Goal: Task Accomplishment & Management: Complete application form

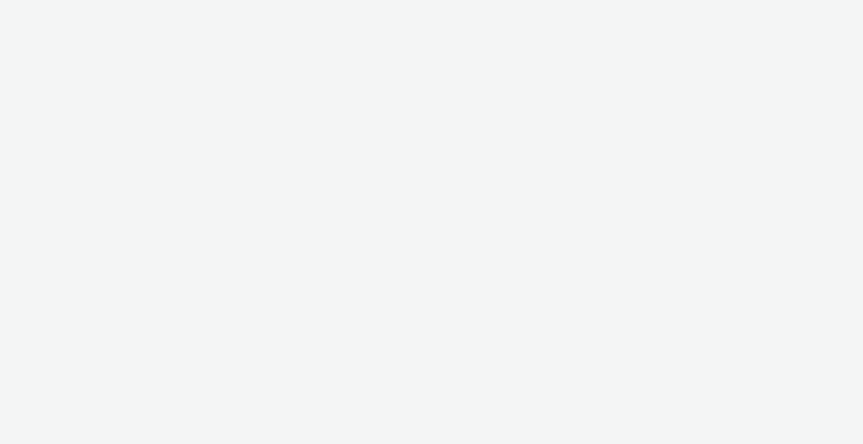
select select "b1b940d3-d05b-48b5-821e-f328c33b988b"
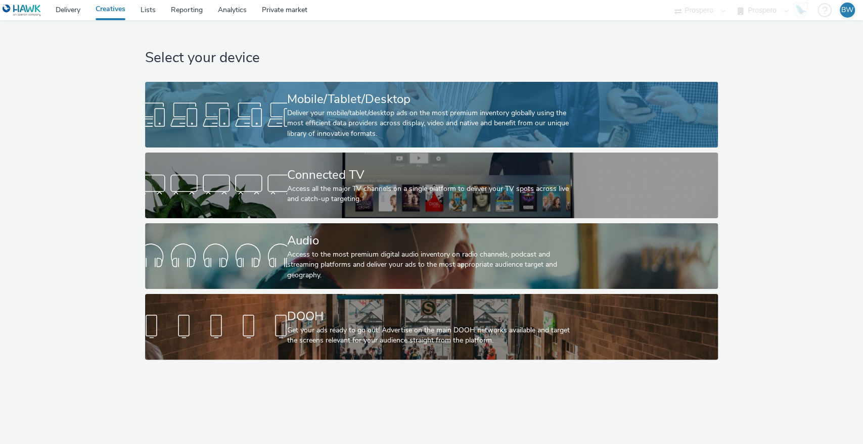
click at [360, 121] on div "Deliver your mobile/tablet/desktop ads on the most premium inventory globally u…" at bounding box center [429, 123] width 285 height 31
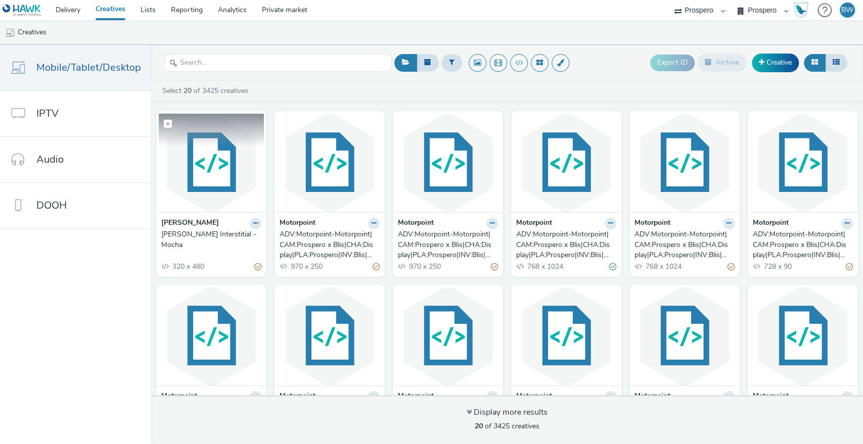
click at [196, 161] on img at bounding box center [211, 163] width 105 height 99
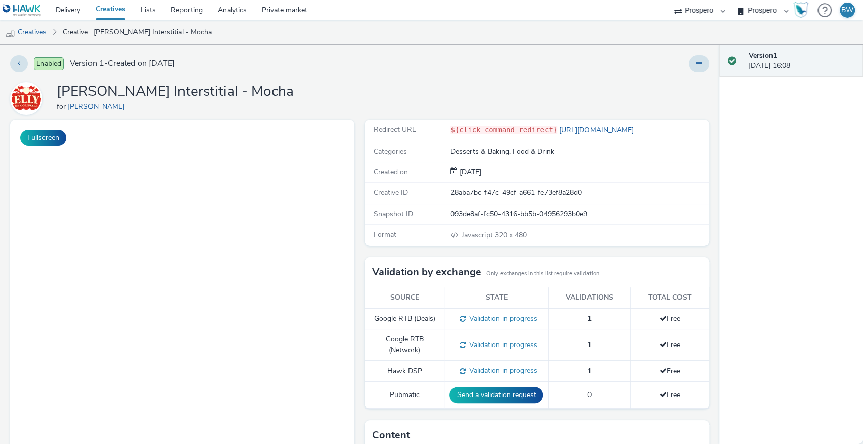
click at [353, 160] on div "Fullscreen" at bounding box center [184, 367] width 349 height 494
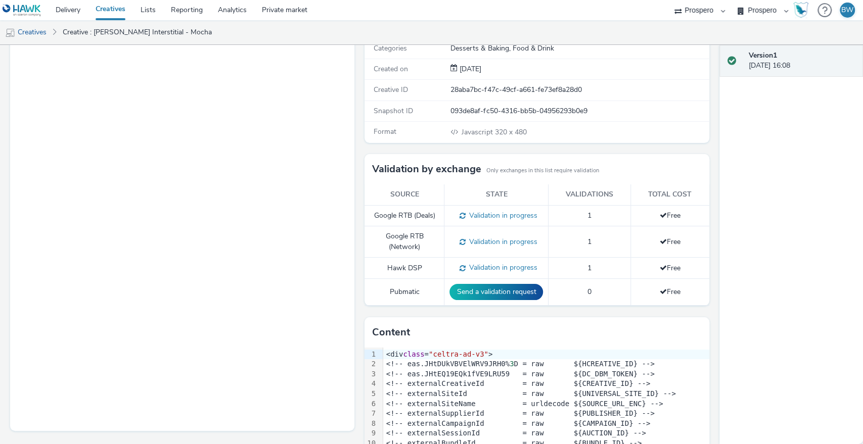
scroll to position [168, 0]
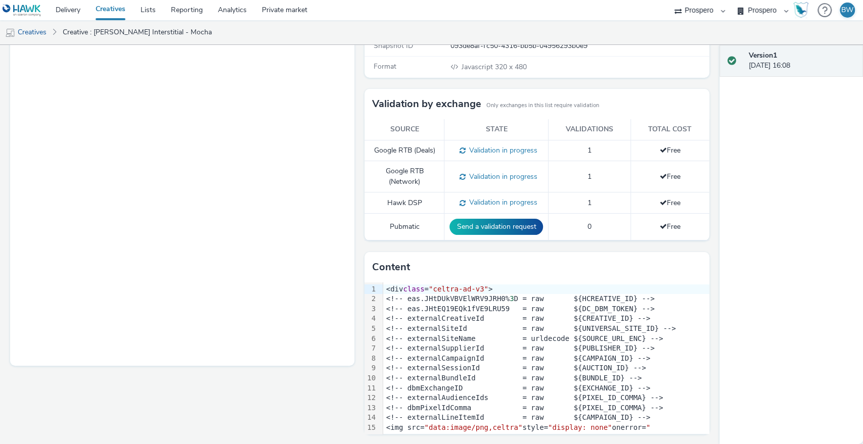
click at [353, 245] on div "Fullscreen" at bounding box center [184, 198] width 349 height 494
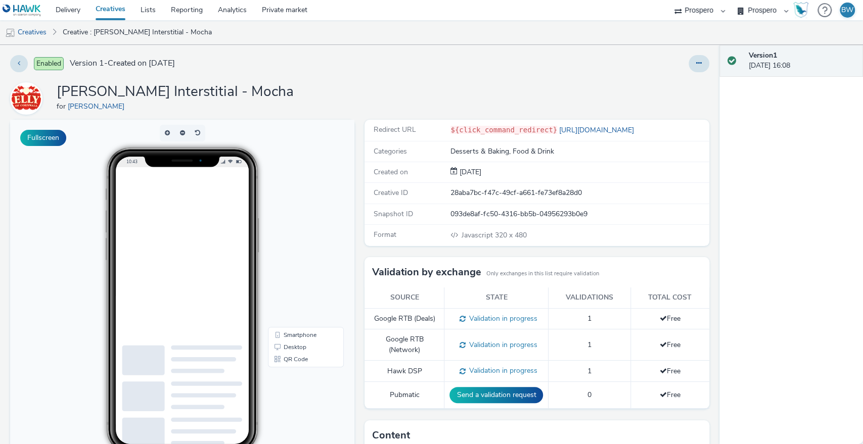
scroll to position [0, 0]
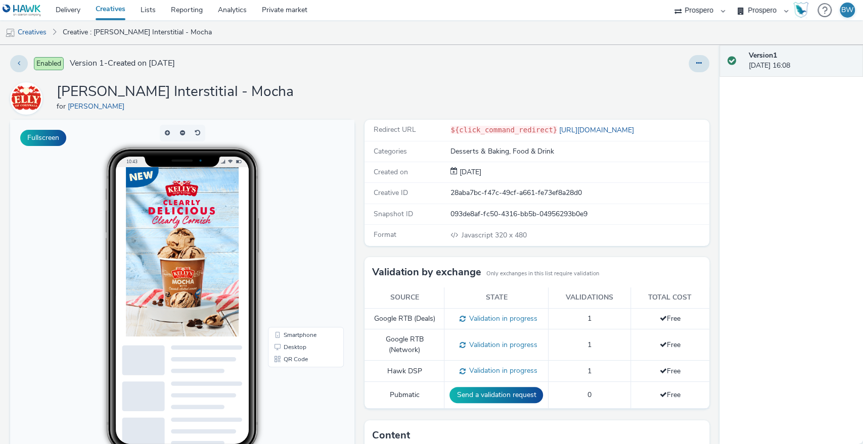
click at [359, 243] on div "Redirect URL ${click_command_redirect} https://www.kellysofcornwall.co.uk/ Cate…" at bounding box center [533, 367] width 349 height 494
click at [203, 300] on div at bounding box center [206, 289] width 162 height 242
click at [120, 7] on link "Creatives" at bounding box center [110, 10] width 45 height 20
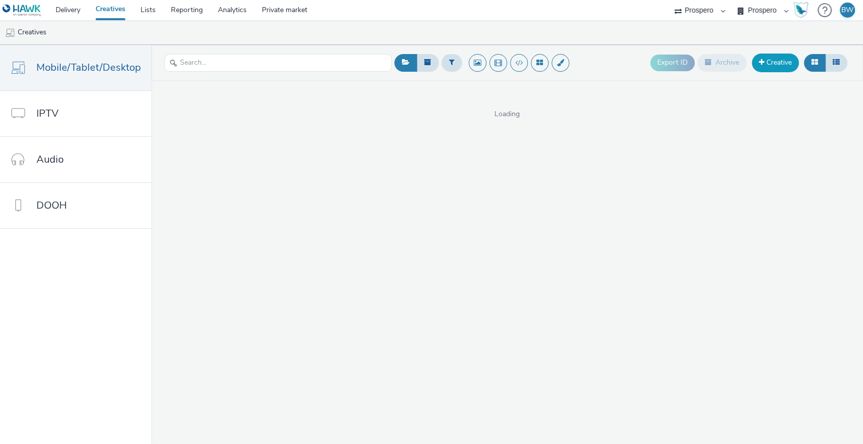
click at [775, 62] on link "Creative" at bounding box center [775, 63] width 47 height 18
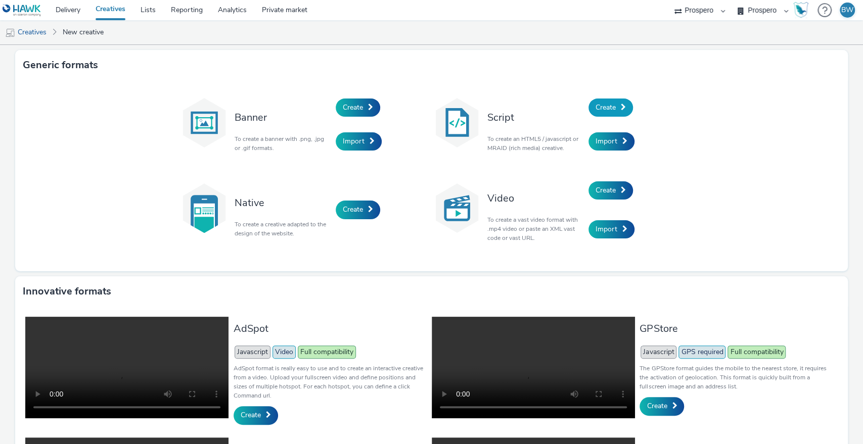
click at [606, 103] on span "Create" at bounding box center [605, 108] width 20 height 10
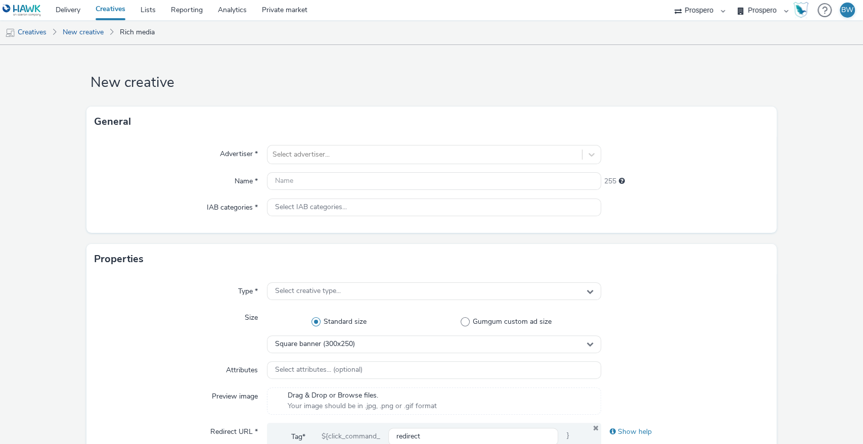
click at [363, 144] on div "Advertiser * Select advertiser... Name * 255 IAB categories * Select IAB catego…" at bounding box center [431, 185] width 690 height 96
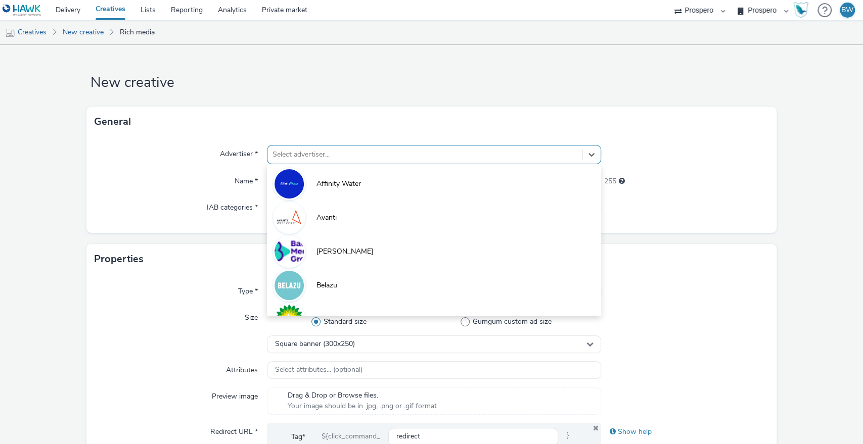
click at [364, 148] on div "Select advertiser..." at bounding box center [424, 155] width 315 height 16
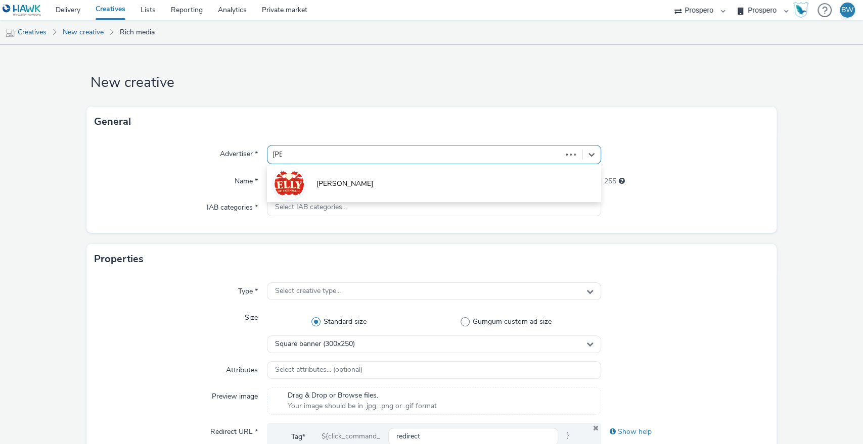
type input "kelly"
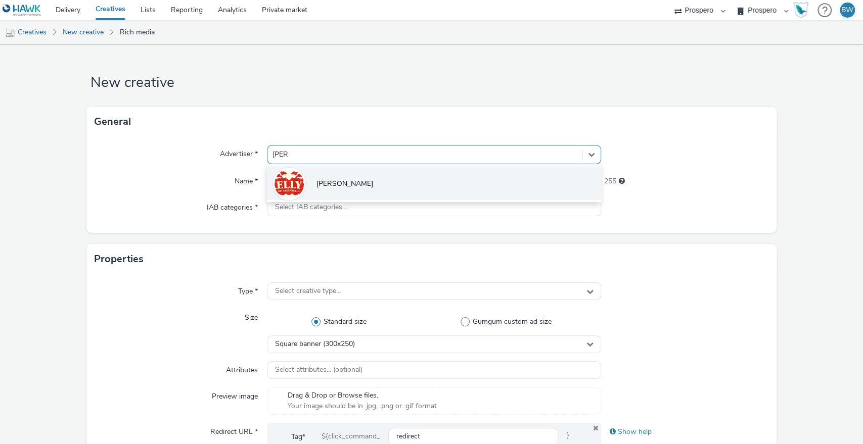
click at [360, 183] on li "[PERSON_NAME]" at bounding box center [434, 183] width 335 height 34
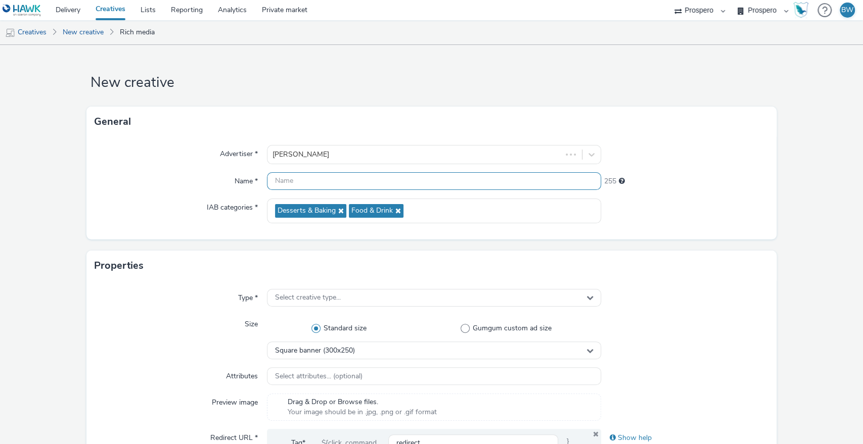
click at [361, 183] on input "text" at bounding box center [434, 181] width 335 height 18
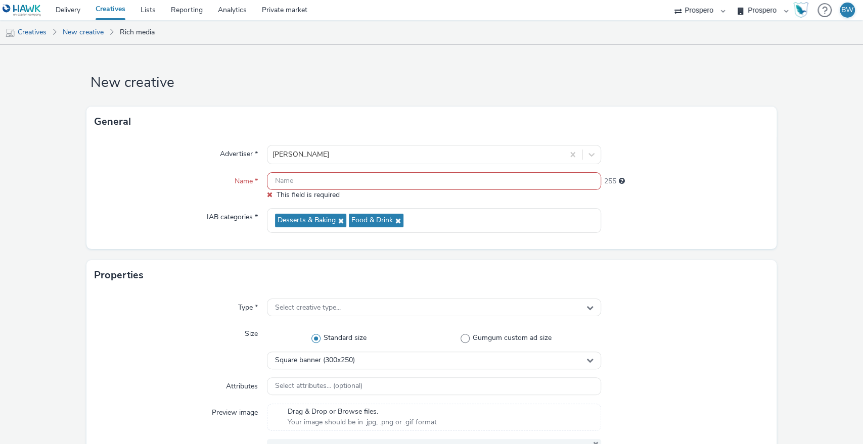
paste input "Kellys_Sept 2025_Banner_Range_PROG"
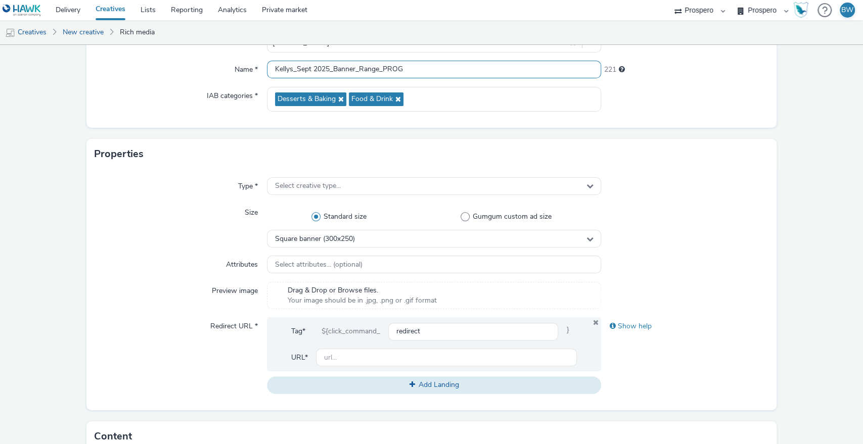
scroll to position [112, 0]
type input "Kellys_Sept 2025_Banner_Range_PROG"
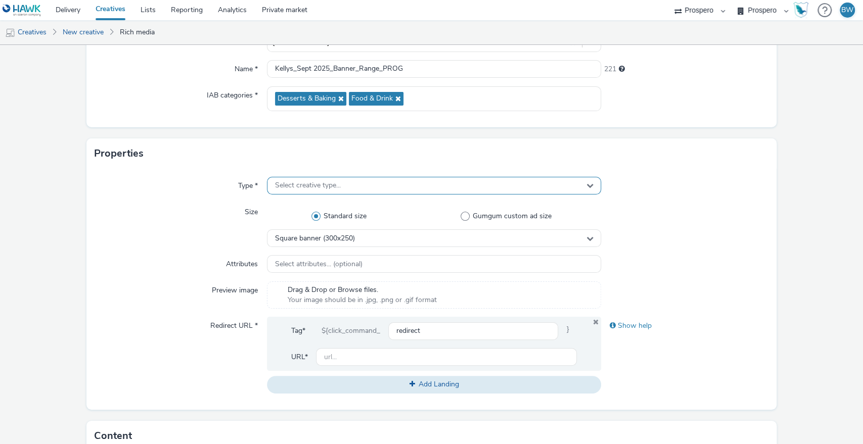
click at [299, 189] on span "Select creative type..." at bounding box center [308, 185] width 66 height 9
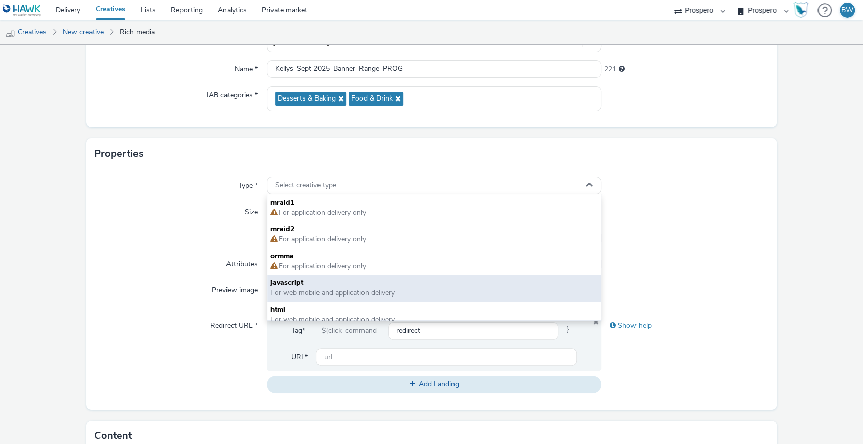
click at [287, 288] on span "For web mobile and application delivery" at bounding box center [332, 293] width 124 height 10
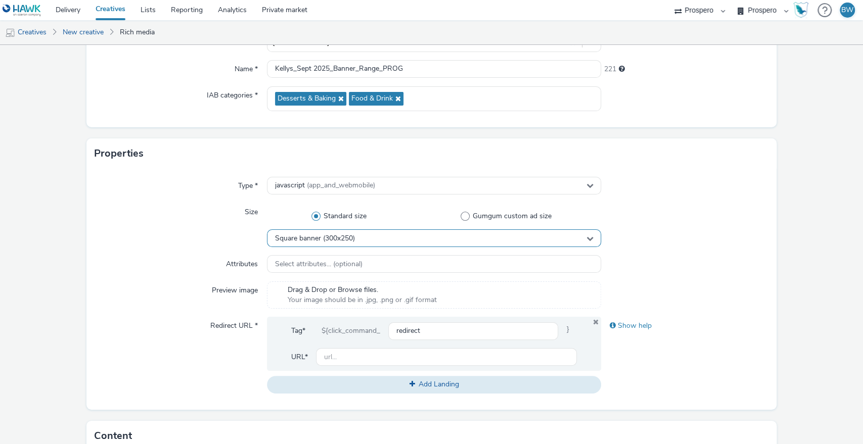
click at [334, 239] on span "Square banner (300x250)" at bounding box center [315, 239] width 80 height 9
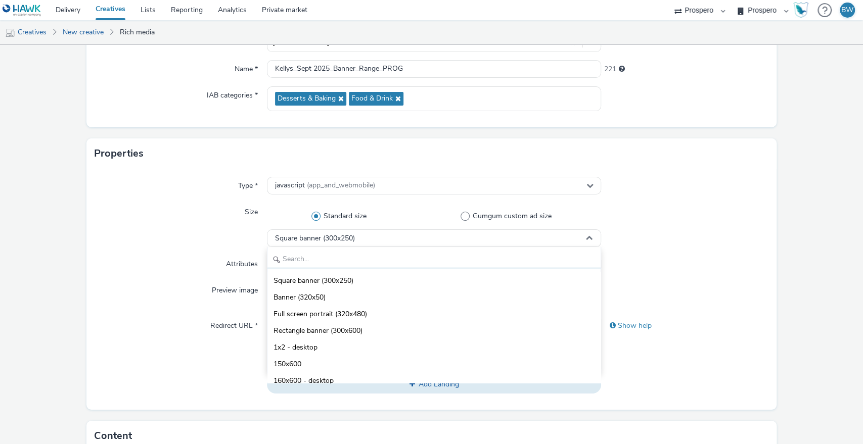
click at [325, 259] on input "text" at bounding box center [434, 260] width 334 height 18
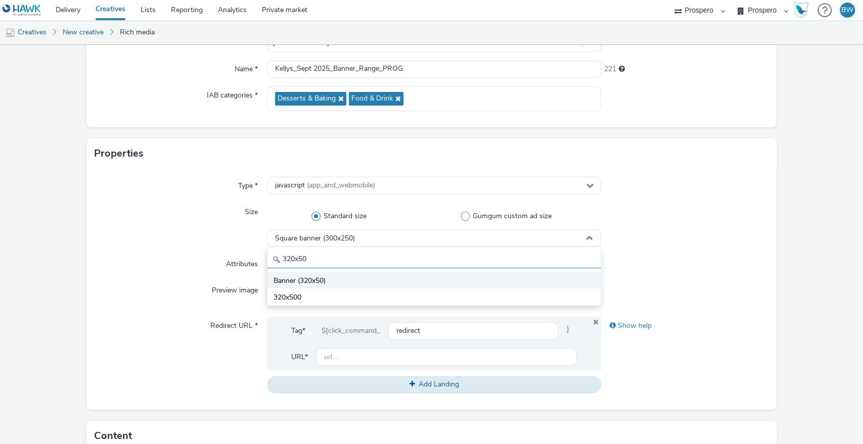
type input "320x50"
click at [317, 282] on span "Banner (320x50)" at bounding box center [299, 281] width 52 height 10
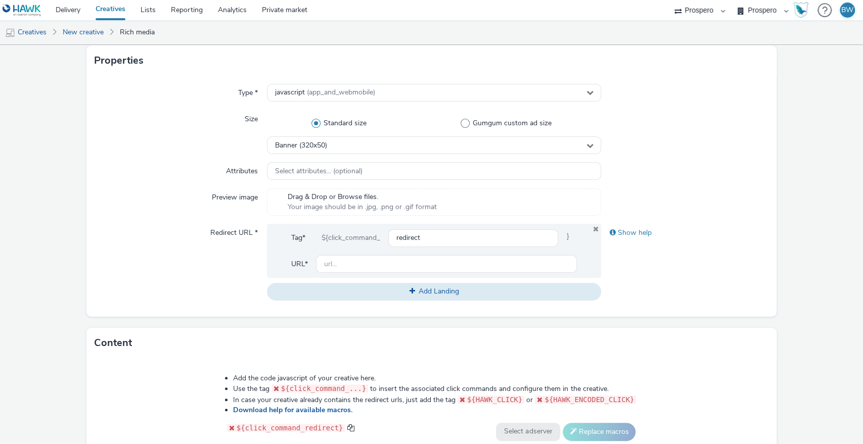
scroll to position [224, 0]
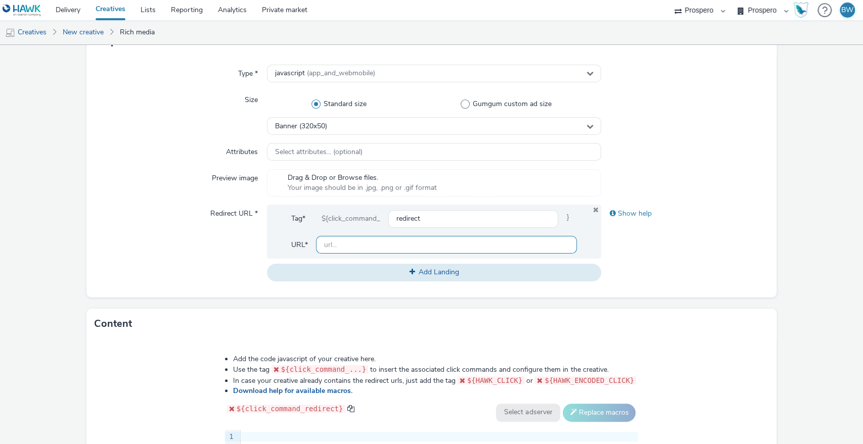
click at [340, 244] on input "text" at bounding box center [446, 245] width 261 height 18
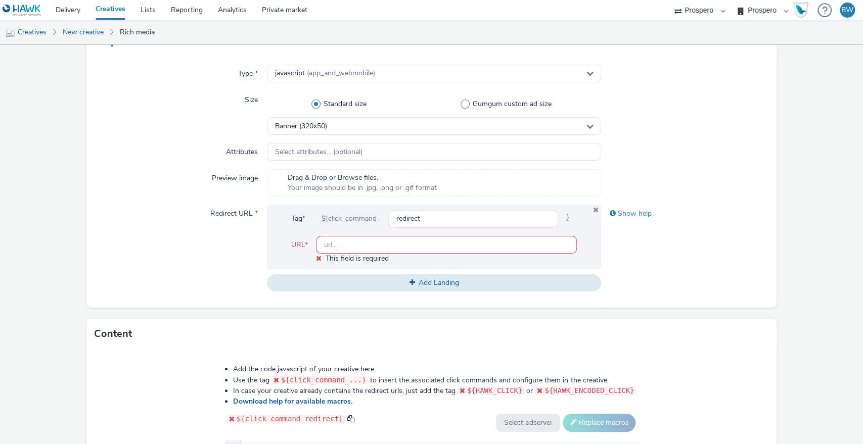
paste input "[URL][DOMAIN_NAME]"
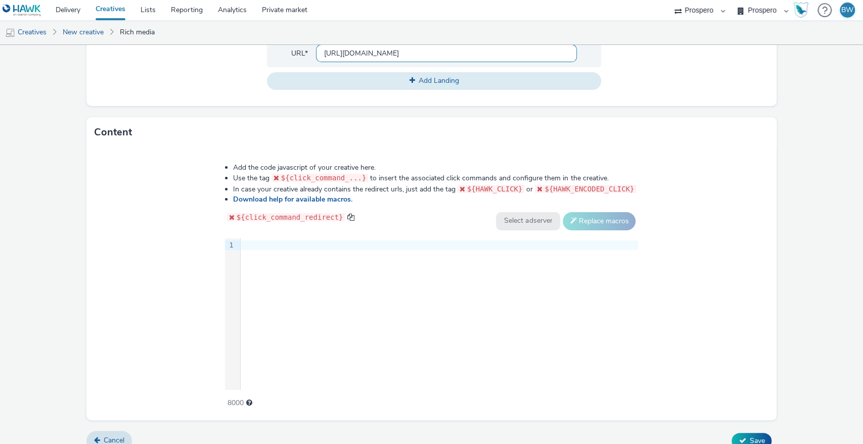
scroll to position [429, 0]
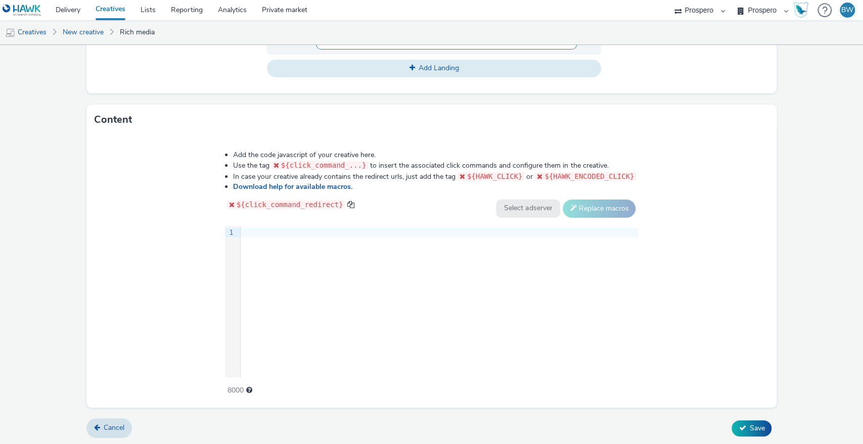
type input "[URL][DOMAIN_NAME]"
click at [333, 290] on div "9 1 ›" at bounding box center [431, 302] width 413 height 152
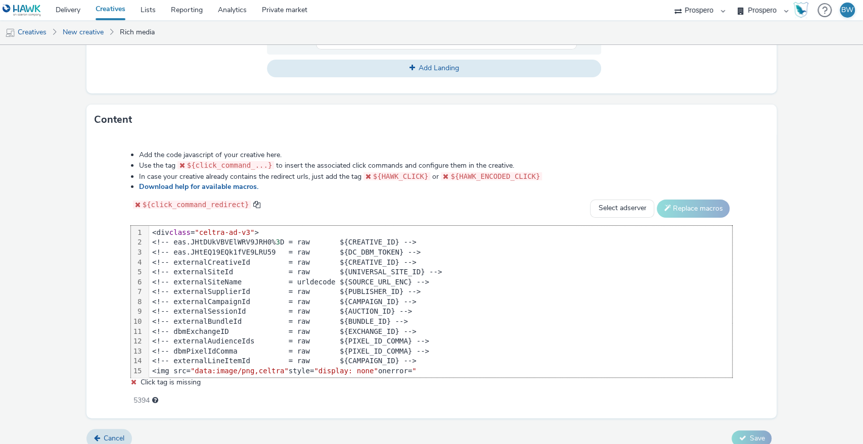
scroll to position [187, 0]
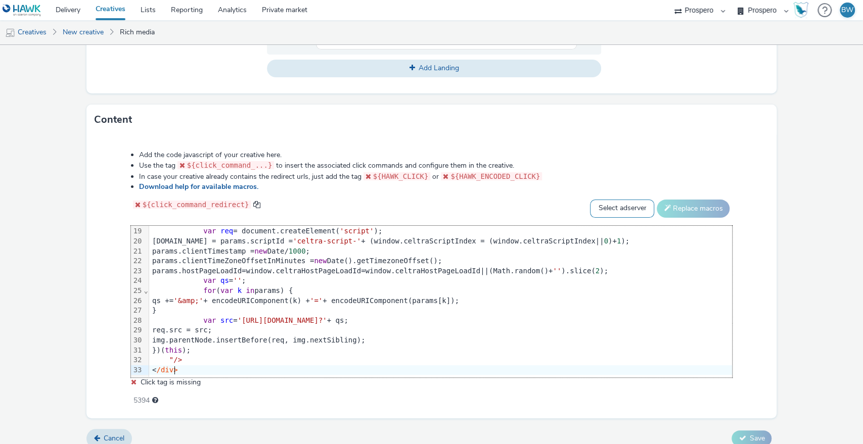
click at [630, 208] on select "Select adserver Sizmek DCM Adform Sting" at bounding box center [622, 209] width 64 height 18
select select "dcm"
click at [590, 200] on select "Select adserver Sizmek DCM Adform Sting" at bounding box center [622, 209] width 64 height 18
click at [663, 202] on button "Replace macros" at bounding box center [693, 209] width 73 height 18
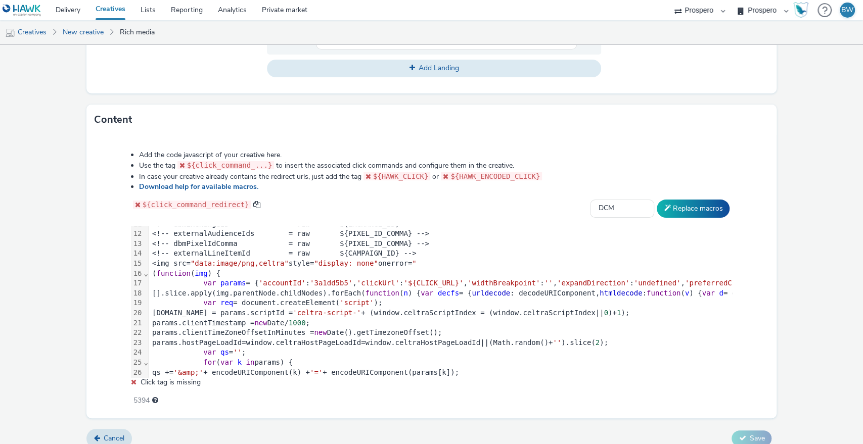
scroll to position [112, 0]
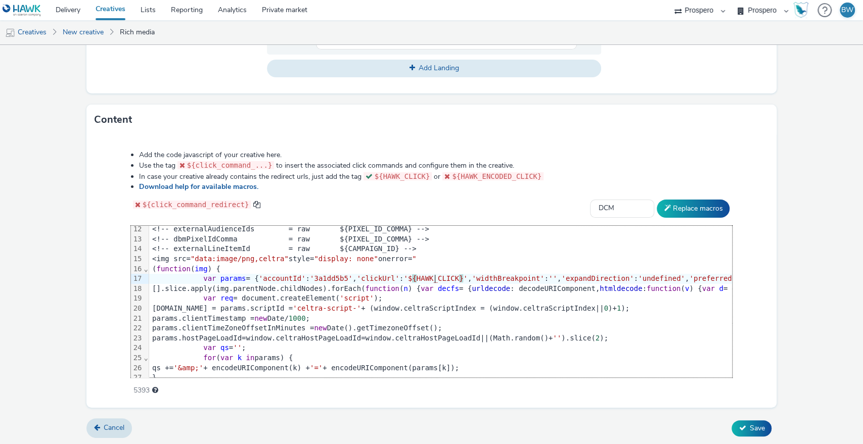
click at [738, 425] on icon at bounding box center [741, 428] width 7 height 7
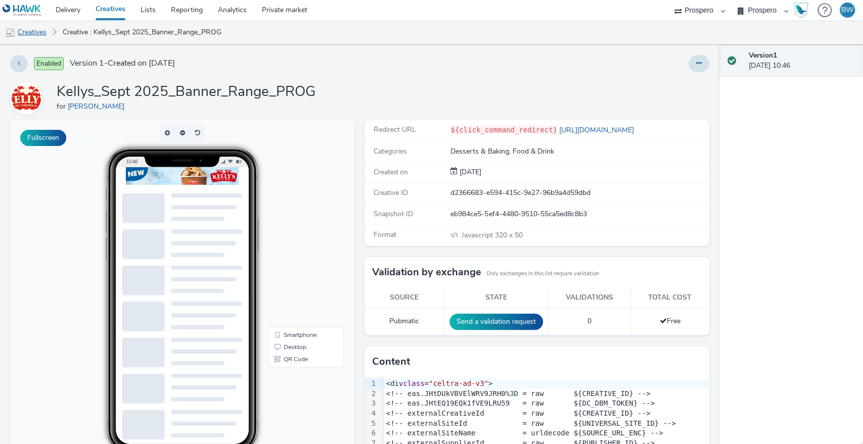
click at [40, 31] on link "Creatives" at bounding box center [26, 32] width 52 height 24
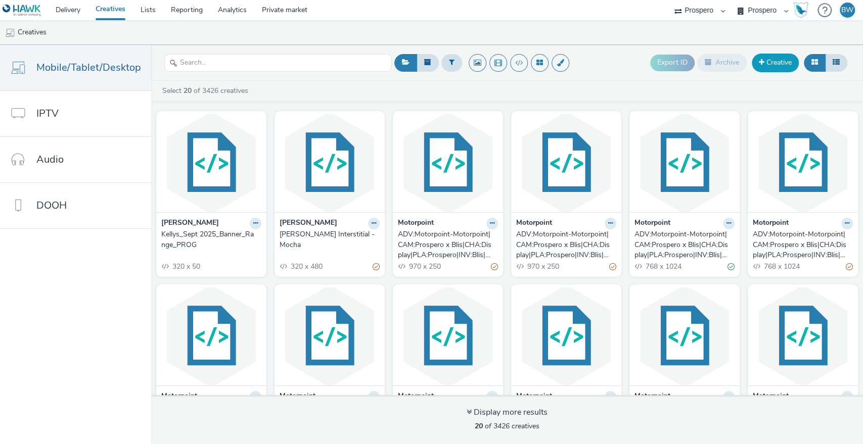
click at [779, 69] on link "Creative" at bounding box center [775, 63] width 47 height 18
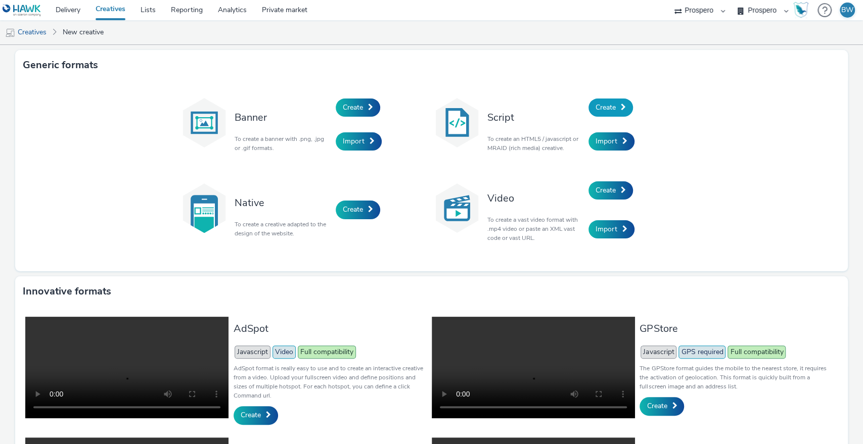
click at [593, 112] on link "Create" at bounding box center [610, 108] width 44 height 18
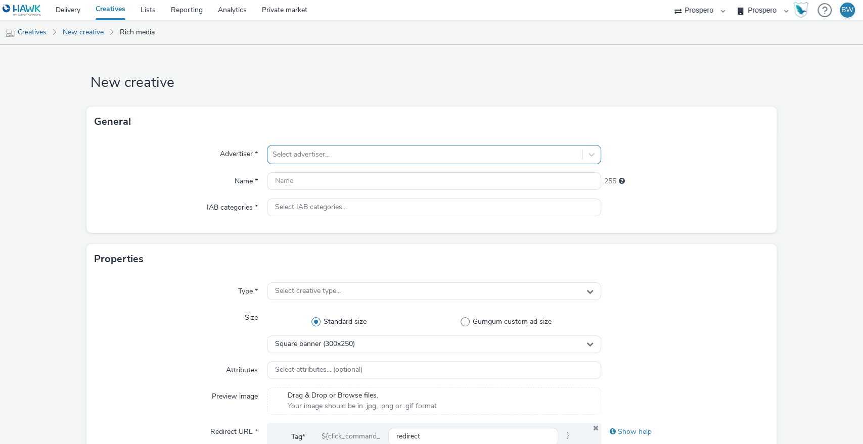
click at [279, 158] on div at bounding box center [424, 155] width 305 height 12
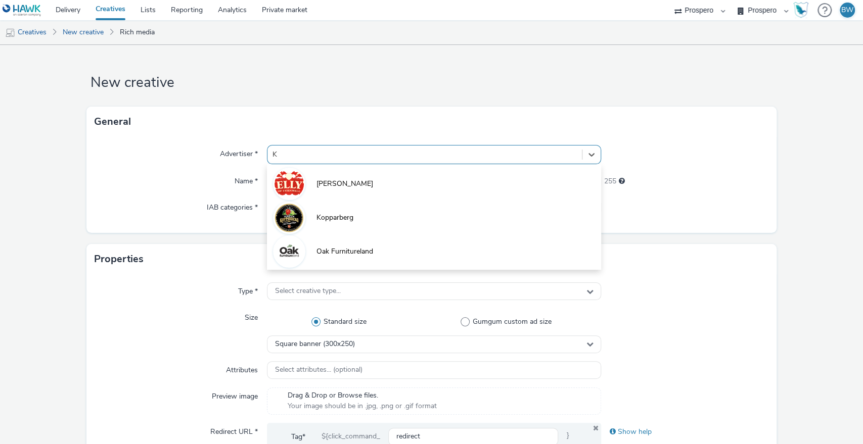
type input "KE"
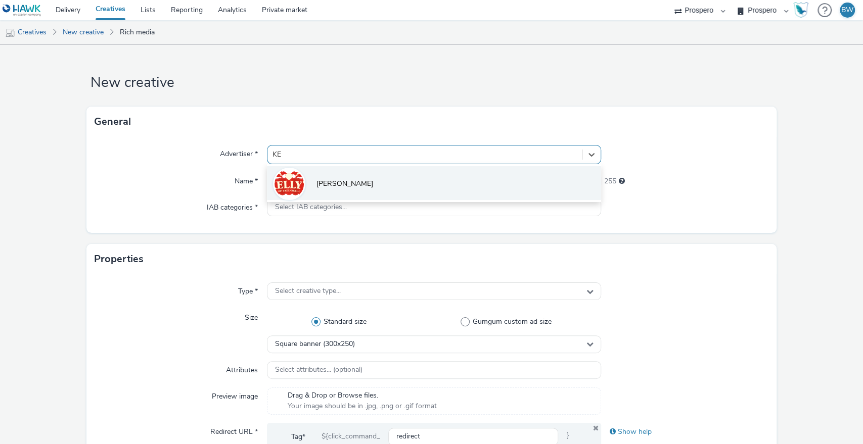
click at [316, 184] on span "[PERSON_NAME]" at bounding box center [344, 184] width 57 height 10
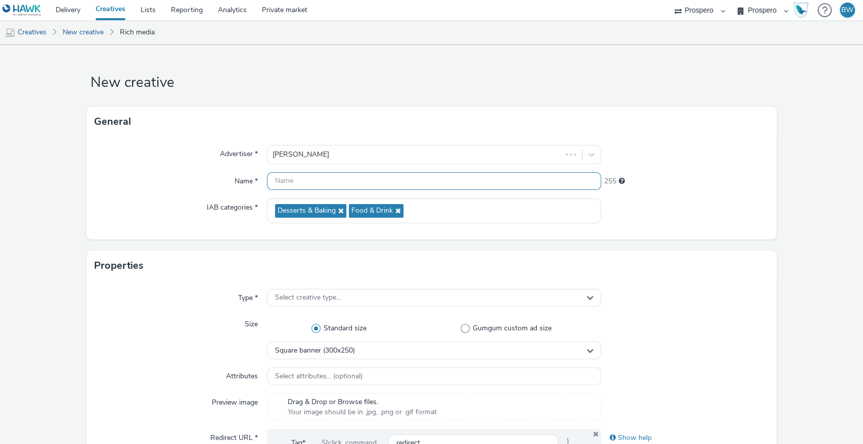
click at [317, 183] on input "text" at bounding box center [434, 181] width 335 height 18
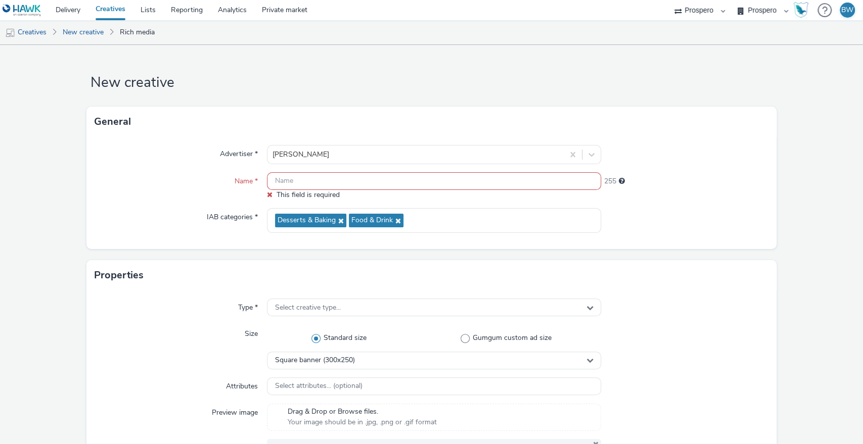
click at [347, 173] on input "text" at bounding box center [434, 181] width 335 height 18
click at [346, 176] on input "text" at bounding box center [434, 181] width 335 height 18
paste input "Kelly's Banner - Millionaire Shortbread"
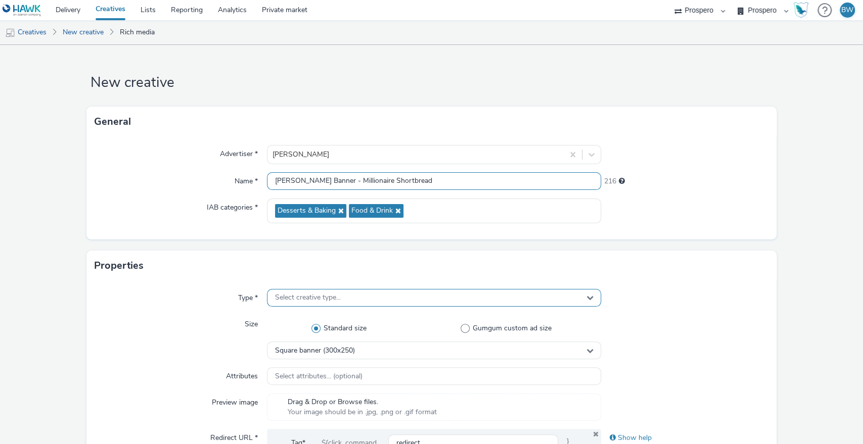
type input "Kelly's Banner - Millionaire Shortbread"
click at [290, 290] on div "Select creative type..." at bounding box center [434, 298] width 335 height 18
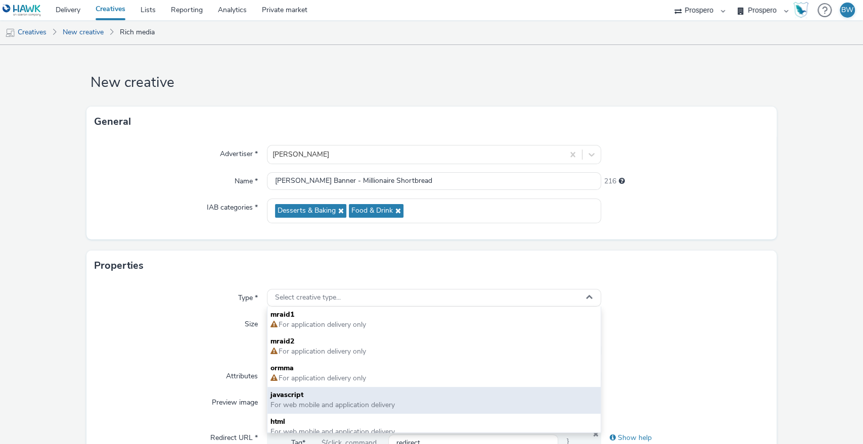
click at [291, 403] on span "For web mobile and application delivery" at bounding box center [332, 405] width 124 height 10
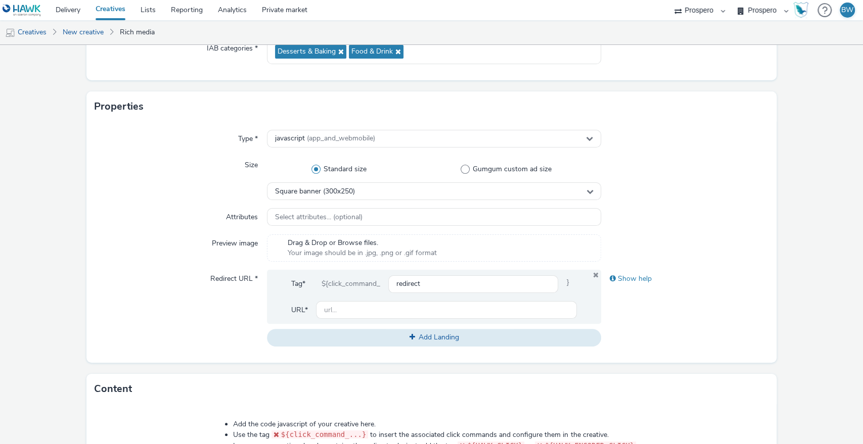
scroll to position [168, 0]
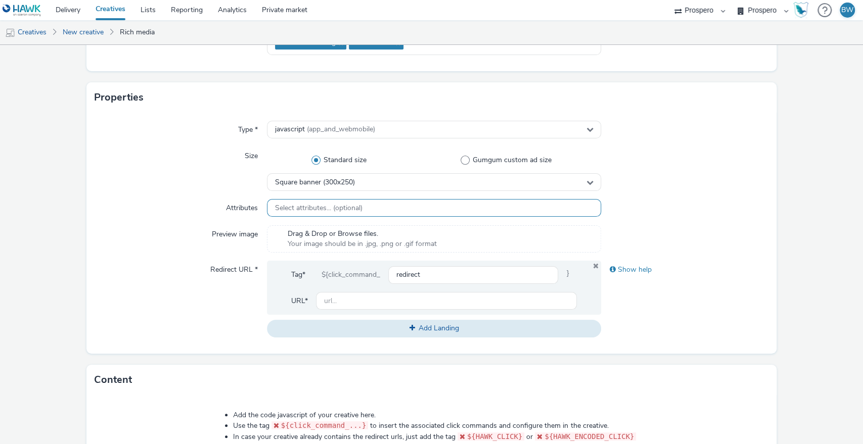
click at [319, 207] on span "Select attributes... (optional)" at bounding box center [318, 208] width 87 height 9
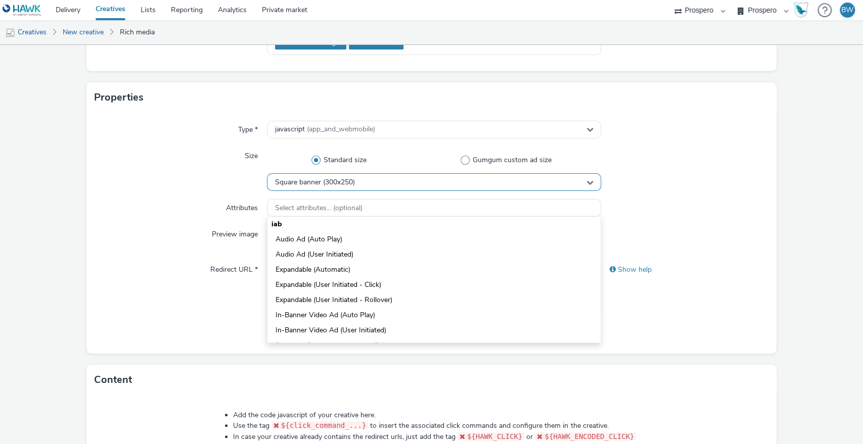
click at [311, 176] on div "Square banner (300x250)" at bounding box center [434, 182] width 335 height 18
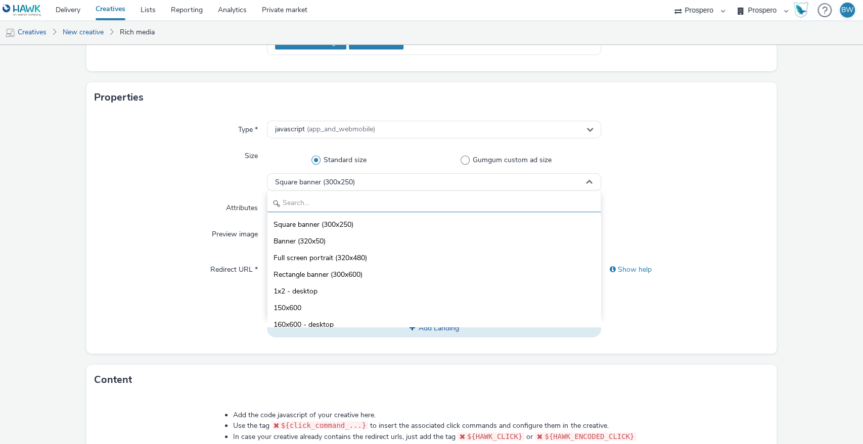
click at [315, 203] on input "text" at bounding box center [434, 204] width 334 height 18
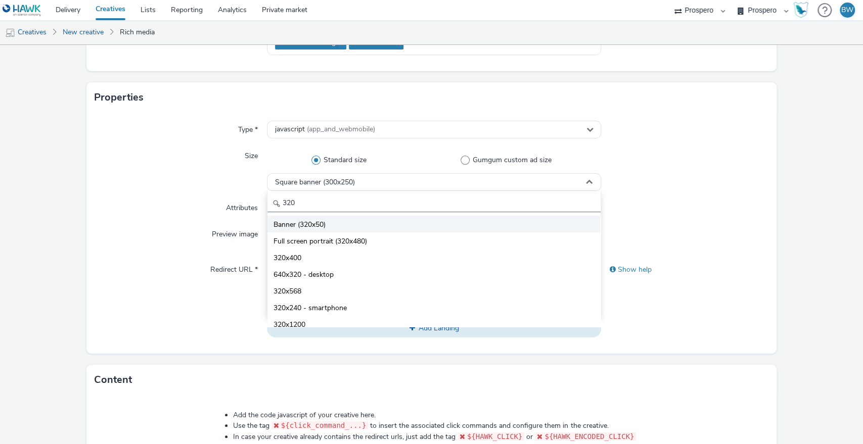
type input "320"
click at [320, 222] on span "Banner (320x50)" at bounding box center [299, 225] width 52 height 10
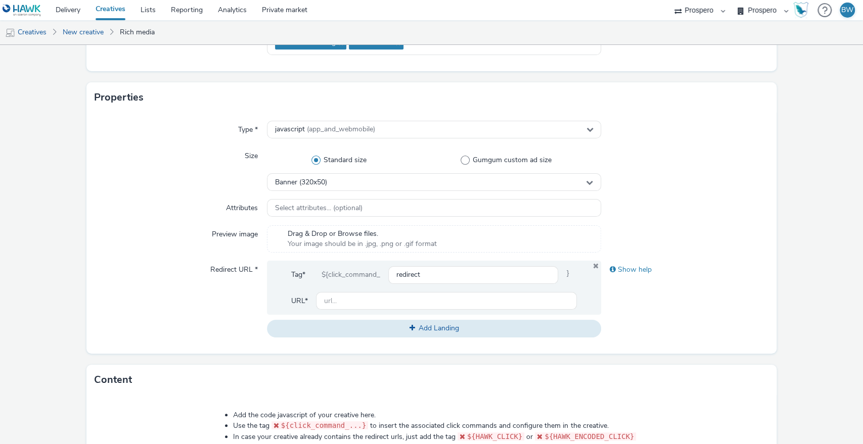
click at [171, 222] on div "Type * javascript (app_and_webmobile) Size Standard size Gumgum custom ad size …" at bounding box center [431, 233] width 690 height 241
click at [344, 297] on input "text" at bounding box center [446, 301] width 261 height 18
paste input "[URL][DOMAIN_NAME]"
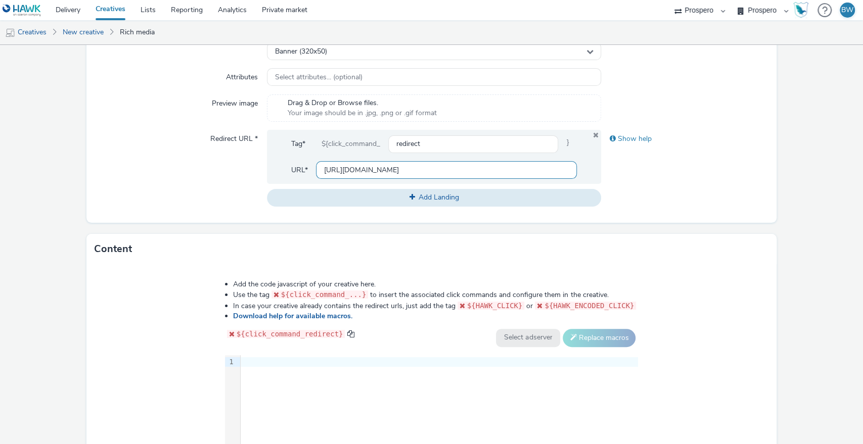
scroll to position [429, 0]
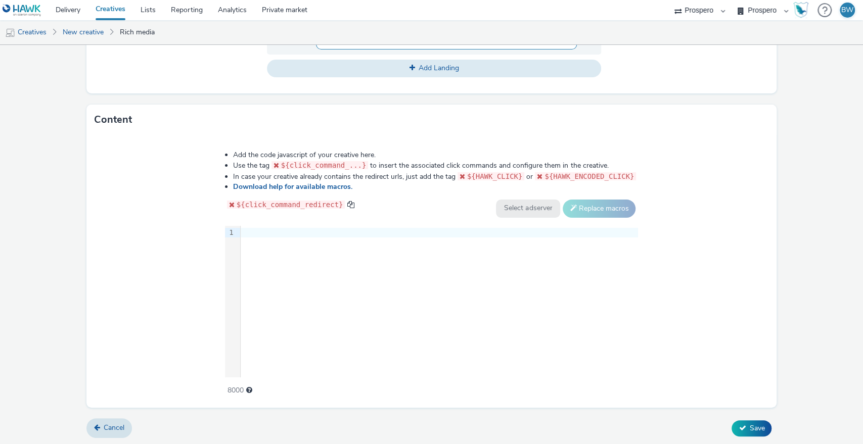
type input "[URL][DOMAIN_NAME]"
click at [291, 246] on div "9 1 ›" at bounding box center [431, 302] width 413 height 152
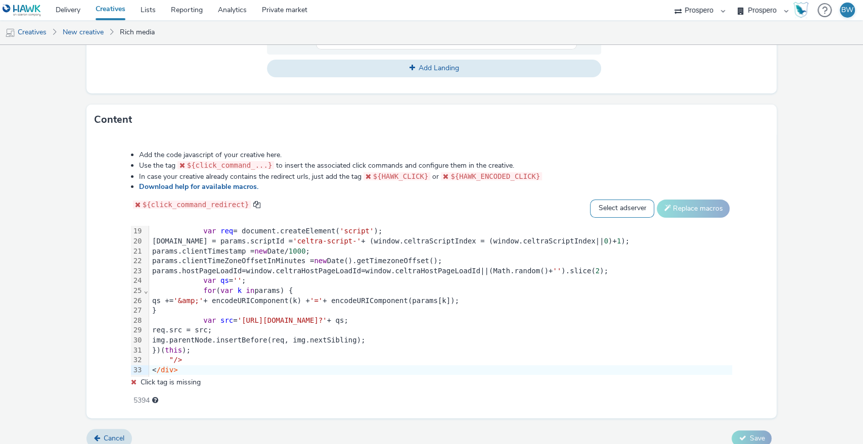
click at [623, 202] on select "Select adserver Sizmek DCM Adform Sting" at bounding box center [622, 209] width 64 height 18
select select "dcm"
click at [590, 200] on select "Select adserver Sizmek DCM Adform Sting" at bounding box center [622, 209] width 64 height 18
click at [663, 211] on button "Replace macros" at bounding box center [693, 209] width 73 height 18
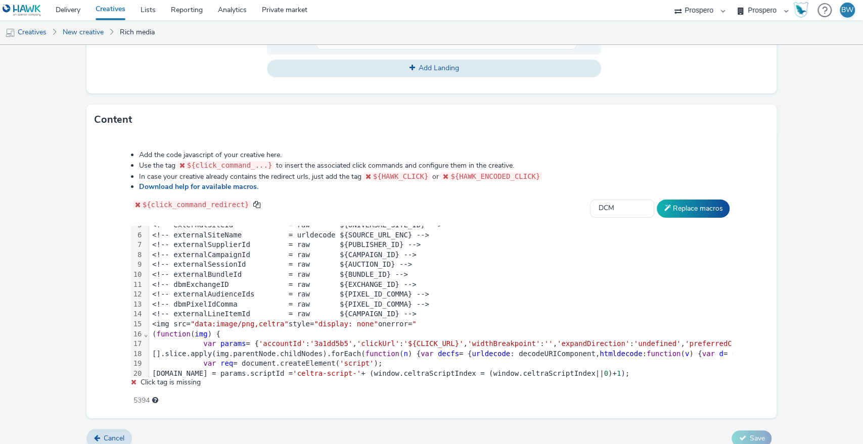
scroll to position [112, 0]
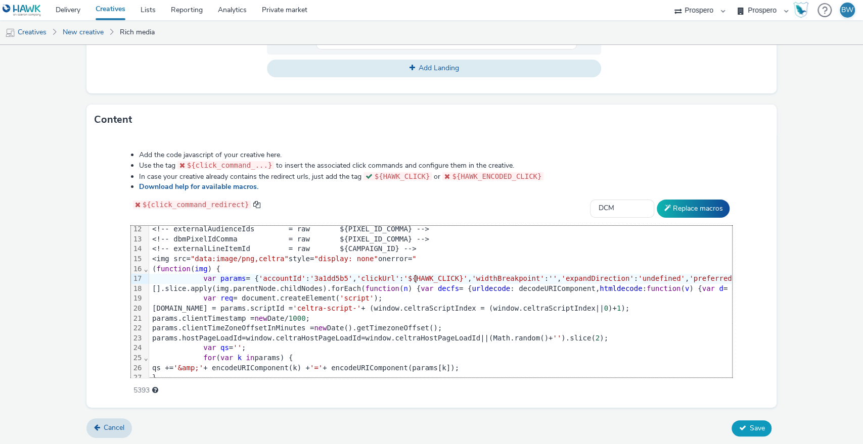
click at [751, 427] on span "Save" at bounding box center [756, 429] width 15 height 10
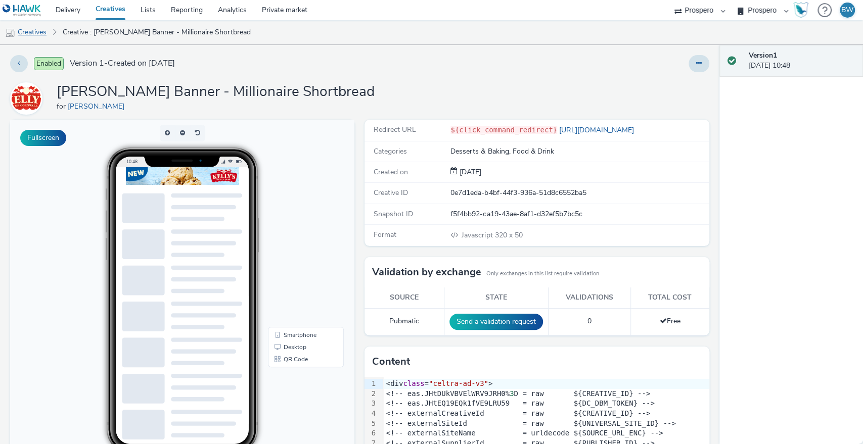
click at [41, 35] on link "Creatives" at bounding box center [26, 32] width 52 height 24
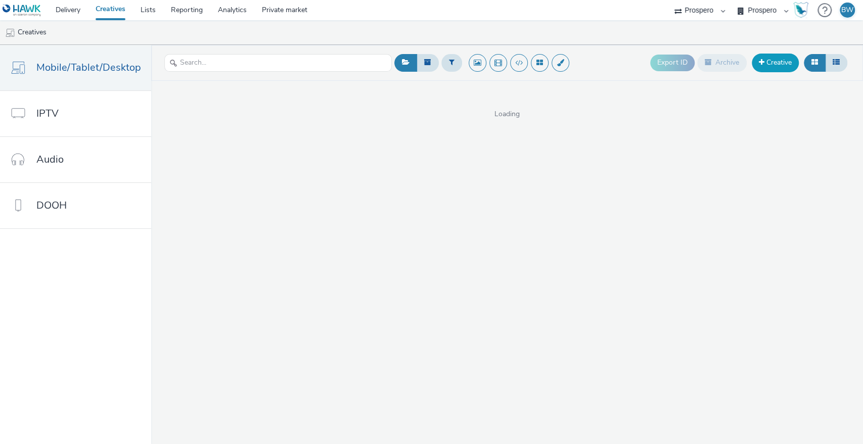
click at [764, 67] on link "Creative" at bounding box center [775, 63] width 47 height 18
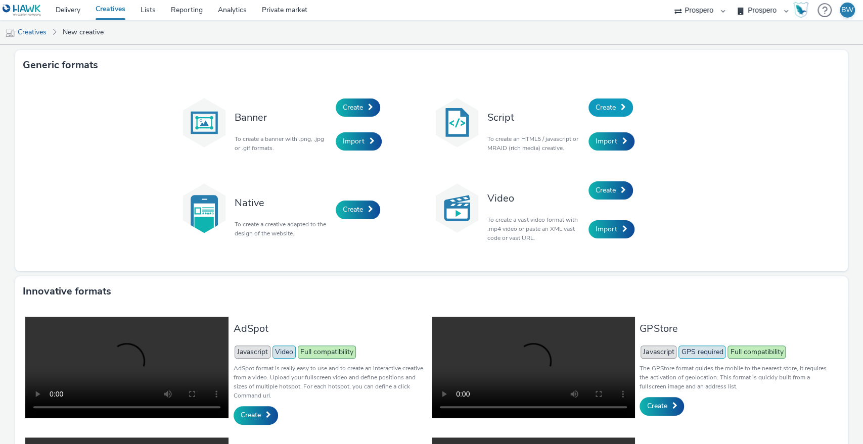
click at [603, 109] on span "Create" at bounding box center [605, 108] width 20 height 10
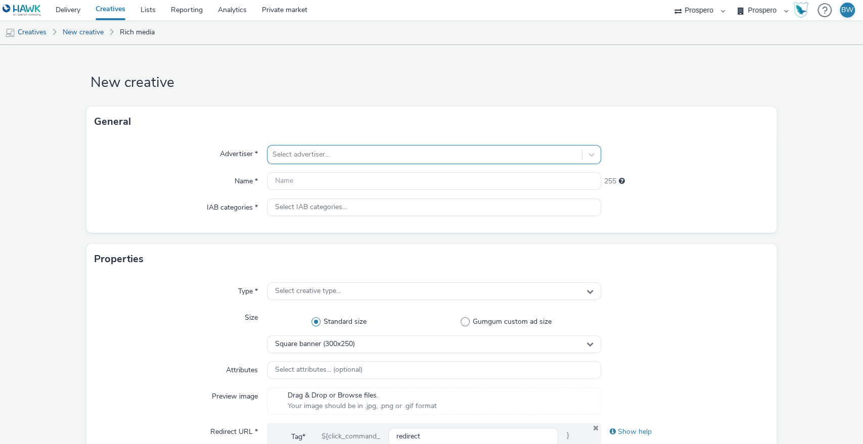
click at [332, 154] on div at bounding box center [424, 155] width 305 height 12
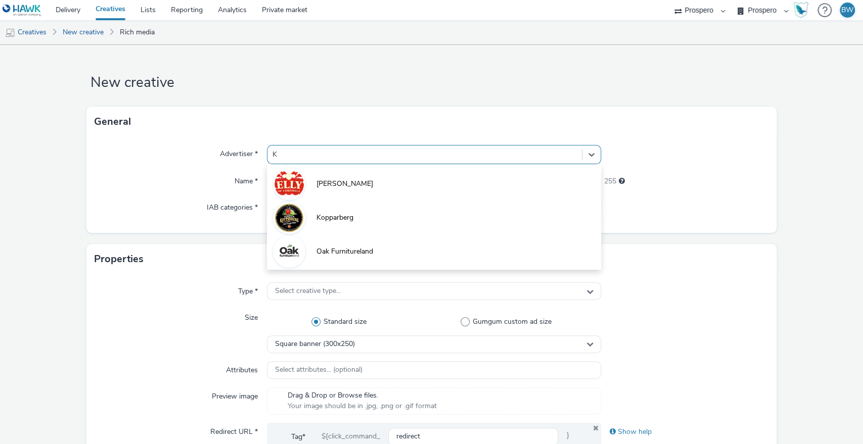
type input "KE"
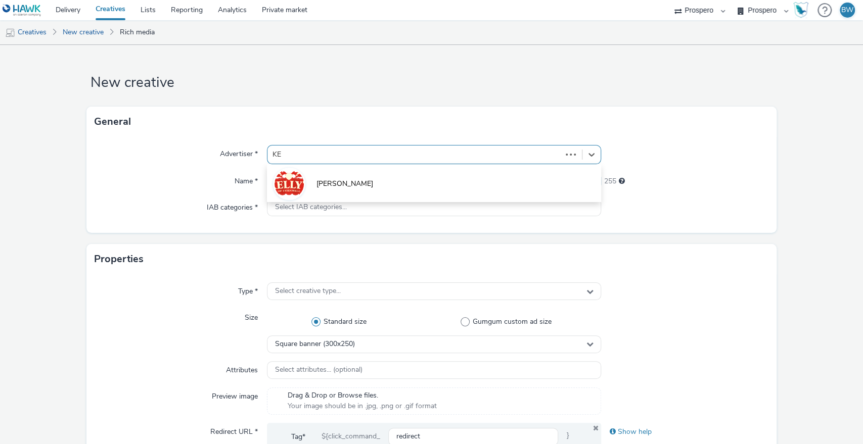
click at [324, 173] on li "[PERSON_NAME]" at bounding box center [434, 183] width 335 height 34
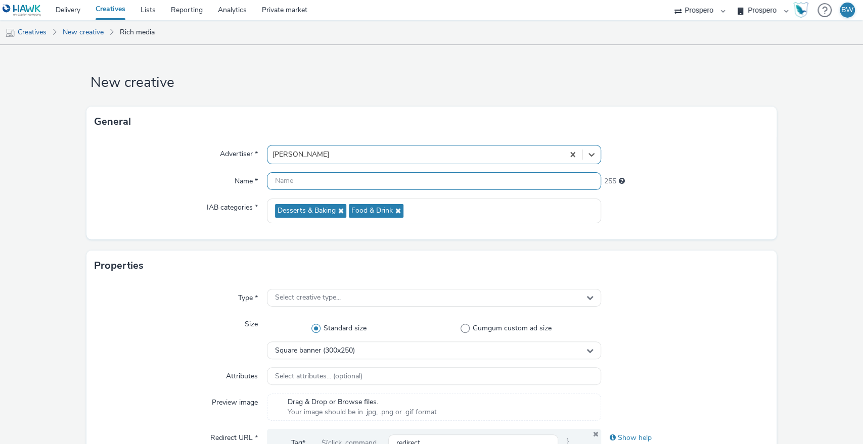
click at [323, 181] on input "text" at bounding box center [434, 181] width 335 height 18
paste input "Kelly's Interstitial - Vanilla Bean"
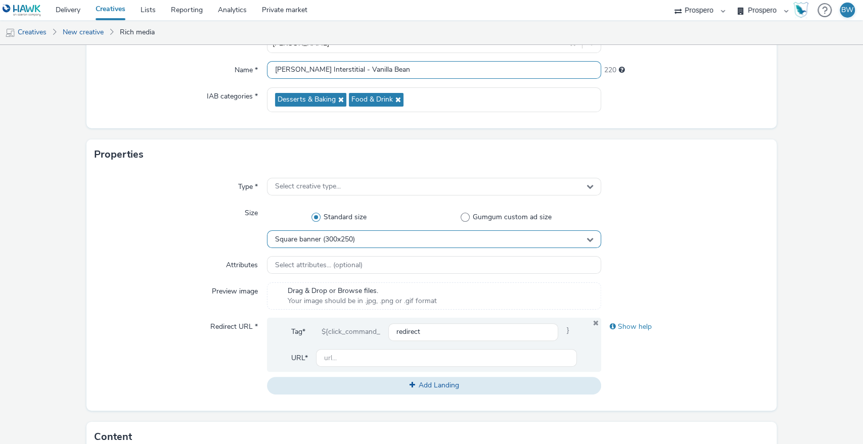
scroll to position [112, 0]
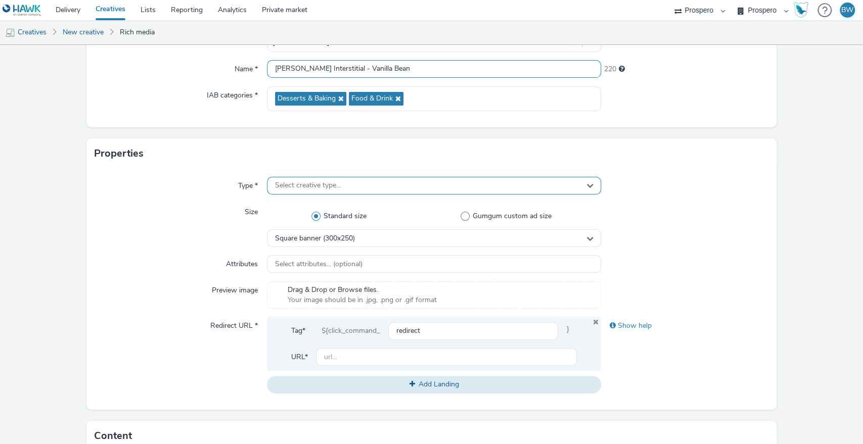
type input "Kelly's Interstitial - Vanilla Bean"
click at [294, 184] on span "Select creative type..." at bounding box center [308, 185] width 66 height 9
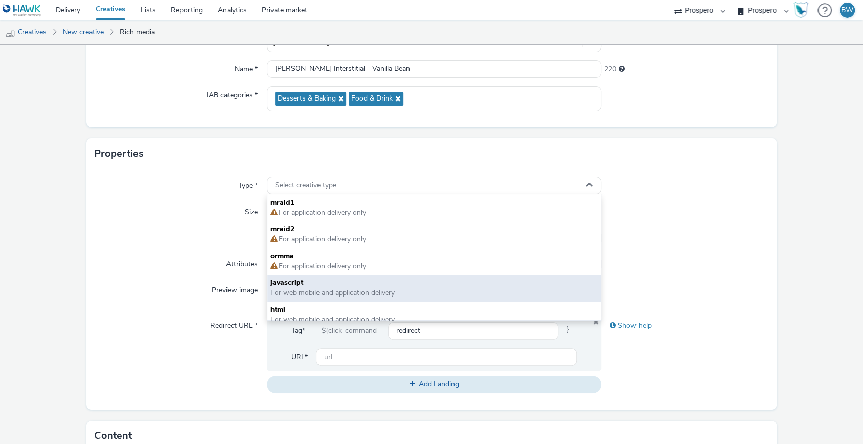
click at [296, 289] on span "For web mobile and application delivery" at bounding box center [332, 293] width 124 height 10
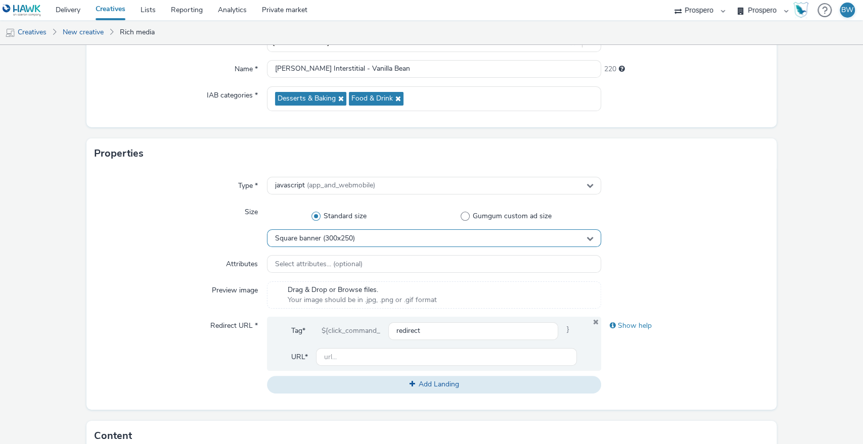
click at [356, 234] on div "Square banner (300x250)" at bounding box center [434, 238] width 335 height 18
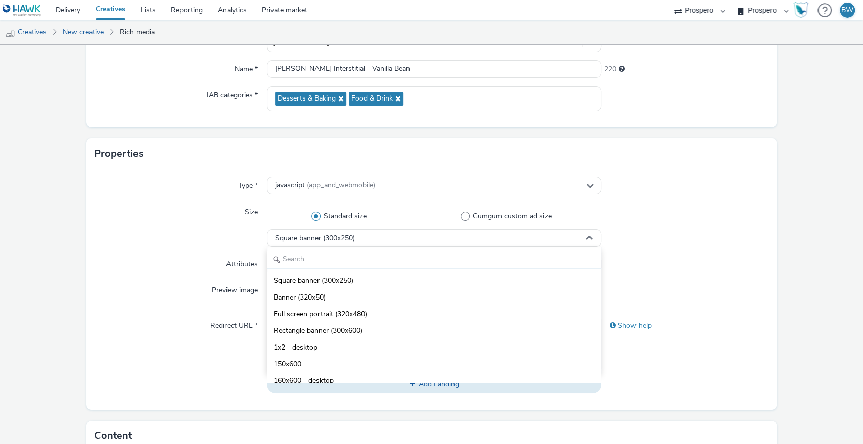
click at [361, 253] on input "text" at bounding box center [434, 260] width 334 height 18
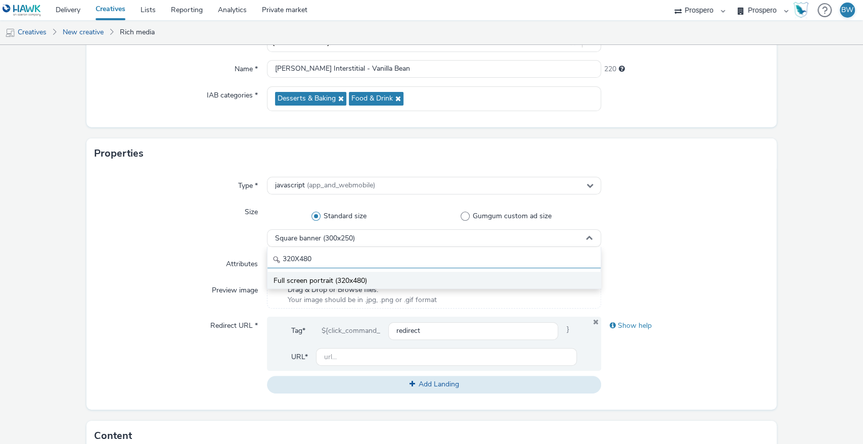
type input "320X480"
click at [349, 282] on span "Full screen portrait (320x480)" at bounding box center [319, 281] width 93 height 10
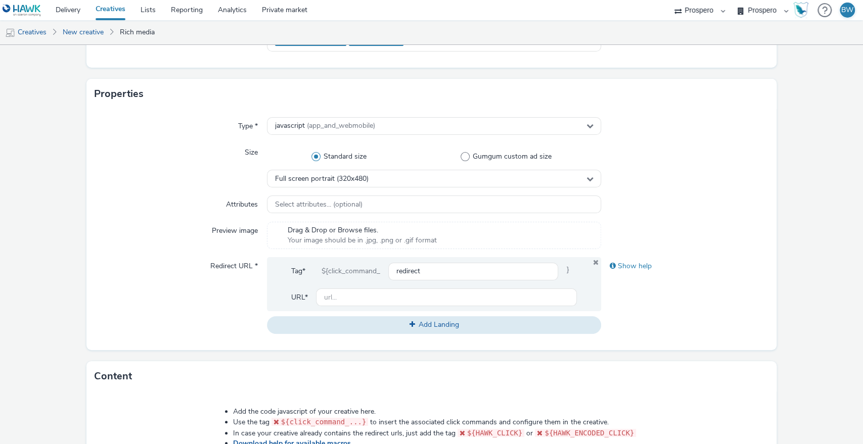
scroll to position [280, 0]
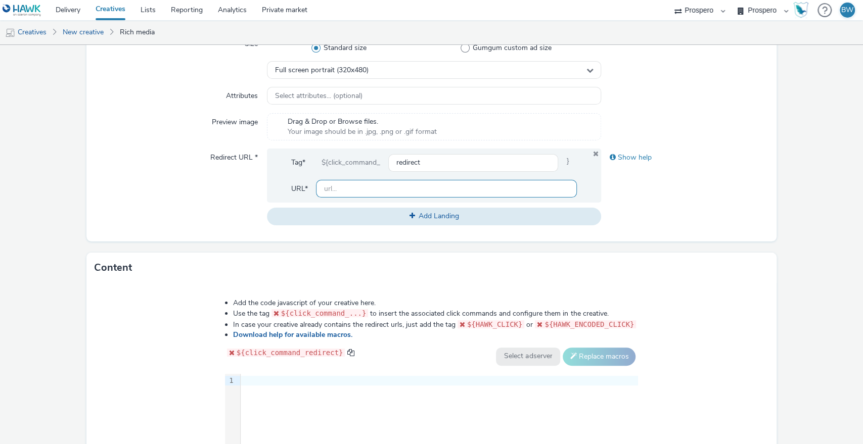
click at [388, 180] on div at bounding box center [446, 189] width 261 height 18
click at [387, 191] on input "text" at bounding box center [446, 189] width 261 height 18
paste input "[URL][DOMAIN_NAME]"
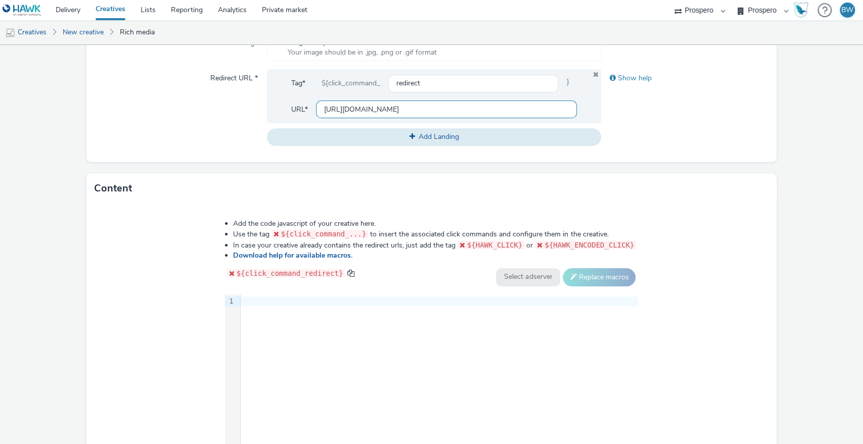
scroll to position [429, 0]
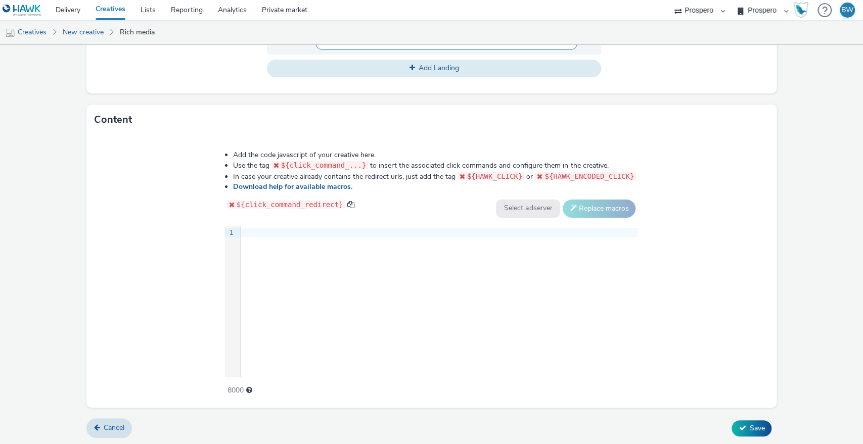
type input "[URL][DOMAIN_NAME]"
click at [477, 262] on div "9 1 ›" at bounding box center [431, 302] width 413 height 152
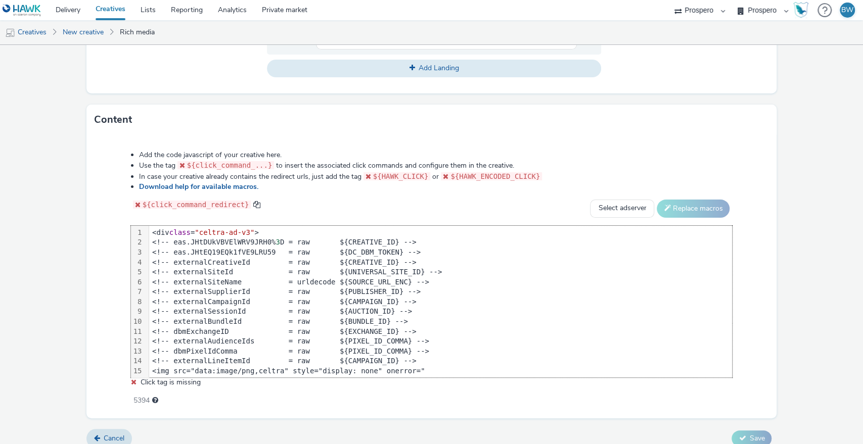
scroll to position [187, 0]
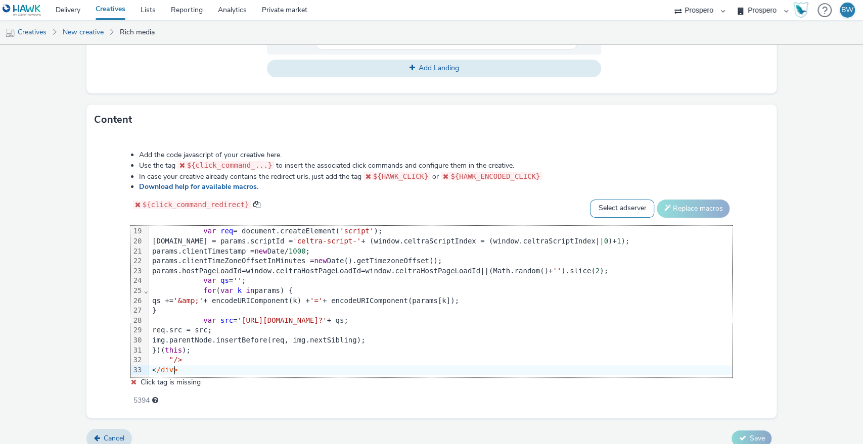
click at [599, 206] on select "Select adserver Sizmek DCM Adform Sting" at bounding box center [622, 209] width 64 height 18
select select "dcm"
click at [590, 200] on select "Select adserver Sizmek DCM Adform Sting" at bounding box center [622, 209] width 64 height 18
click at [674, 205] on button "Replace macros" at bounding box center [693, 209] width 73 height 18
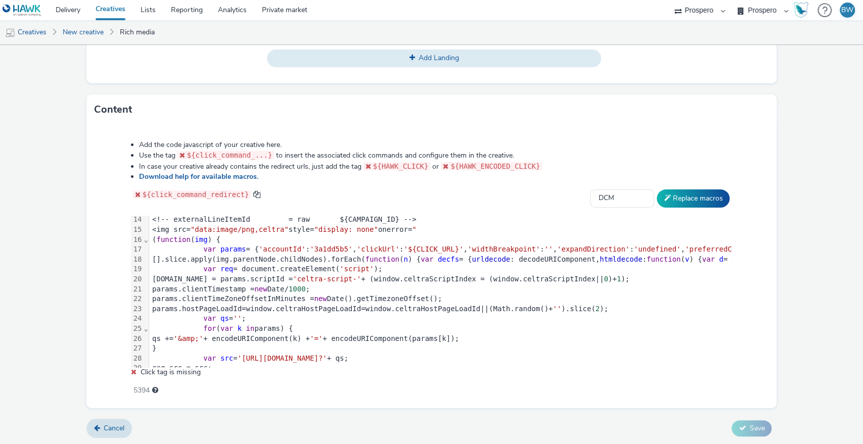
scroll to position [112, 0]
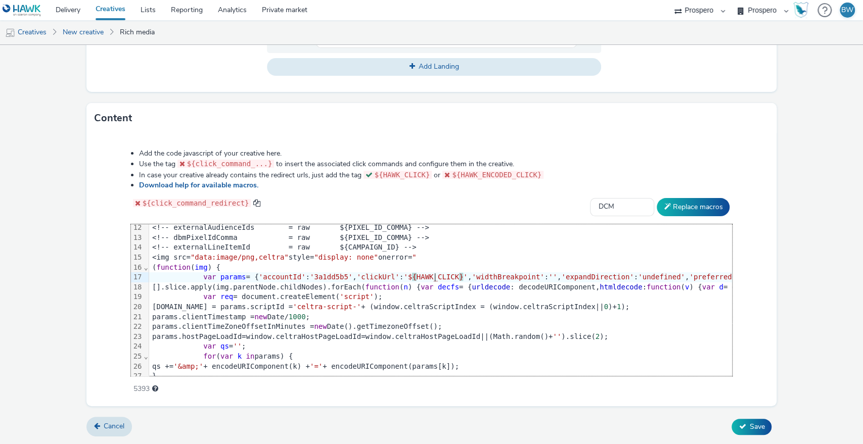
scroll to position [429, 0]
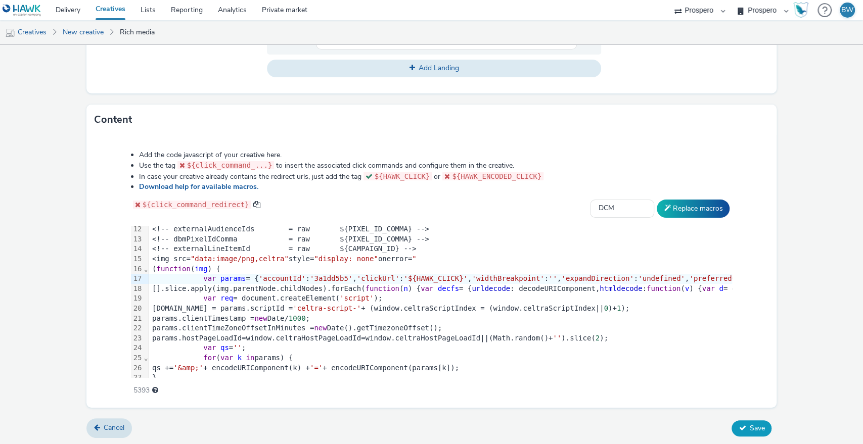
click at [752, 424] on span "Save" at bounding box center [756, 429] width 15 height 10
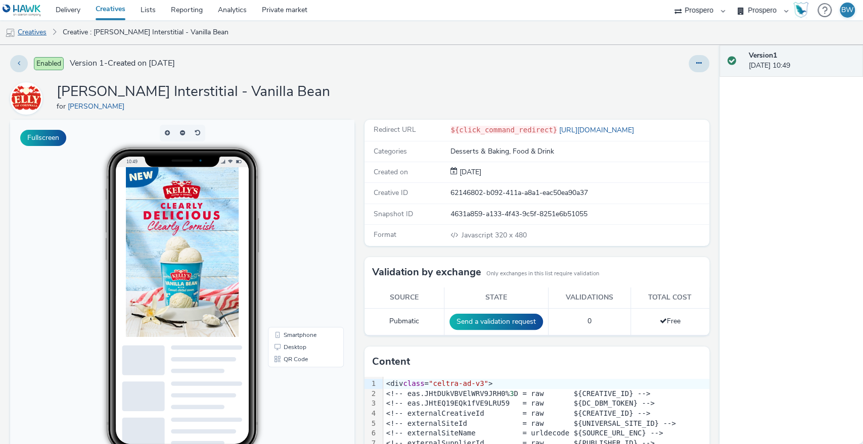
click at [42, 24] on link "Creatives" at bounding box center [26, 32] width 52 height 24
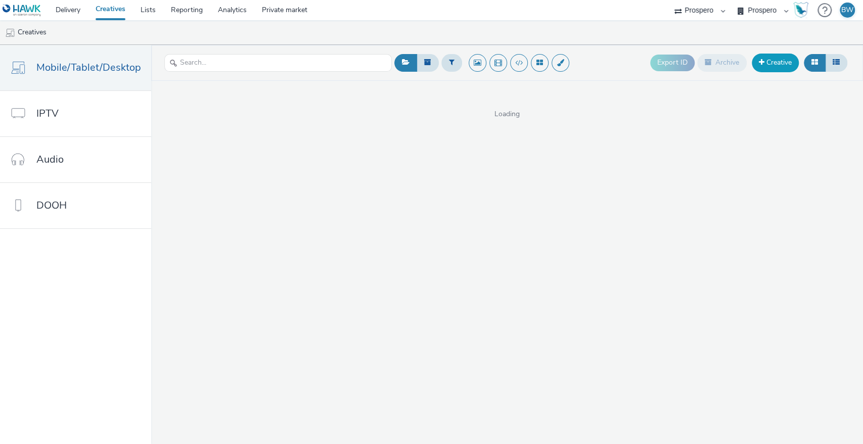
click at [759, 57] on link "Creative" at bounding box center [775, 63] width 47 height 18
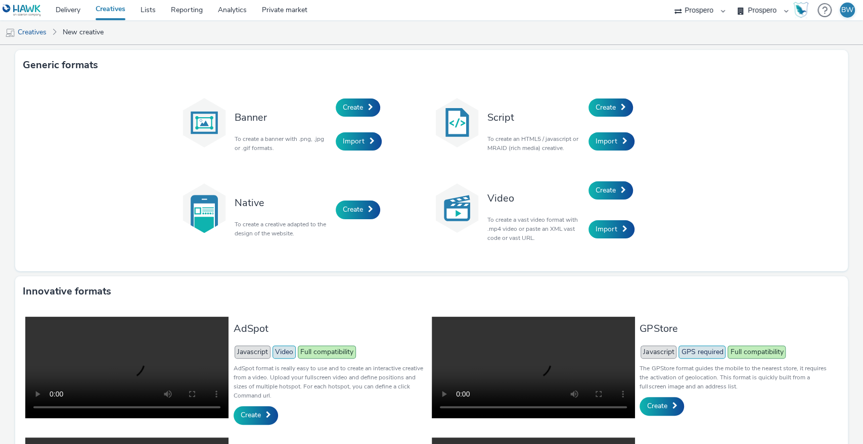
click at [628, 98] on div "Create" at bounding box center [636, 107] width 96 height 34
click at [606, 103] on span "Create" at bounding box center [605, 108] width 20 height 10
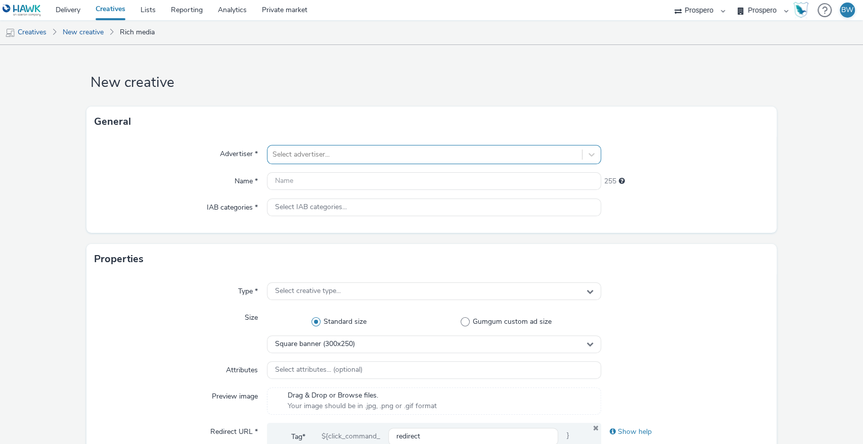
click at [289, 149] on div at bounding box center [424, 155] width 305 height 12
type input "[PERSON_NAME]"
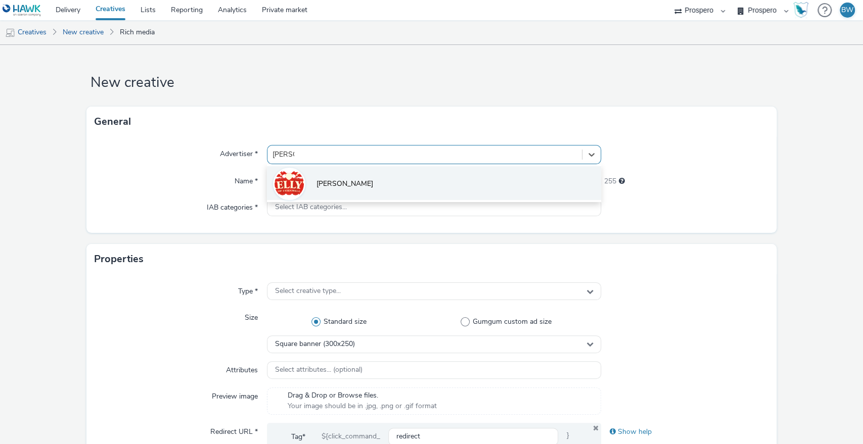
click at [307, 169] on li "[PERSON_NAME]" at bounding box center [434, 183] width 335 height 34
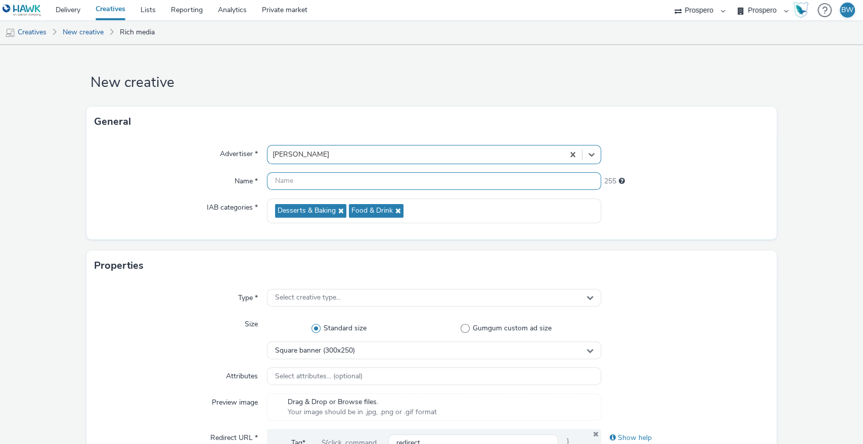
click at [377, 180] on input "text" at bounding box center [434, 181] width 335 height 18
paste input "Kelly's Banner - Raspberry"
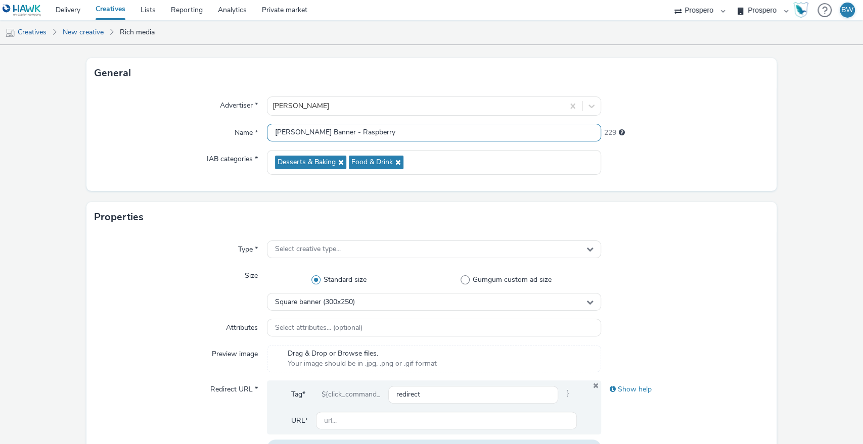
scroll to position [112, 0]
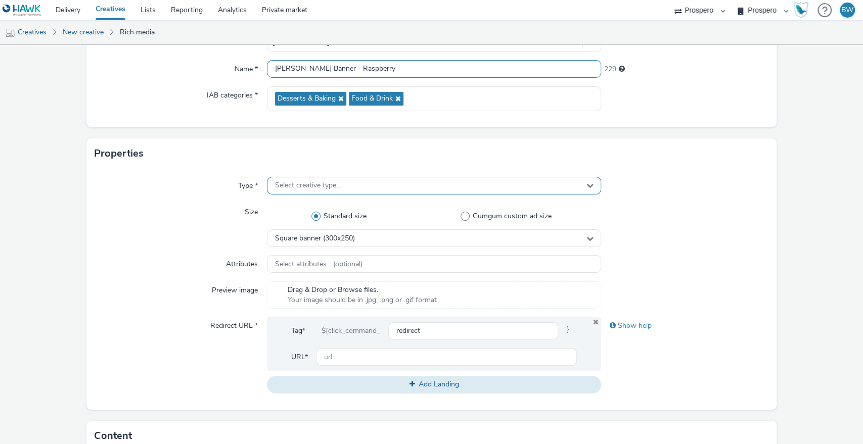
type input "Kelly's Banner - Raspberry"
click at [300, 185] on span "Select creative type..." at bounding box center [308, 185] width 66 height 9
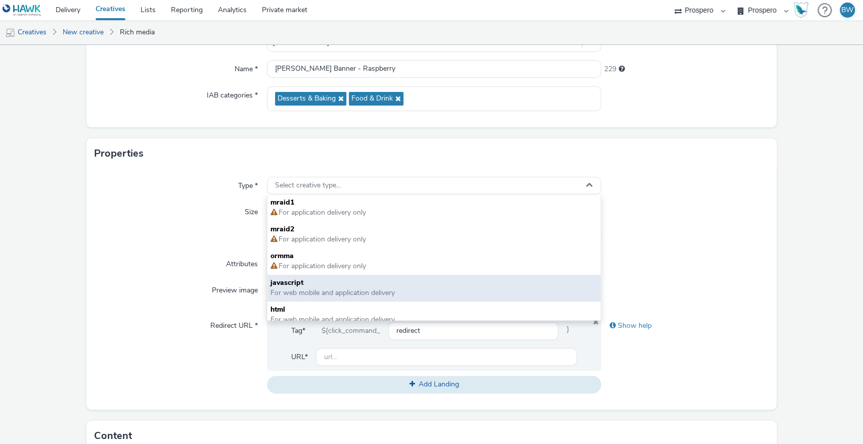
click at [317, 294] on span "For web mobile and application delivery" at bounding box center [332, 293] width 124 height 10
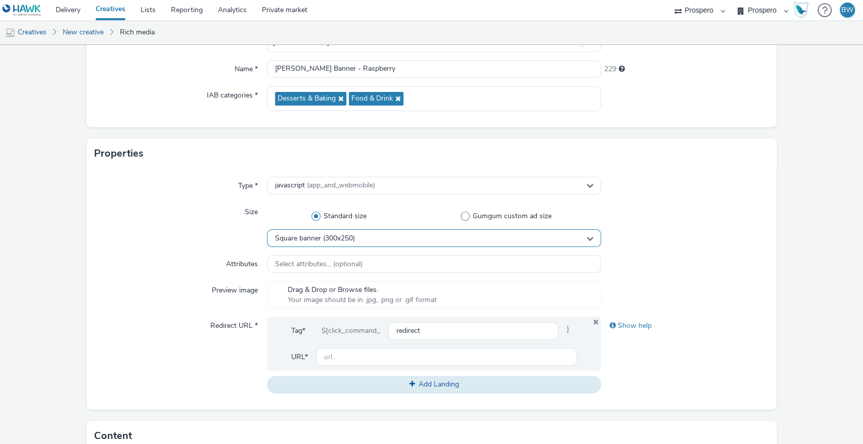
click at [307, 240] on span "Square banner (300x250)" at bounding box center [315, 239] width 80 height 9
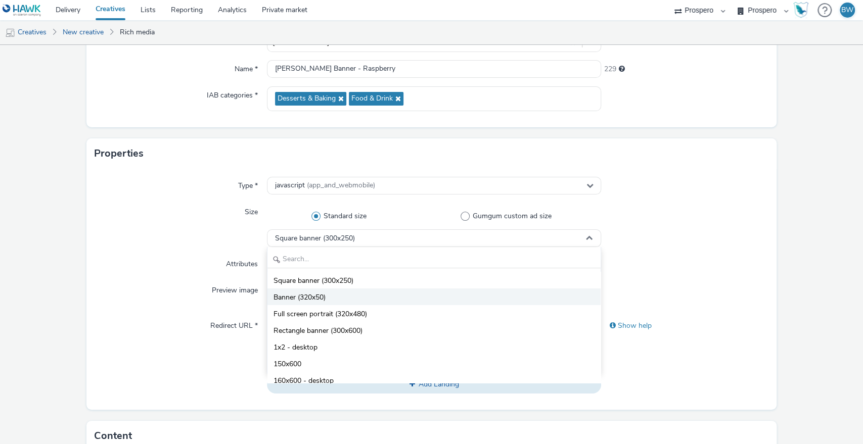
click at [313, 297] on span "Banner (320x50)" at bounding box center [299, 298] width 52 height 10
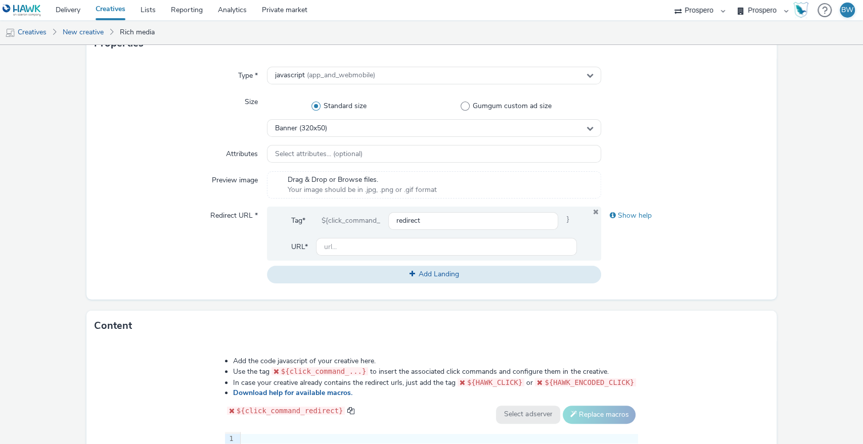
scroll to position [224, 0]
drag, startPoint x: 368, startPoint y: 259, endPoint x: 365, endPoint y: 241, distance: 18.4
click at [366, 254] on div "Tag* ${click_command_ redirect } URL* Add Landing" at bounding box center [434, 243] width 335 height 76
click at [364, 240] on input "text" at bounding box center [446, 245] width 261 height 18
paste input "[URL][DOMAIN_NAME]"
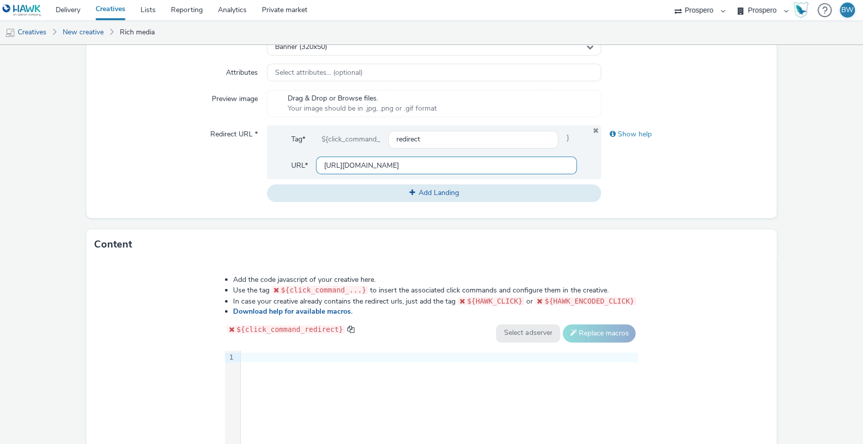
scroll to position [393, 0]
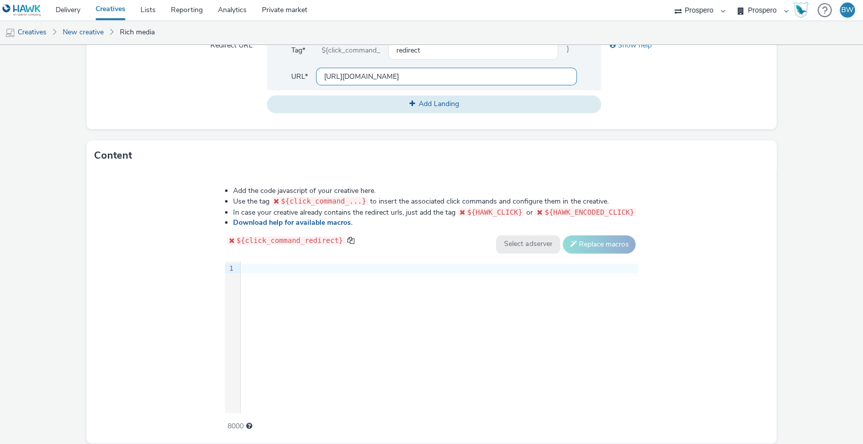
type input "[URL][DOMAIN_NAME]"
click at [371, 278] on div "9 1 ›" at bounding box center [431, 338] width 413 height 152
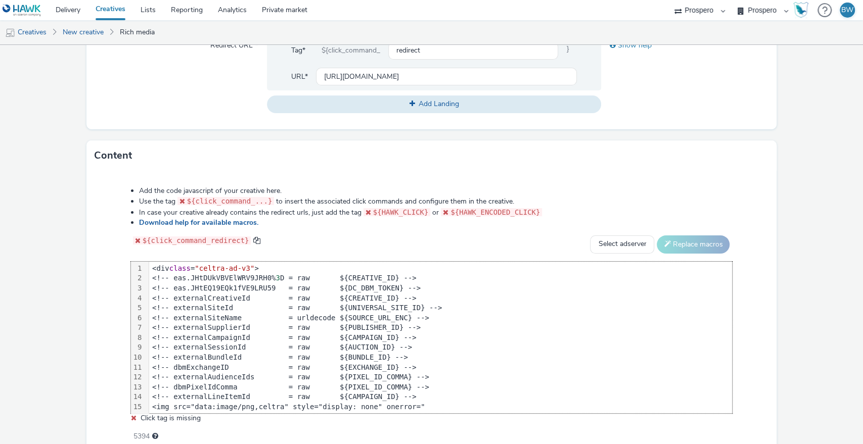
scroll to position [187, 0]
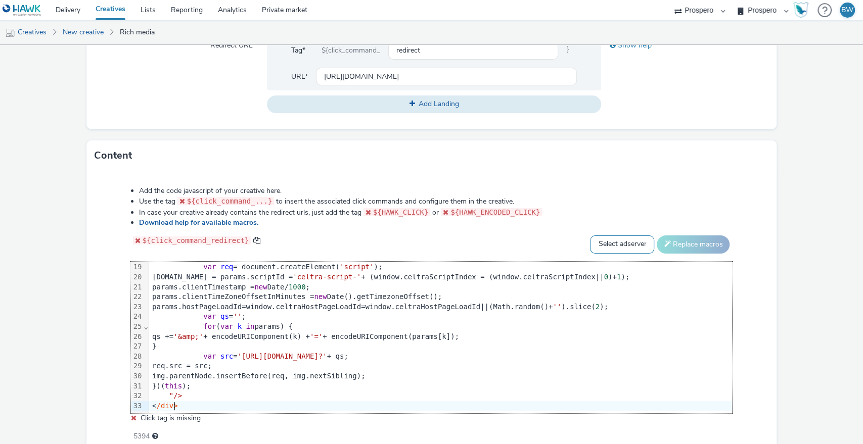
click at [614, 246] on select "Select adserver Sizmek DCM Adform Sting" at bounding box center [622, 245] width 64 height 18
select select "dcm"
click at [590, 236] on select "Select adserver Sizmek DCM Adform Sting" at bounding box center [622, 245] width 64 height 18
click at [652, 250] on div "Select adserver Sizmek DCM Adform Sting Replace macros" at bounding box center [661, 245] width 142 height 18
click at [664, 244] on span at bounding box center [667, 244] width 7 height 7
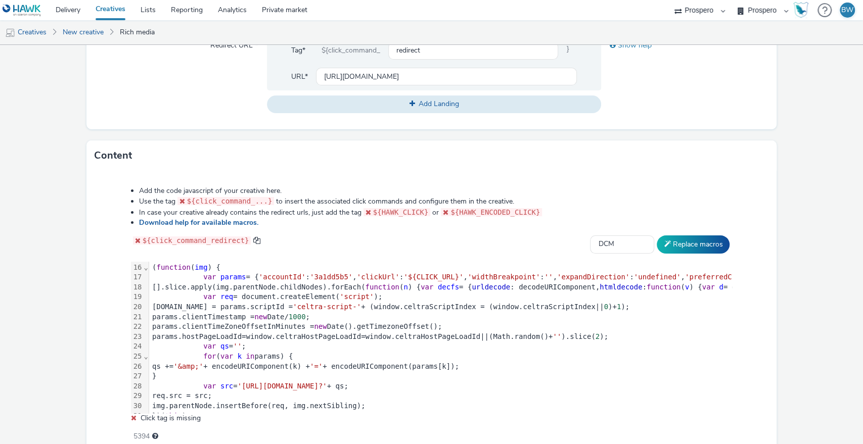
scroll to position [75, 0]
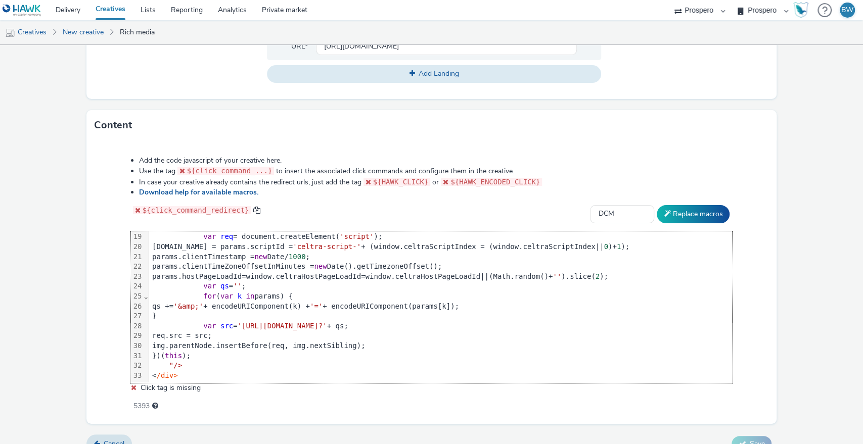
scroll to position [439, 0]
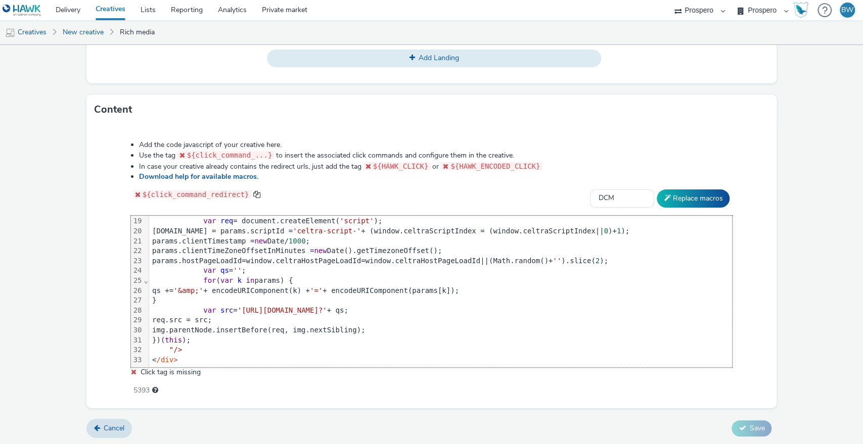
drag, startPoint x: 775, startPoint y: 377, endPoint x: 770, endPoint y: 383, distance: 7.9
click at [775, 376] on form "New creative General Advertiser * Kelly's Name * Kelly's Banner - Raspberry 229…" at bounding box center [431, 25] width 863 height 839
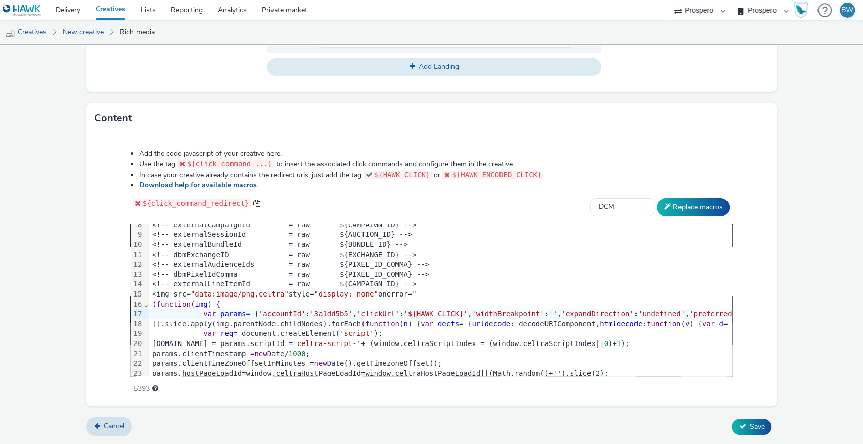
scroll to position [429, 0]
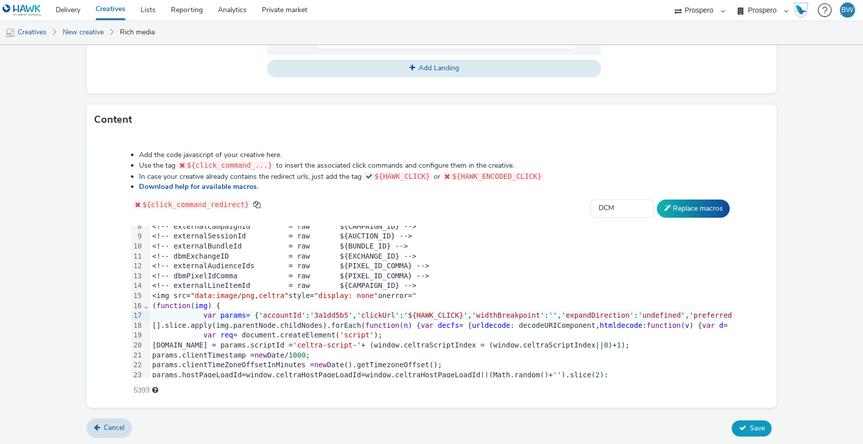
click at [732, 420] on button "Save" at bounding box center [751, 428] width 40 height 16
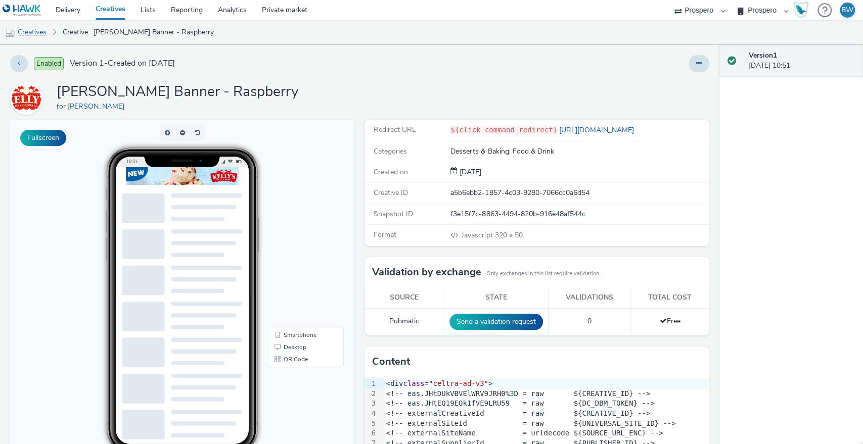
click at [45, 32] on link "Creatives" at bounding box center [26, 32] width 52 height 24
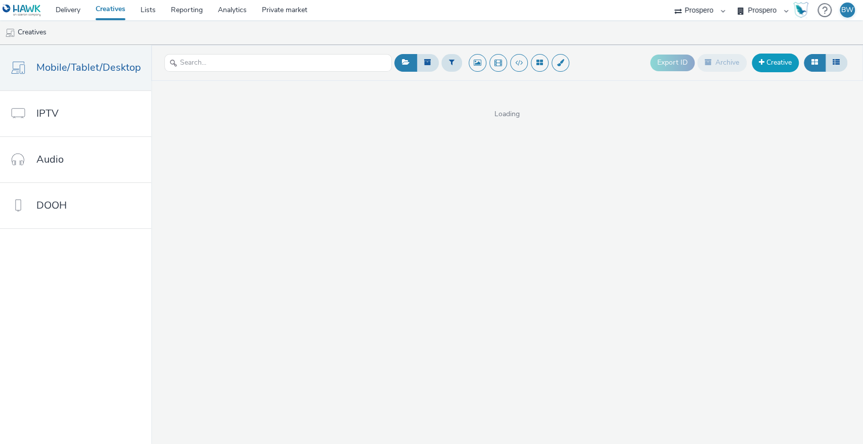
click at [764, 69] on link "Creative" at bounding box center [775, 63] width 47 height 18
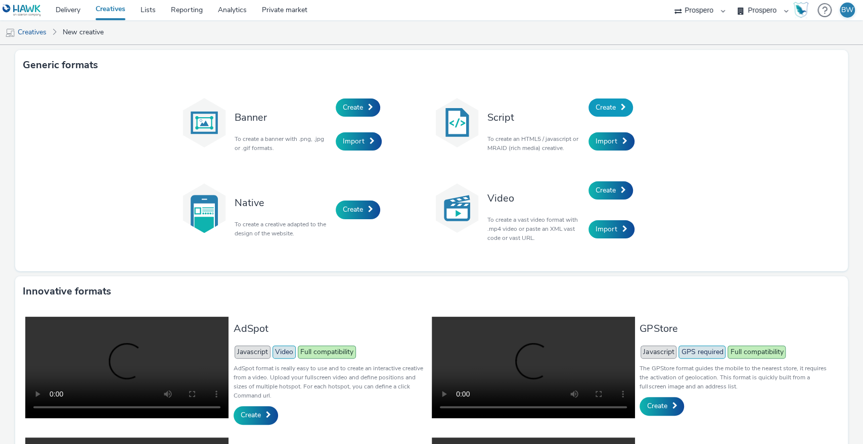
click at [595, 106] on span "Create" at bounding box center [605, 108] width 20 height 10
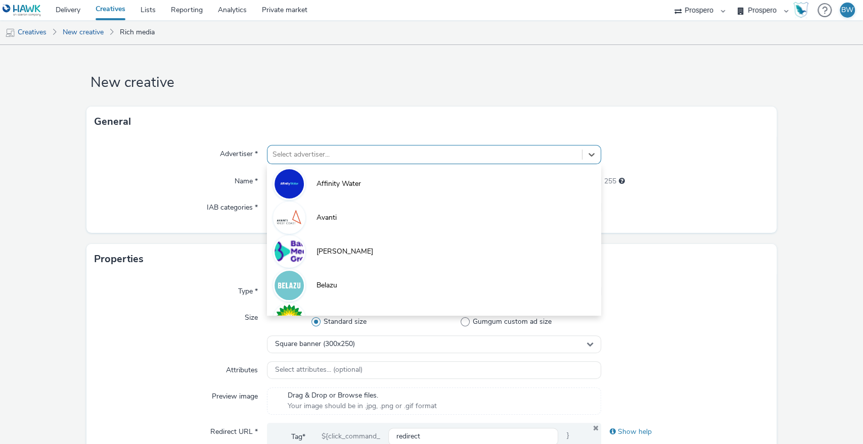
click at [449, 149] on div at bounding box center [424, 155] width 305 height 12
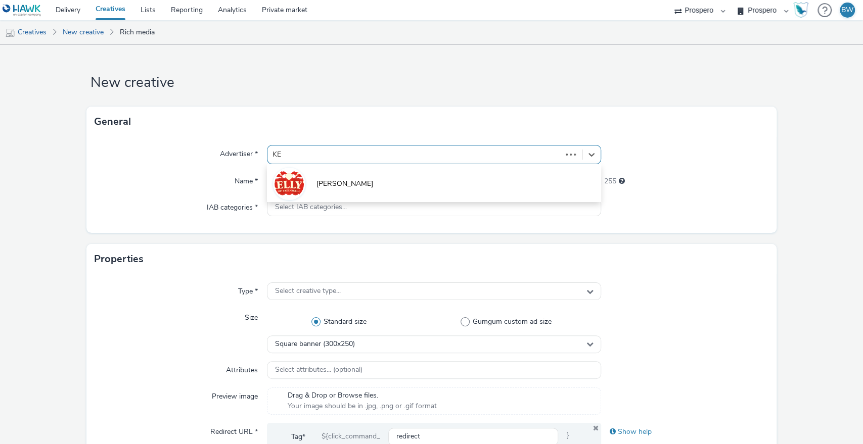
type input "KEL"
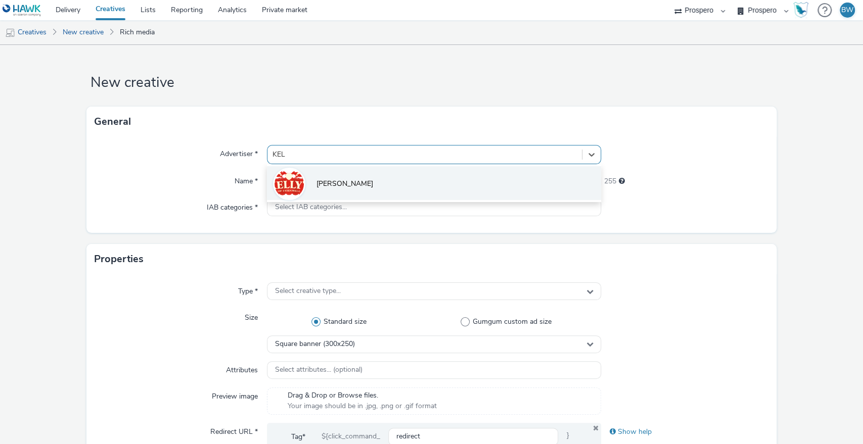
click at [339, 177] on li "[PERSON_NAME]" at bounding box center [434, 183] width 335 height 34
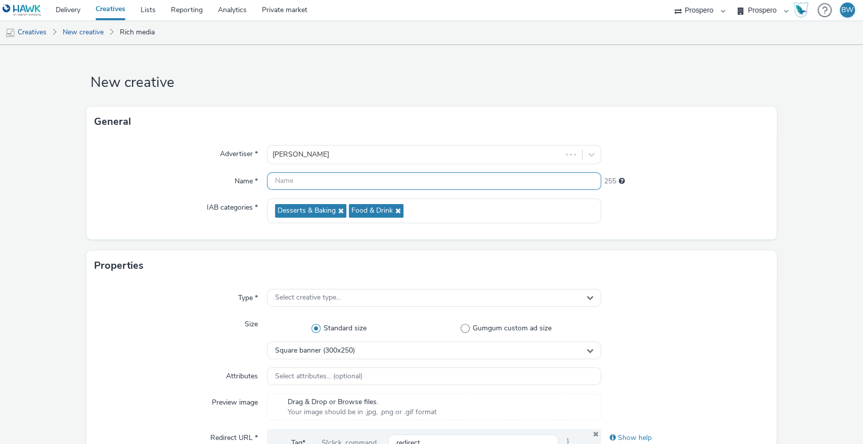
click at [354, 185] on input "text" at bounding box center [434, 181] width 335 height 18
paste input "Kelly's MPU - Millionaire Shortbread"
type input "Kelly's MPU - Millionaire Shortbread"
click at [333, 294] on span "Select creative type..." at bounding box center [308, 298] width 66 height 9
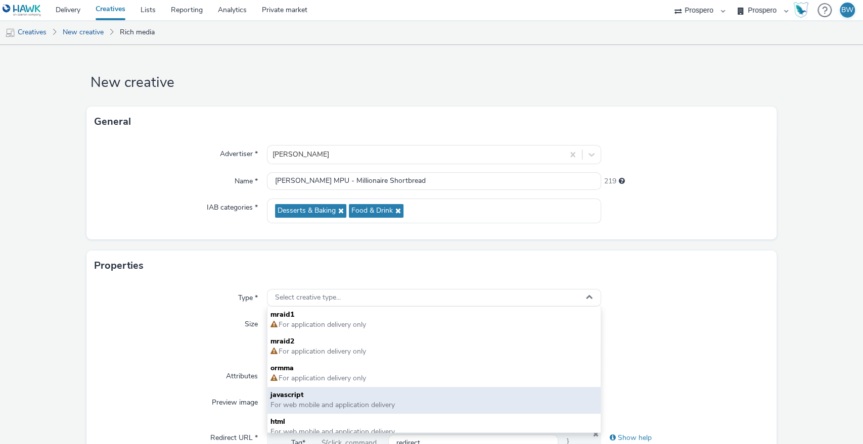
click at [295, 391] on span "javascript" at bounding box center [433, 395] width 327 height 10
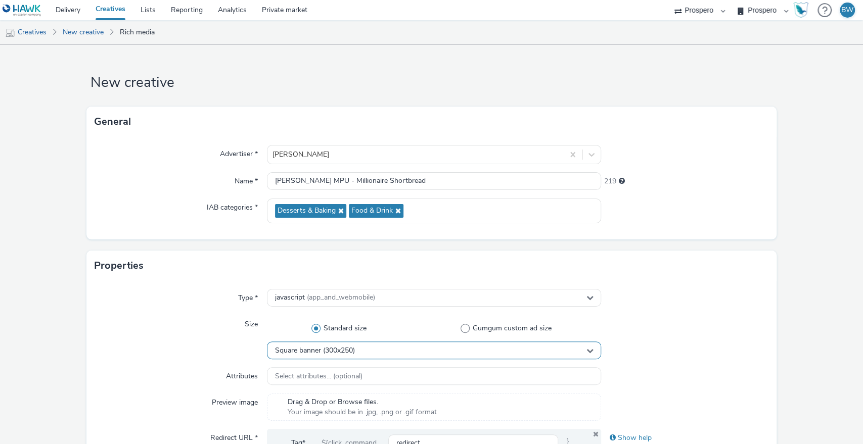
click at [318, 347] on span "Square banner (300x250)" at bounding box center [315, 351] width 80 height 9
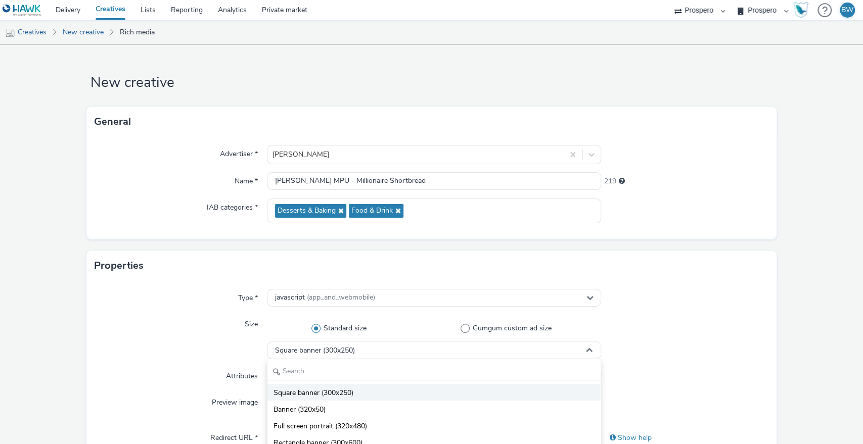
click at [303, 393] on span "Square banner (300x250)" at bounding box center [313, 393] width 80 height 10
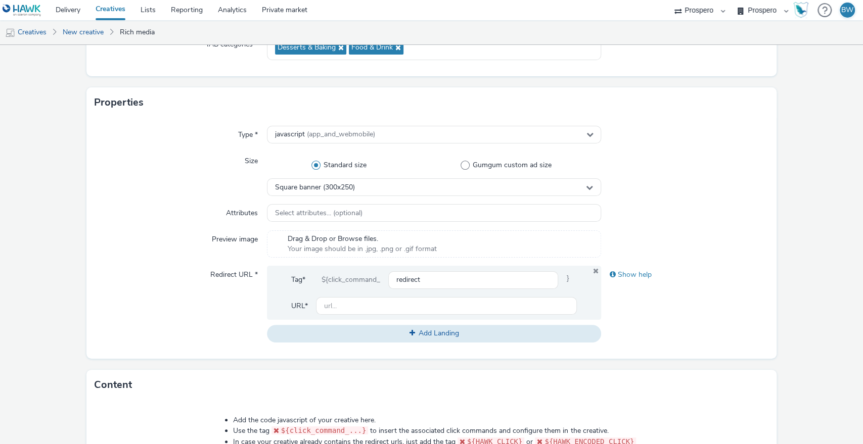
scroll to position [168, 0]
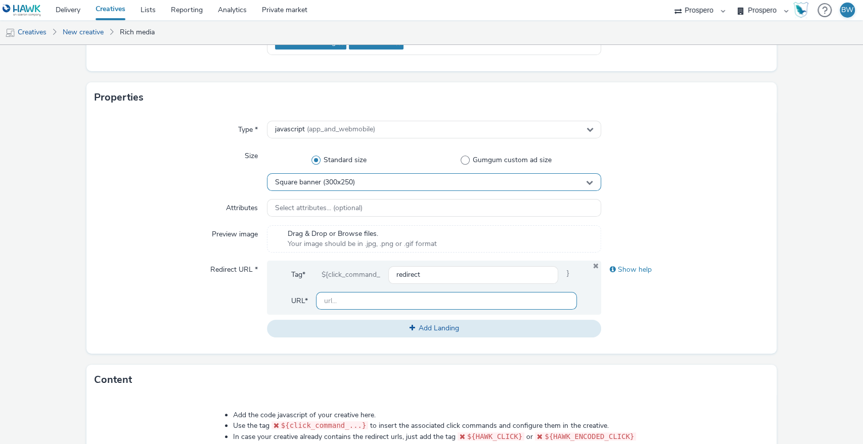
click at [345, 303] on input "text" at bounding box center [446, 301] width 261 height 18
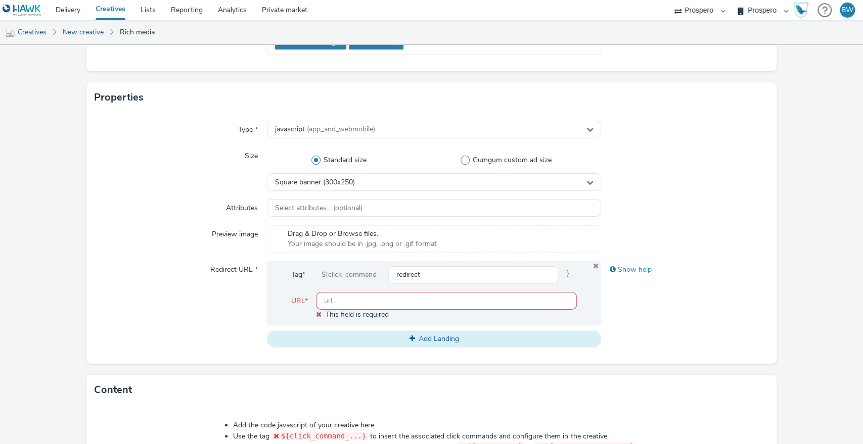
paste input "[URL][DOMAIN_NAME]"
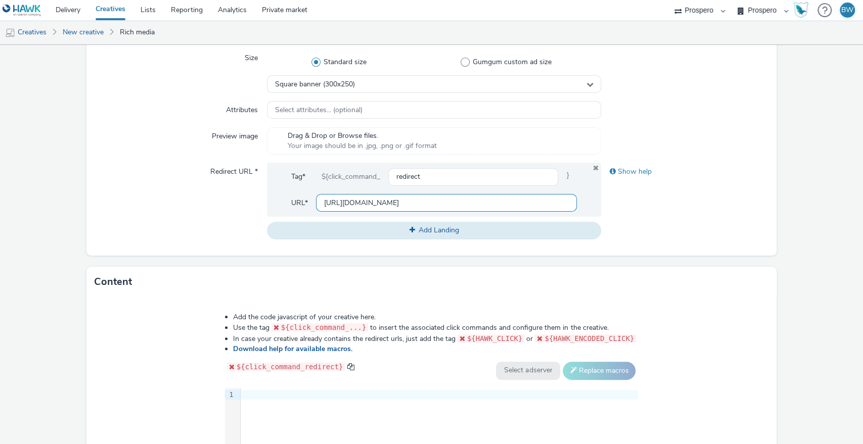
scroll to position [393, 0]
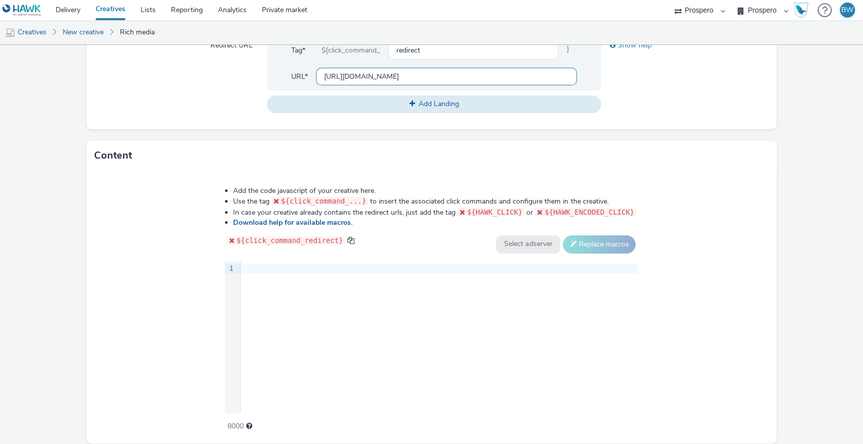
type input "[URL][DOMAIN_NAME]"
click at [254, 317] on div "9 1 ›" at bounding box center [431, 338] width 413 height 152
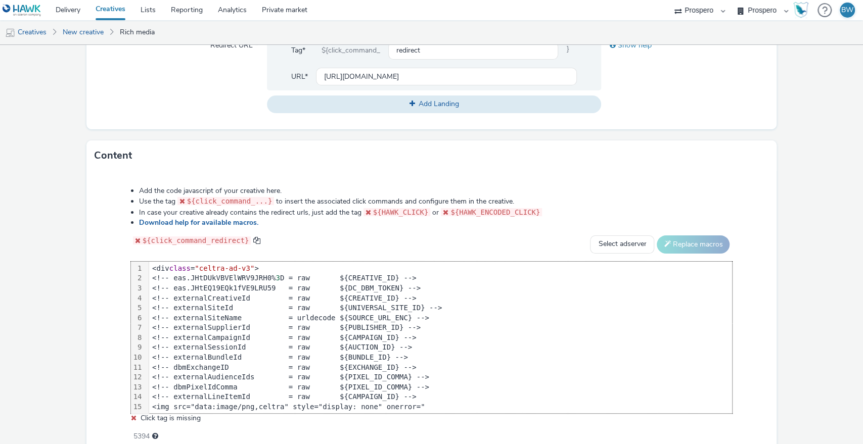
scroll to position [187, 0]
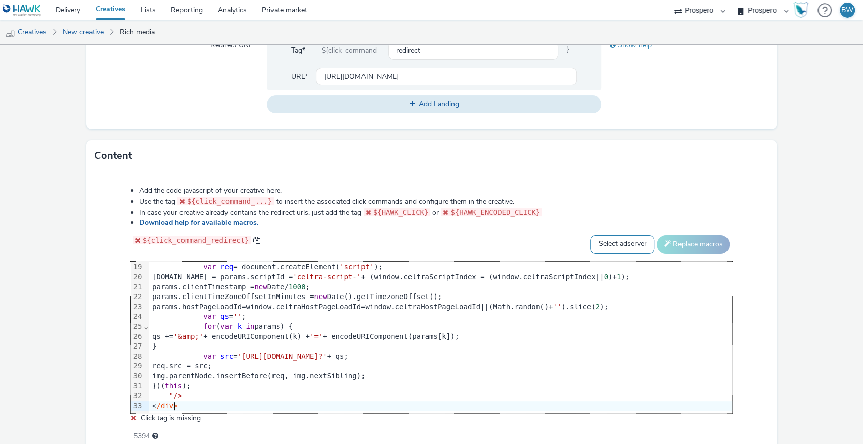
click at [592, 241] on select "Select adserver Sizmek DCM Adform Sting" at bounding box center [622, 245] width 64 height 18
select select "dcm"
click at [590, 236] on select "Select adserver Sizmek DCM Adform Sting" at bounding box center [622, 245] width 64 height 18
click at [667, 244] on button "Replace macros" at bounding box center [693, 245] width 73 height 18
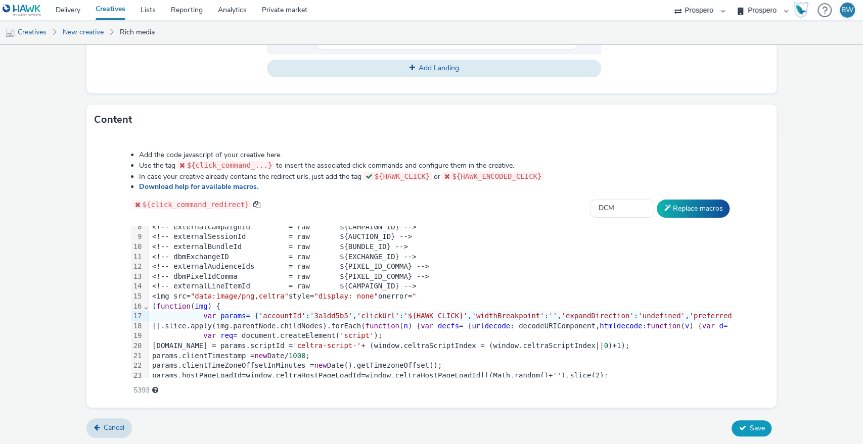
click at [749, 430] on span "Save" at bounding box center [756, 429] width 15 height 10
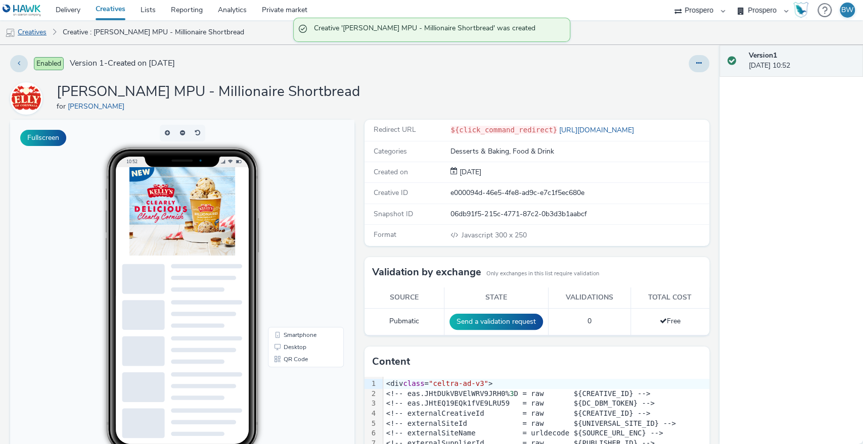
click at [30, 29] on link "Creatives" at bounding box center [26, 32] width 52 height 24
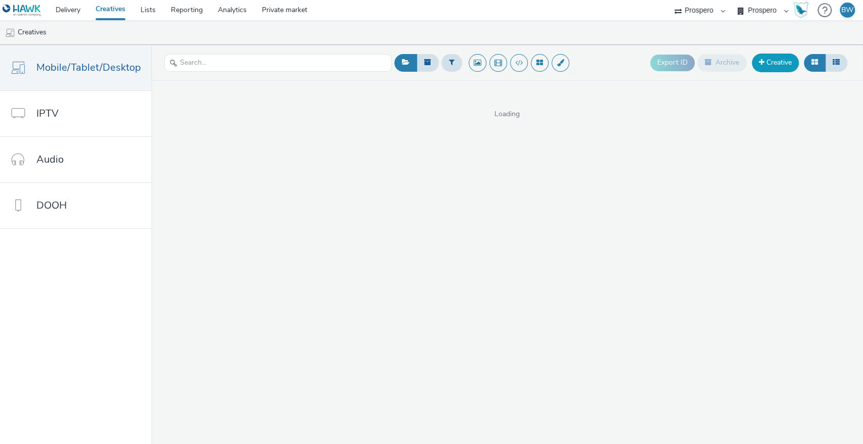
click at [757, 68] on link "Creative" at bounding box center [775, 63] width 47 height 18
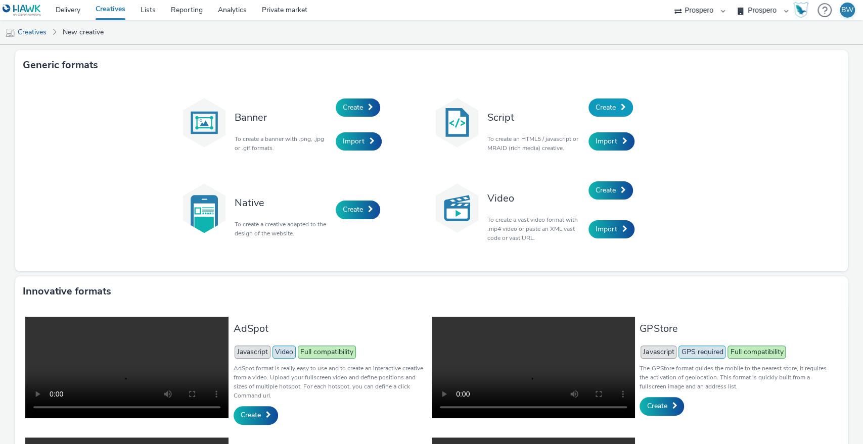
click at [598, 108] on span "Create" at bounding box center [605, 108] width 20 height 10
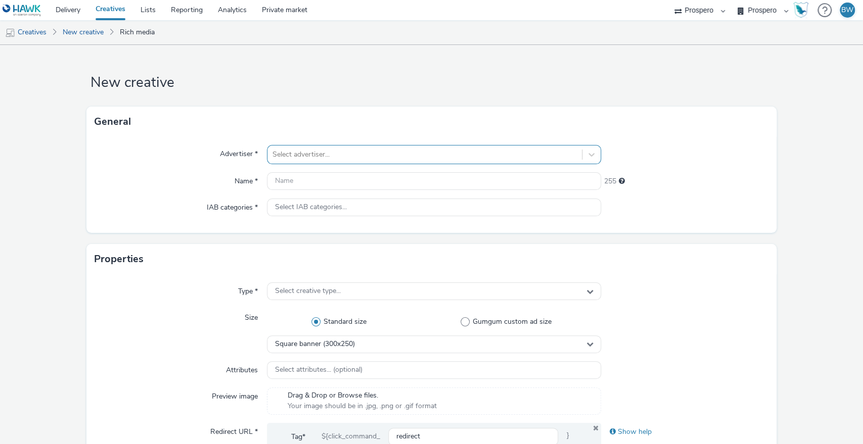
click at [272, 156] on div at bounding box center [424, 155] width 305 height 12
type input "[PERSON_NAME]"
drag, startPoint x: 320, startPoint y: 202, endPoint x: 324, endPoint y: 185, distance: 17.3
click at [320, 201] on div "Select IAB categories..." at bounding box center [434, 208] width 335 height 18
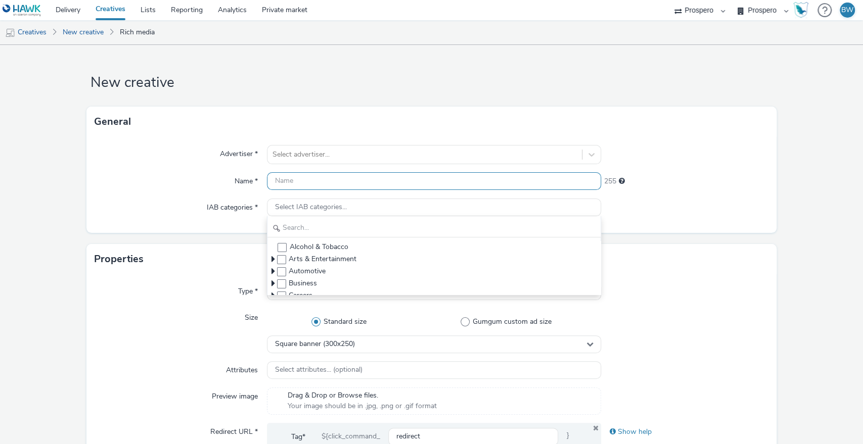
click at [325, 185] on input "text" at bounding box center [434, 181] width 335 height 18
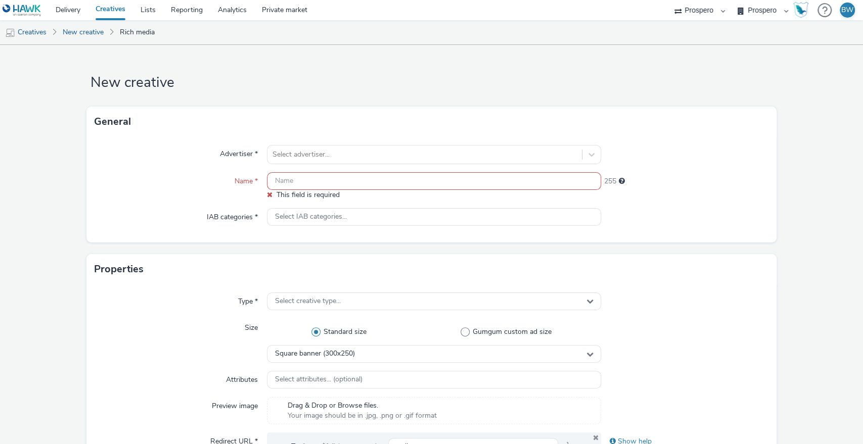
paste input "Kelly's Interstitial - Range"
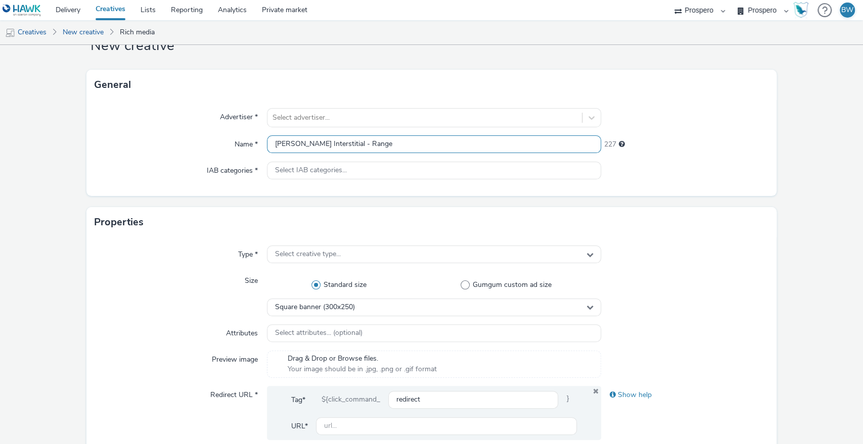
scroll to position [56, 0]
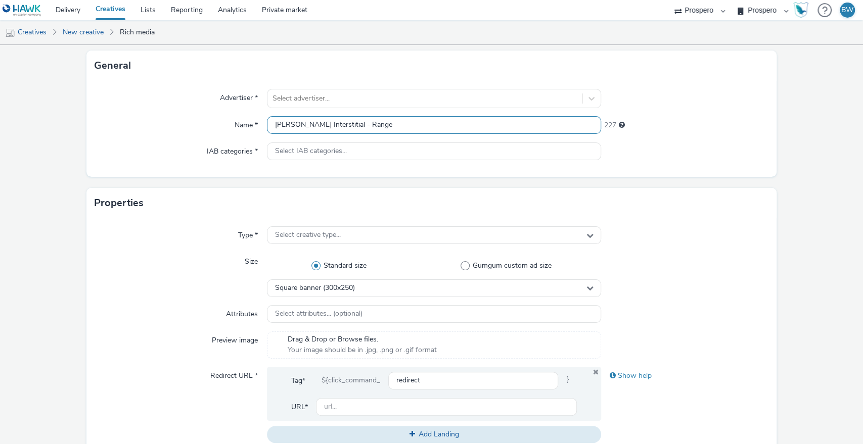
type input "Kelly's Interstitial - Range"
click at [322, 284] on span "Square banner (300x250)" at bounding box center [315, 288] width 80 height 9
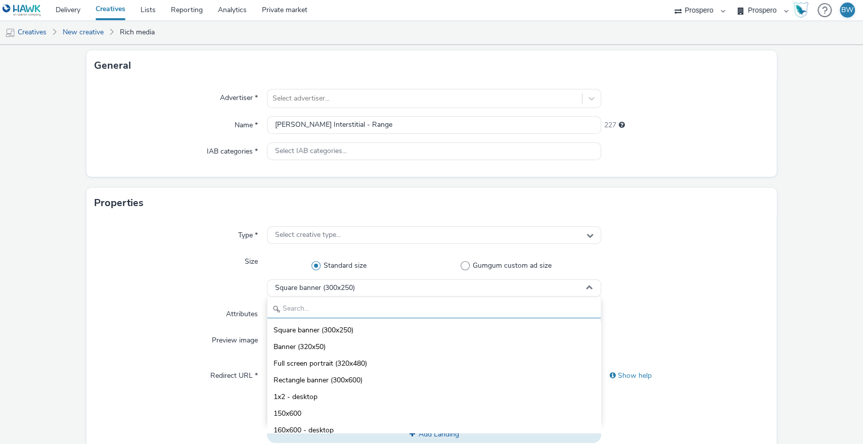
click at [314, 304] on input "text" at bounding box center [434, 310] width 334 height 18
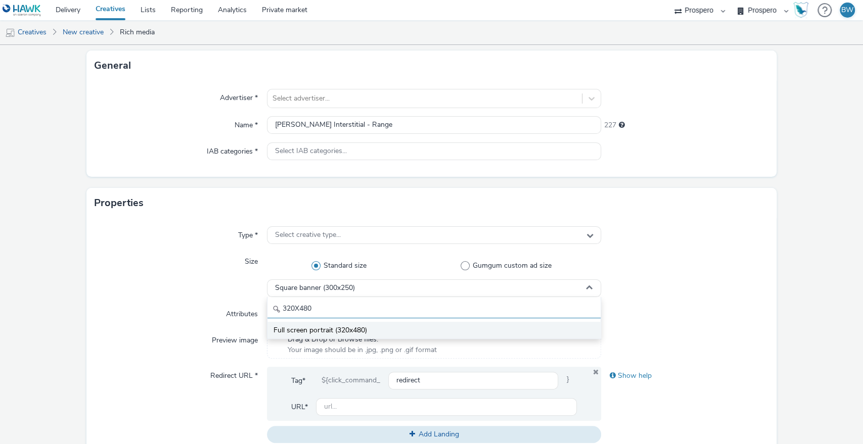
type input "320X480"
click at [374, 333] on li "Full screen portrait (320x480)" at bounding box center [434, 330] width 334 height 17
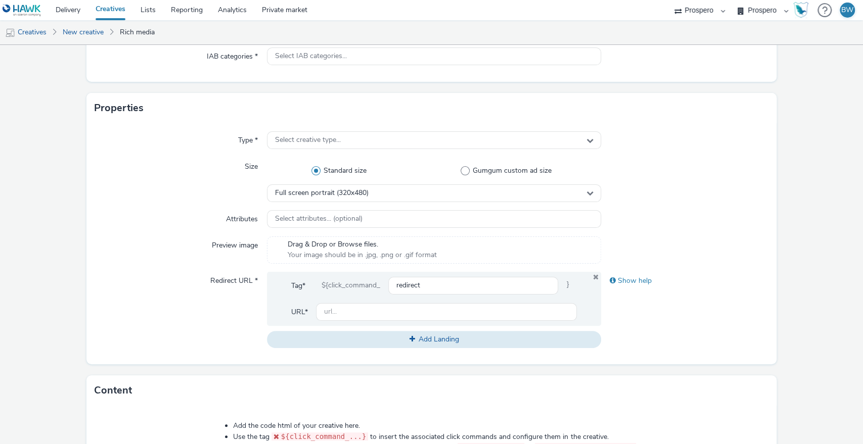
scroll to position [168, 0]
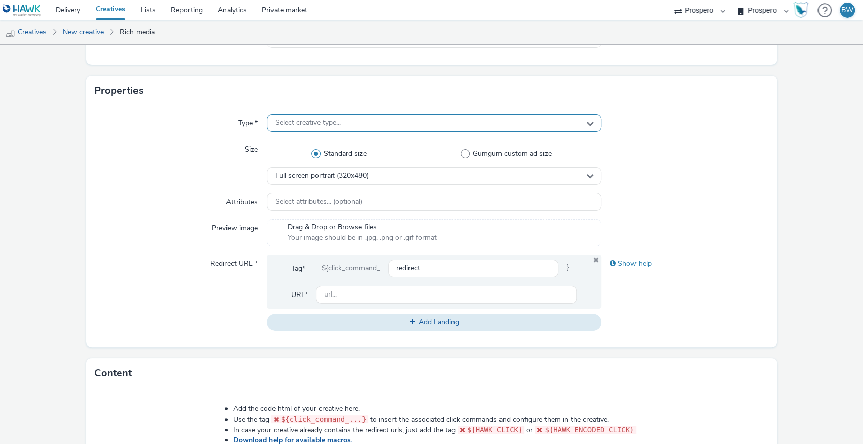
click at [294, 132] on div "Type * Select creative type... Size Standard size Gumgum custom ad size Full sc…" at bounding box center [431, 226] width 690 height 241
click at [290, 128] on div "Select creative type..." at bounding box center [434, 123] width 335 height 18
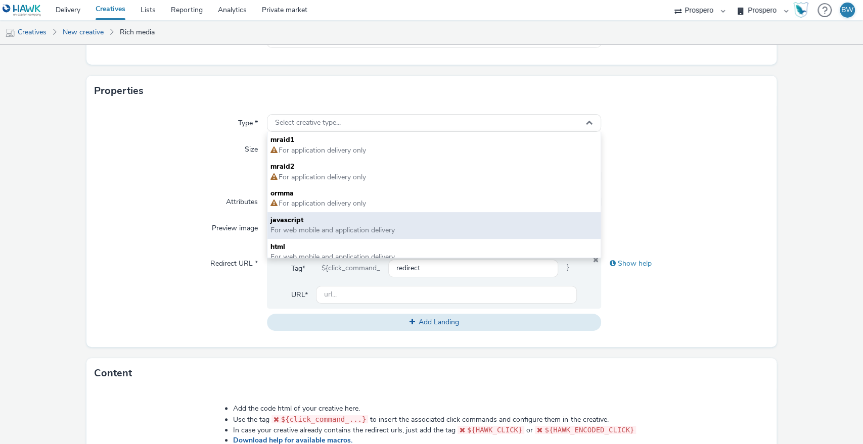
click at [287, 227] on span "For web mobile and application delivery" at bounding box center [332, 230] width 124 height 10
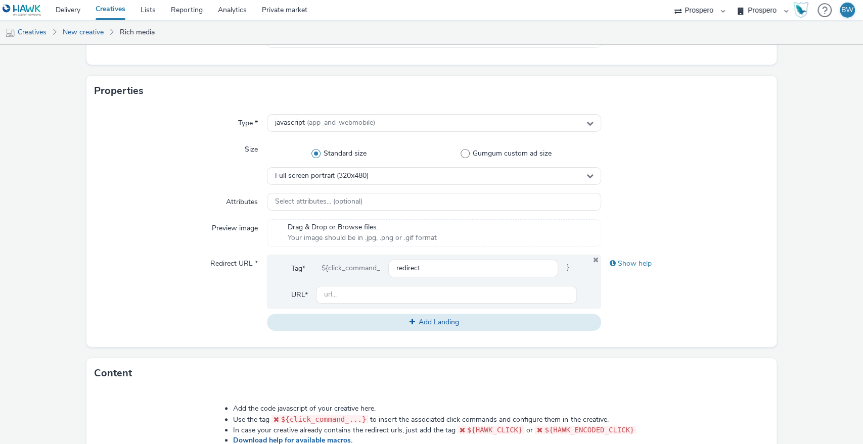
click at [396, 286] on div at bounding box center [446, 295] width 261 height 18
click at [399, 292] on input "text" at bounding box center [446, 295] width 261 height 18
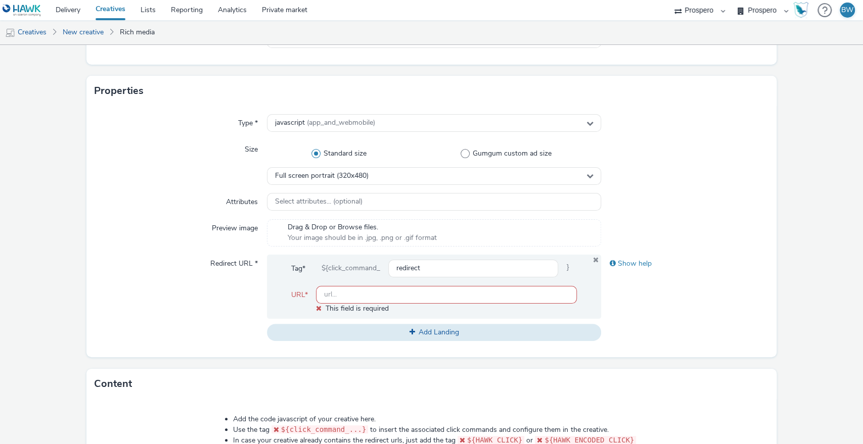
click at [360, 289] on input "text" at bounding box center [446, 295] width 261 height 18
paste input "[URL][DOMAIN_NAME]"
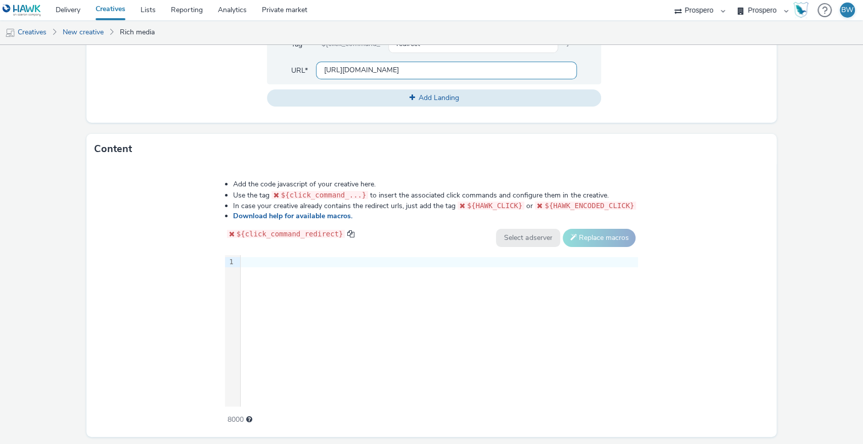
type input "[URL][DOMAIN_NAME]"
click at [265, 313] on div "9 1 ›" at bounding box center [431, 331] width 413 height 152
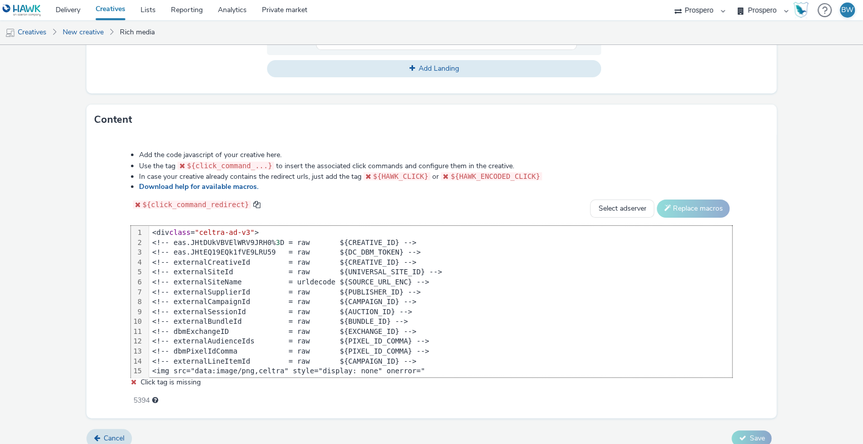
scroll to position [187, 0]
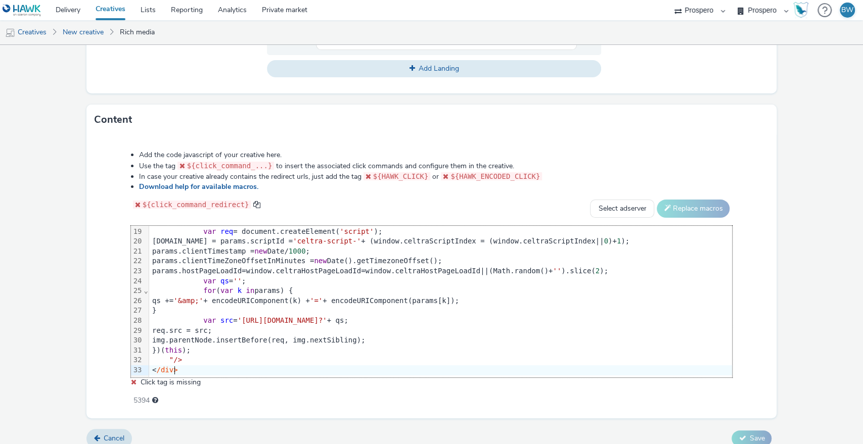
click at [495, 211] on div "${click_command_redirect} Select adserver Sizmek DCM Adform Sting Replace macros" at bounding box center [431, 209] width 601 height 18
click at [590, 205] on select "Select adserver Sizmek DCM Adform Sting" at bounding box center [622, 209] width 64 height 18
select select "dcm"
click at [590, 200] on select "Select adserver Sizmek DCM Adform Sting" at bounding box center [622, 209] width 64 height 18
click at [677, 213] on button "Replace macros" at bounding box center [693, 209] width 73 height 18
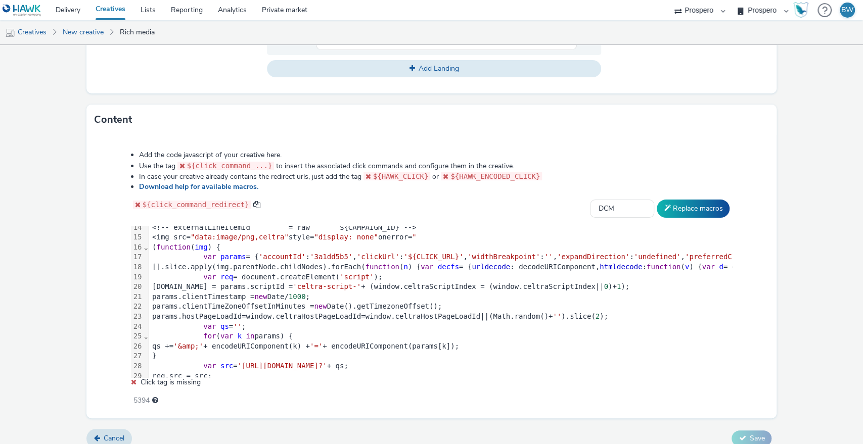
scroll to position [75, 0]
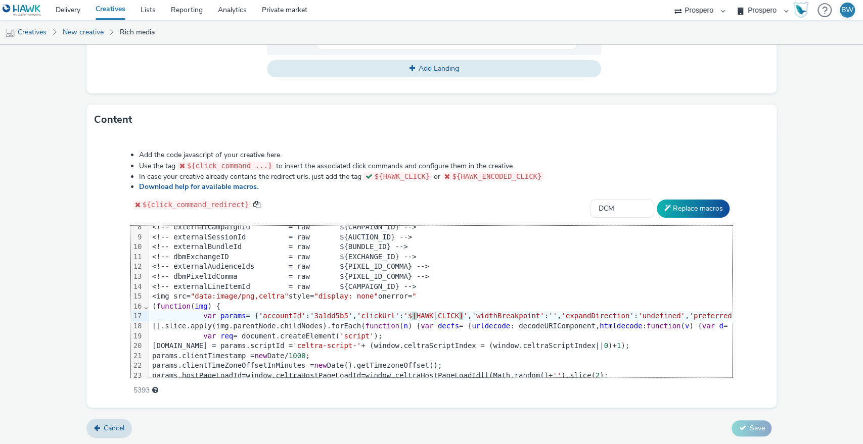
click at [782, 295] on form "New creative General Advertiser * Select advertiser... Name * Kelly's Interstit…" at bounding box center [431, 34] width 863 height 823
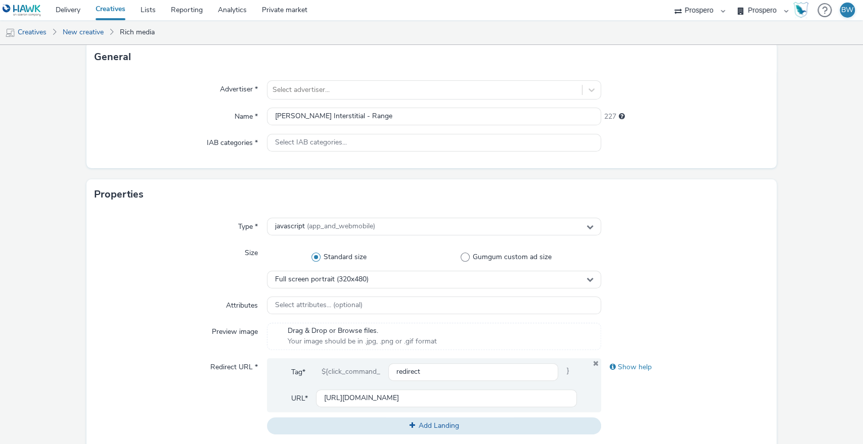
scroll to position [0, 0]
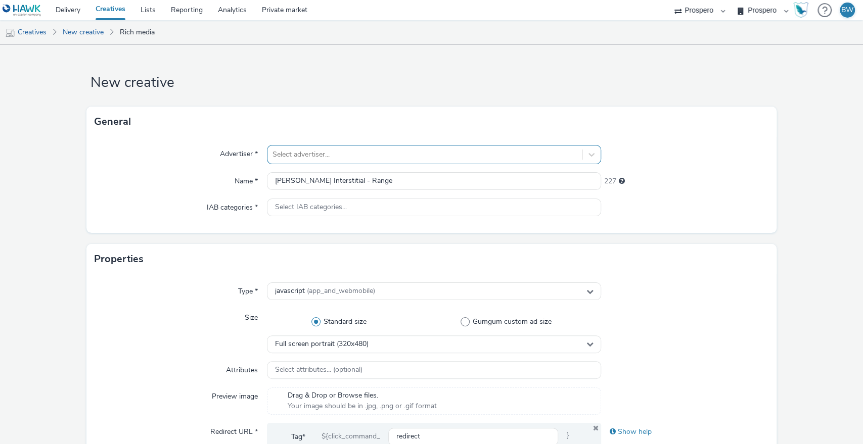
click at [299, 157] on div at bounding box center [424, 155] width 305 height 12
type input "[PERSON_NAME]"
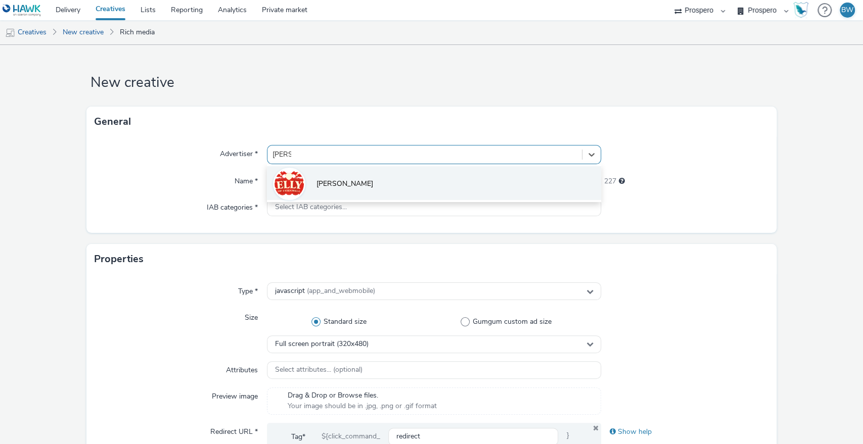
click at [314, 175] on li "[PERSON_NAME]" at bounding box center [434, 183] width 335 height 34
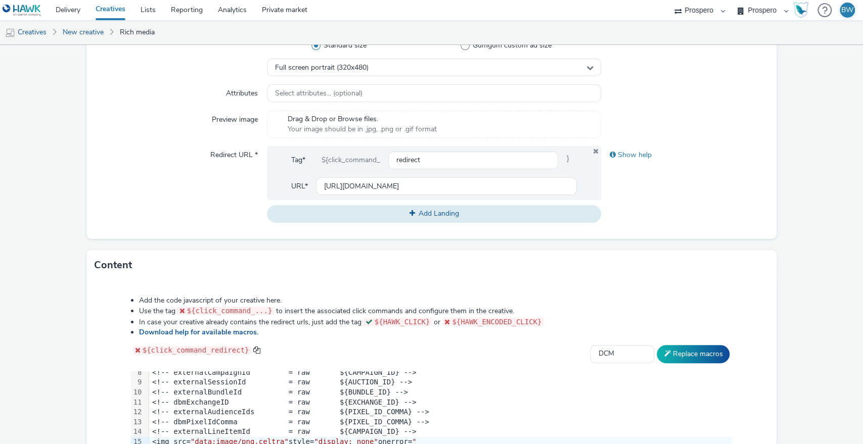
scroll to position [429, 0]
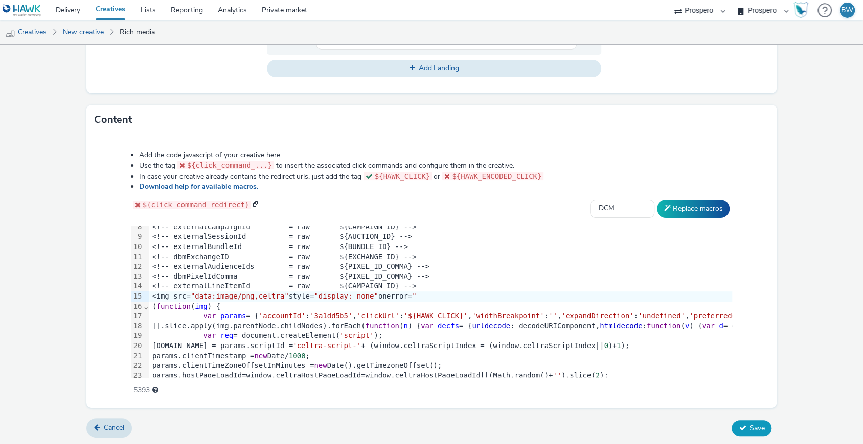
click at [749, 424] on span "Save" at bounding box center [756, 429] width 15 height 10
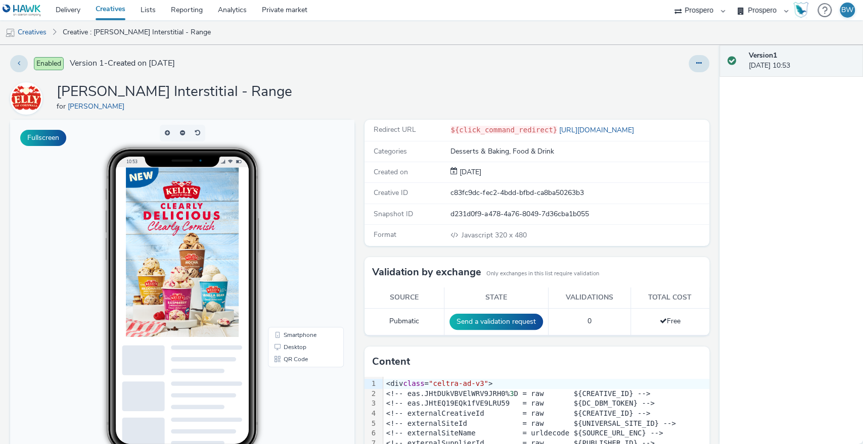
click at [377, 51] on div "Enabled Version 1 - Created on 12 September 2025 Kelly's Interstitial - Range f…" at bounding box center [359, 244] width 719 height 399
click at [52, 31] on link "Creatives" at bounding box center [26, 32] width 52 height 24
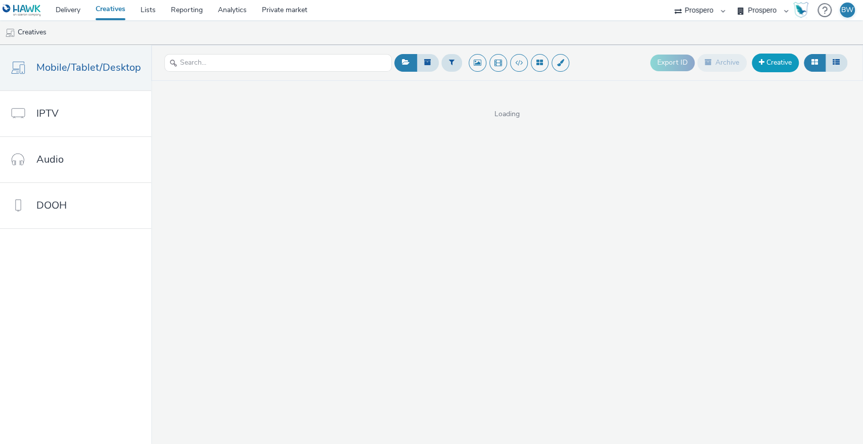
click at [780, 63] on link "Creative" at bounding box center [775, 63] width 47 height 18
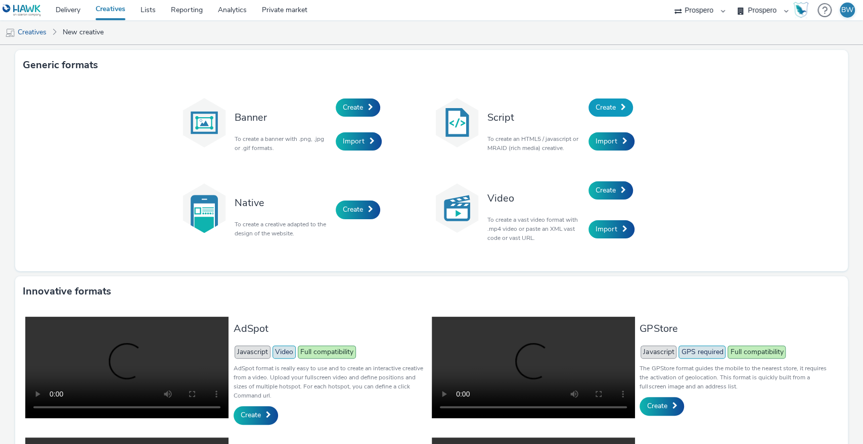
click at [596, 110] on span "Create" at bounding box center [605, 108] width 20 height 10
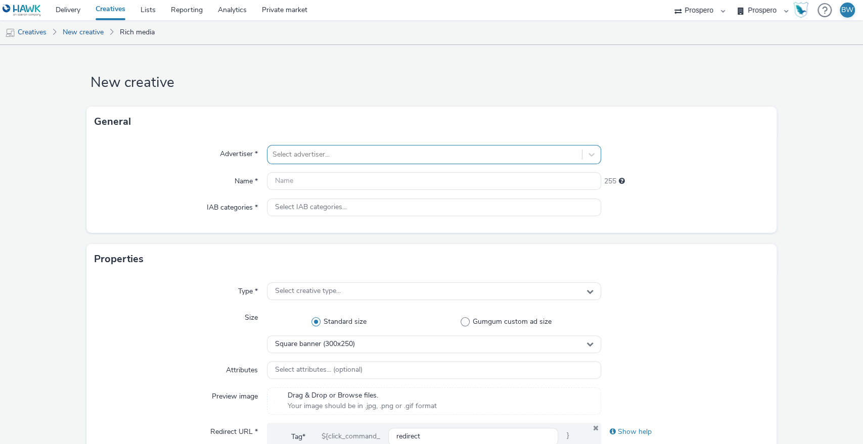
click at [391, 152] on div at bounding box center [424, 155] width 305 height 12
type input "[PERSON_NAME]"
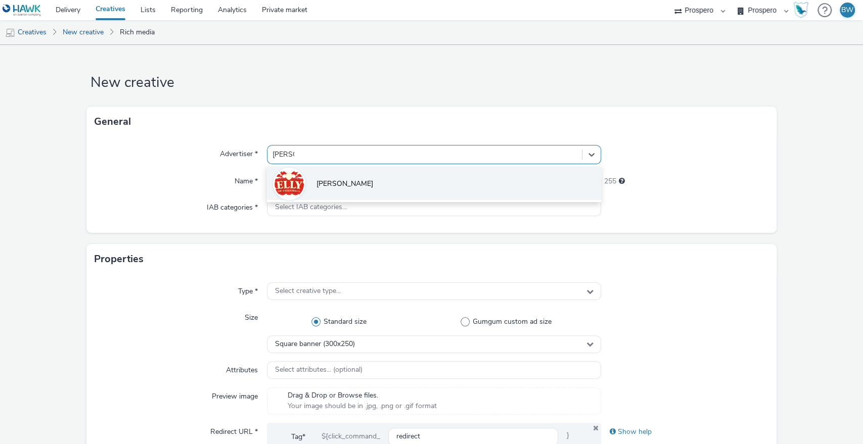
click at [364, 181] on li "[PERSON_NAME]" at bounding box center [434, 183] width 335 height 34
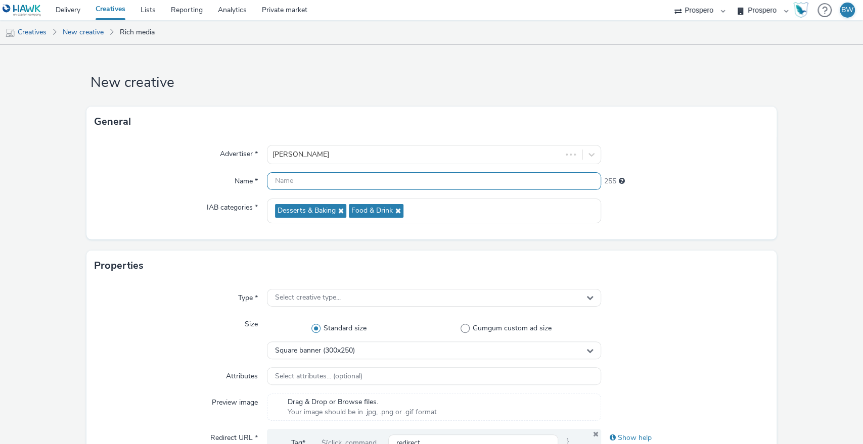
click at [364, 181] on input "text" at bounding box center [434, 181] width 335 height 18
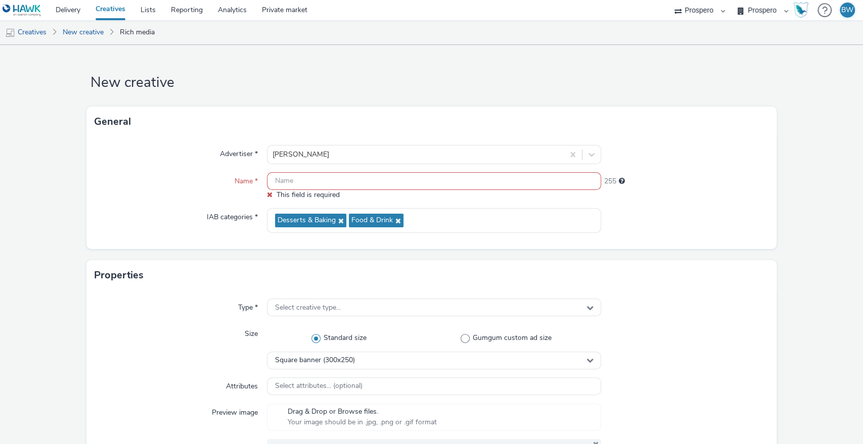
click at [313, 182] on input "text" at bounding box center [434, 181] width 335 height 18
paste input "Kelly's Banner - Mocha"
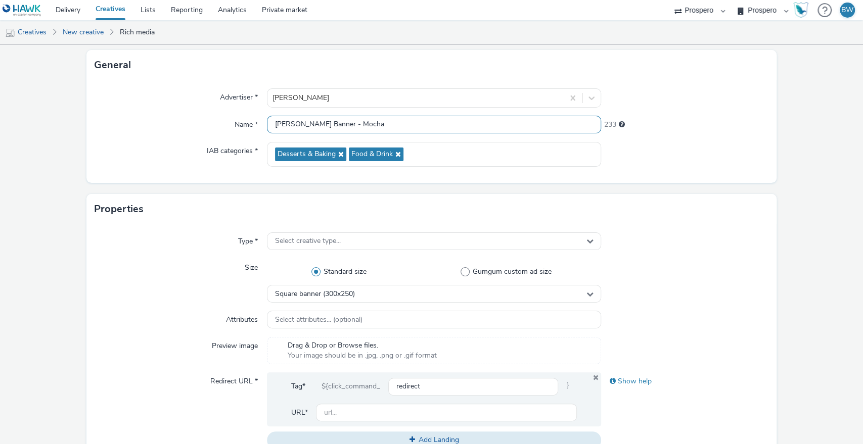
scroll to position [112, 0]
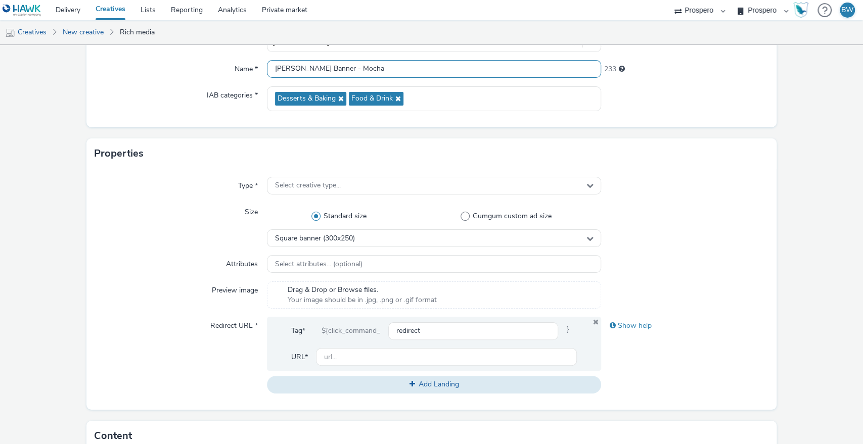
type input "Kelly's Banner - Mocha"
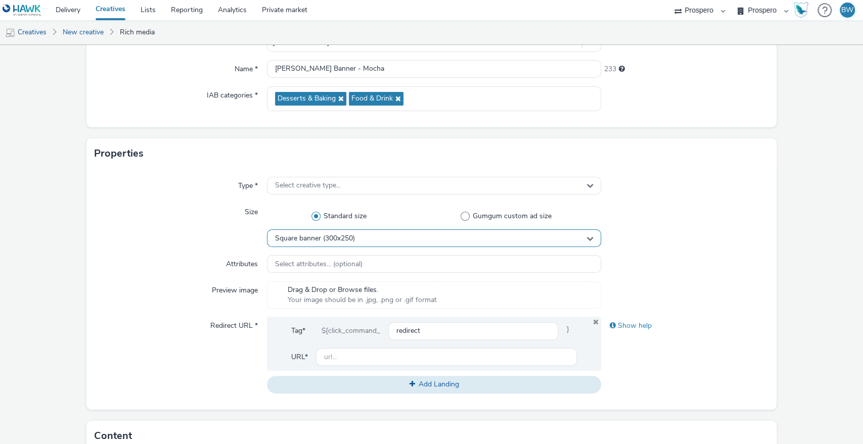
click at [330, 239] on span "Square banner (300x250)" at bounding box center [315, 239] width 80 height 9
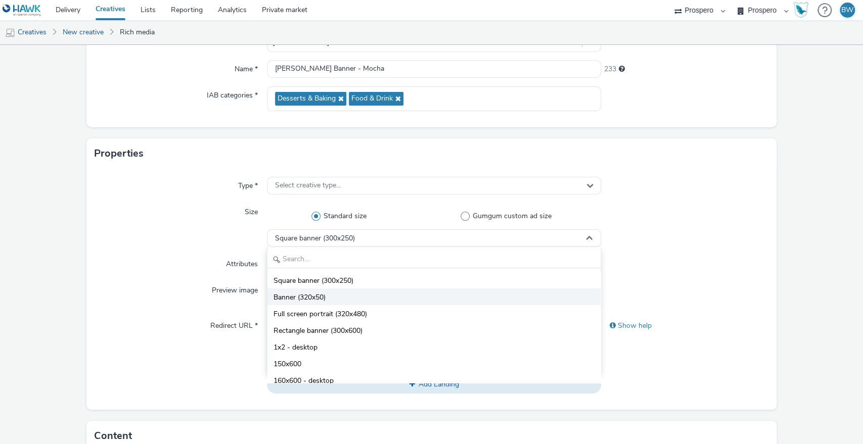
click at [346, 295] on li "Banner (320x50)" at bounding box center [434, 297] width 334 height 17
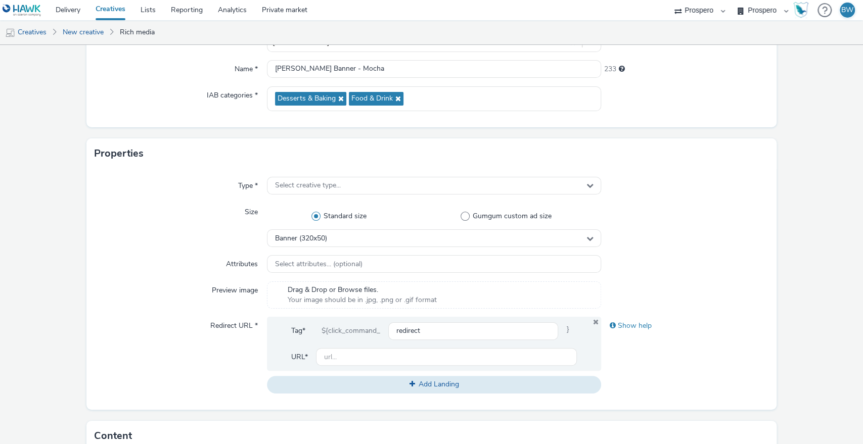
scroll to position [168, 0]
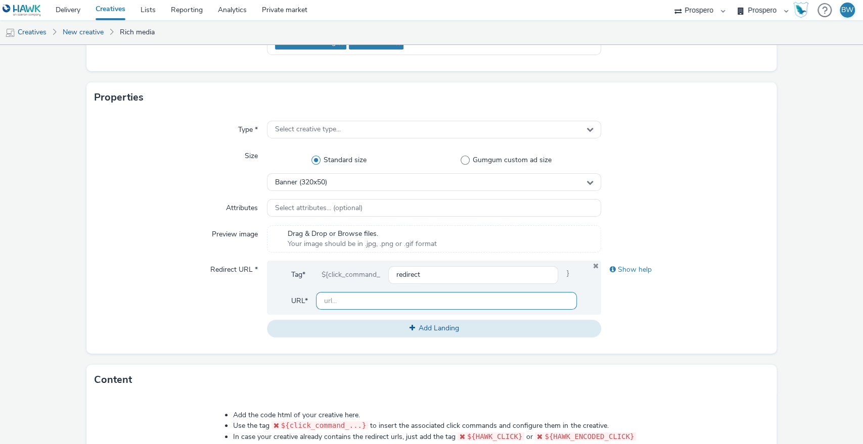
drag, startPoint x: 341, startPoint y: 298, endPoint x: 327, endPoint y: 296, distance: 13.8
click at [341, 298] on input "text" at bounding box center [446, 301] width 261 height 18
paste input "[URL][DOMAIN_NAME]"
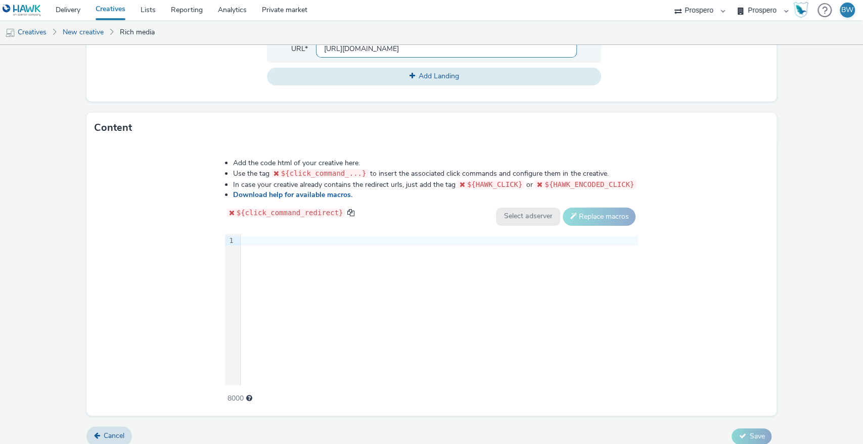
scroll to position [429, 0]
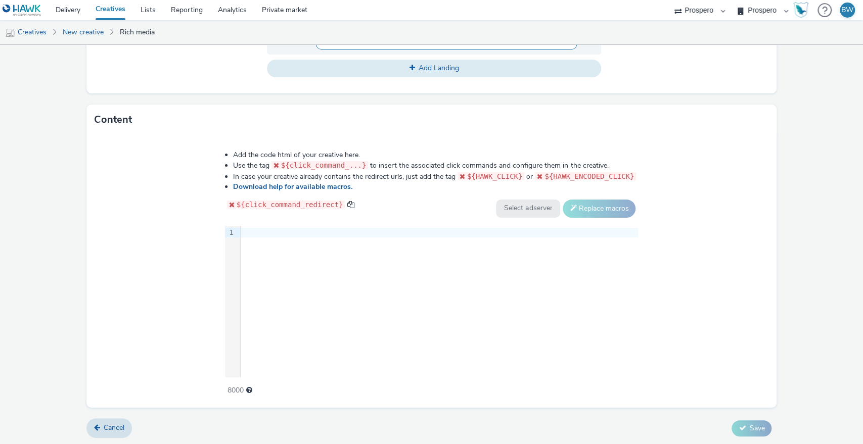
type input "[URL][DOMAIN_NAME]"
click at [298, 277] on div "9 1 ›" at bounding box center [431, 302] width 413 height 152
click at [336, 233] on div at bounding box center [439, 233] width 397 height 10
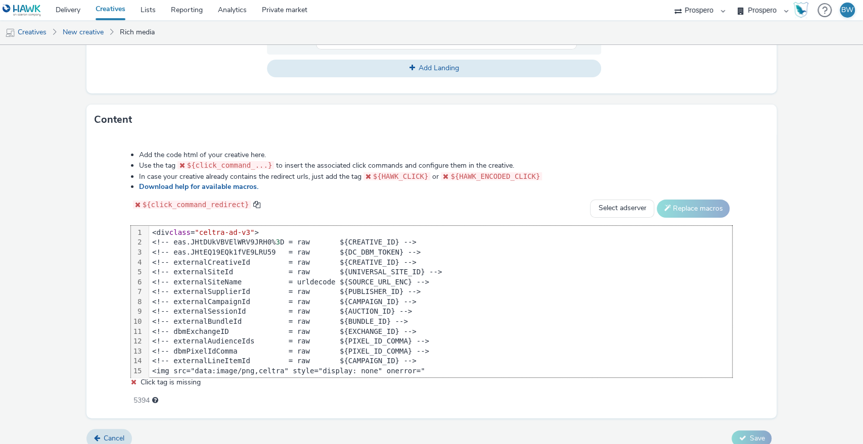
scroll to position [187, 0]
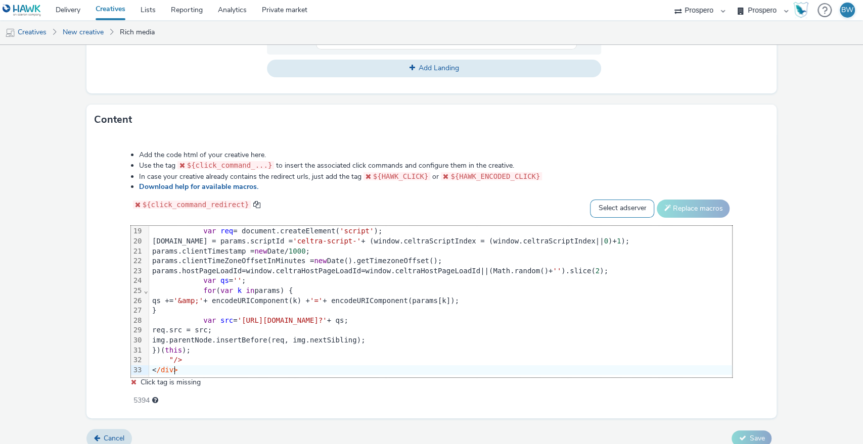
click at [605, 208] on select "Select adserver Sizmek DCM Adform Sting" at bounding box center [622, 209] width 64 height 18
select select "dcm"
click at [590, 200] on select "Select adserver Sizmek DCM Adform Sting" at bounding box center [622, 209] width 64 height 18
click at [663, 207] on button "Replace macros" at bounding box center [693, 209] width 73 height 18
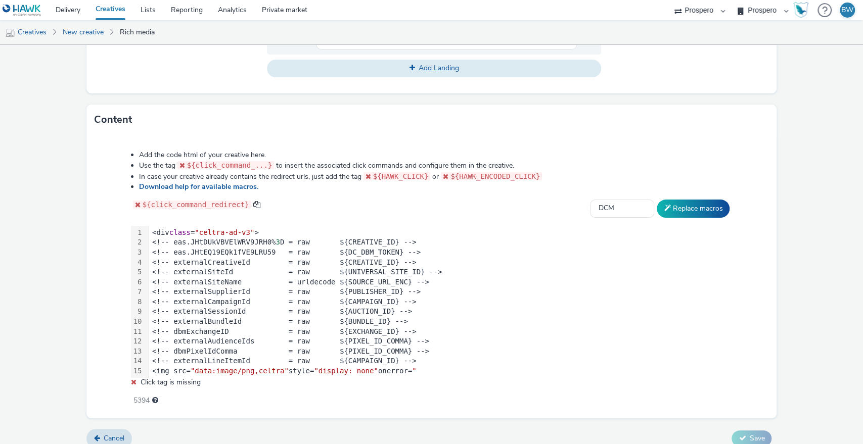
scroll to position [112, 0]
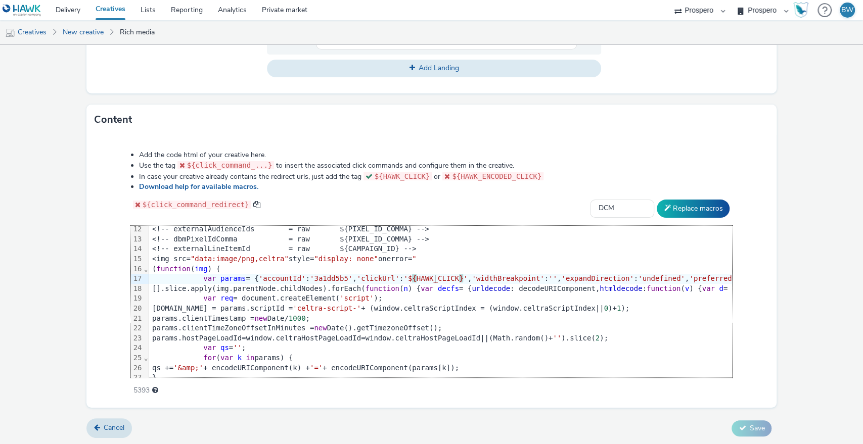
click at [780, 305] on form "New creative General Advertiser * Kelly's Name * Kelly's Banner - Mocha 233 IAB…" at bounding box center [431, 30] width 863 height 829
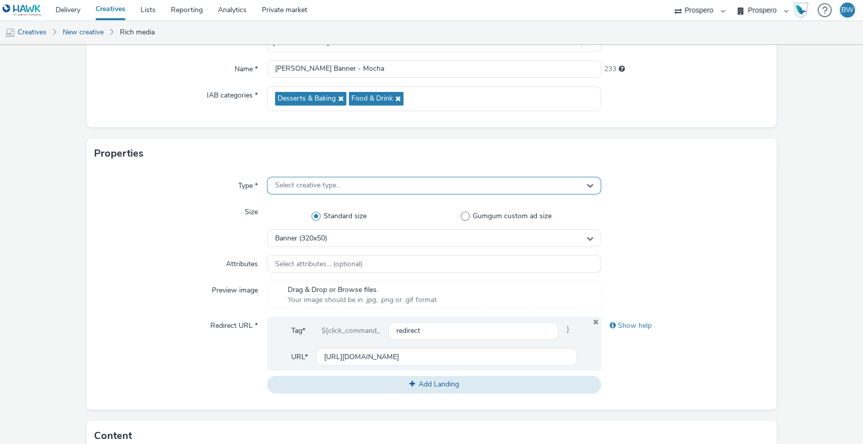
click at [284, 189] on span "Select creative type..." at bounding box center [308, 185] width 66 height 9
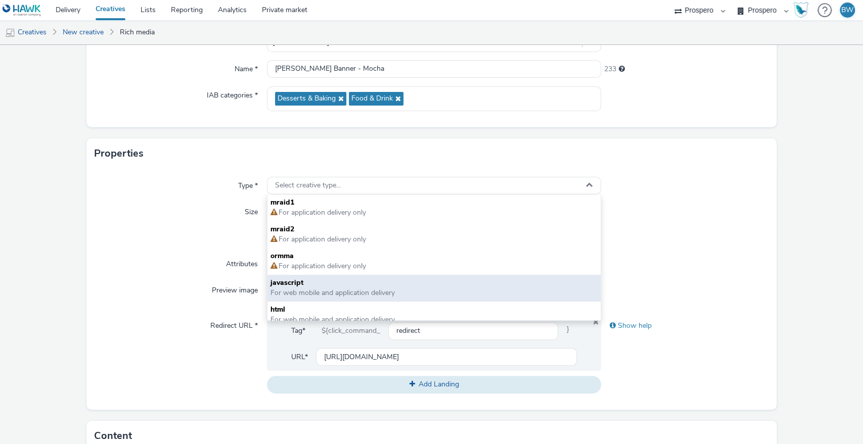
click at [291, 293] on span "For web mobile and application delivery" at bounding box center [332, 293] width 124 height 10
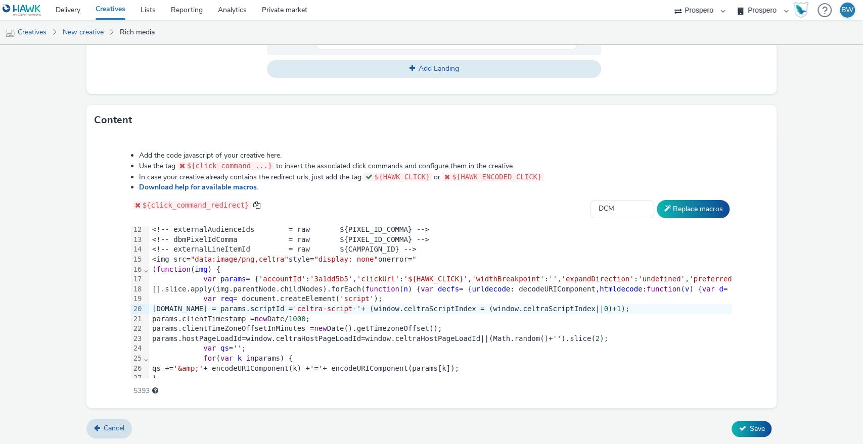
scroll to position [429, 0]
click at [738, 428] on icon at bounding box center [741, 428] width 7 height 7
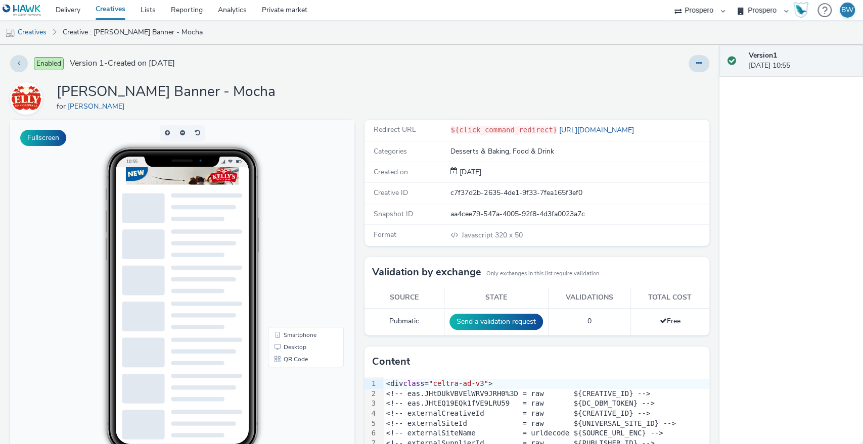
click at [357, 92] on div "Kelly's Banner - Mocha for Kelly's" at bounding box center [359, 98] width 699 height 32
click at [36, 30] on link "Creatives" at bounding box center [26, 32] width 52 height 24
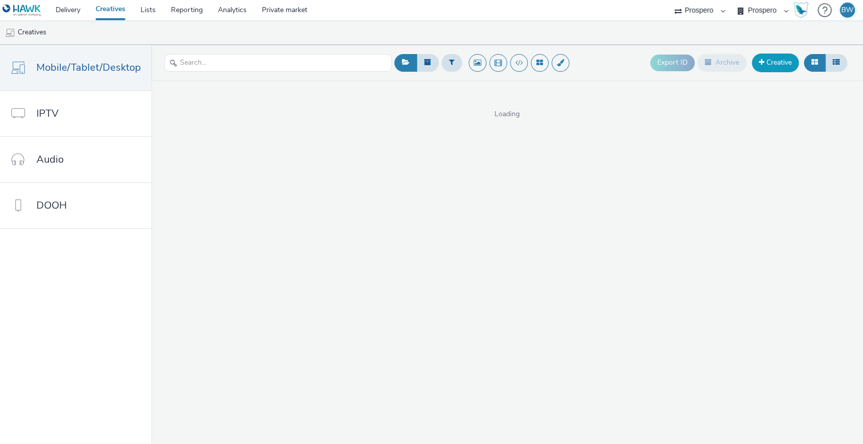
click at [788, 64] on link "Creative" at bounding box center [775, 63] width 47 height 18
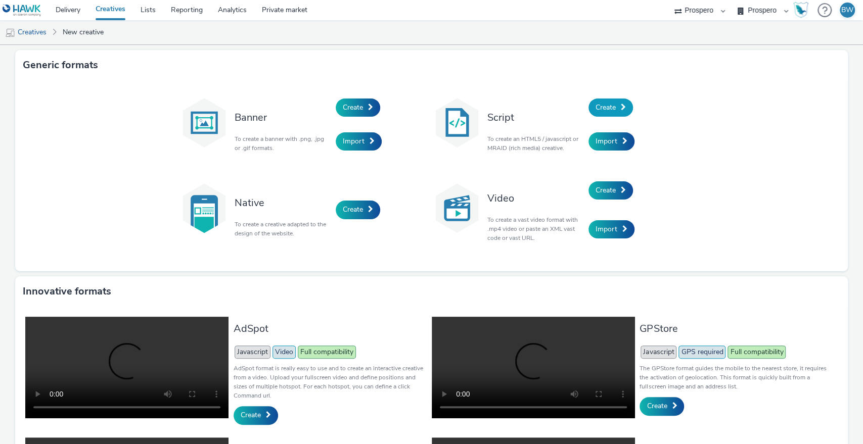
click at [595, 104] on span "Create" at bounding box center [605, 108] width 20 height 10
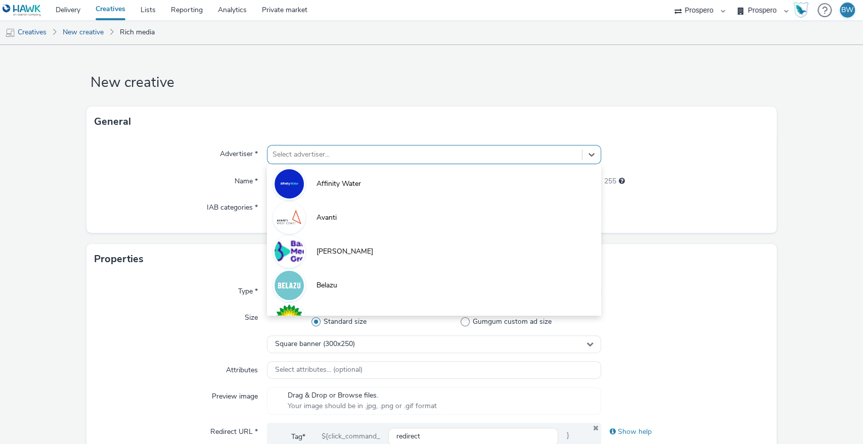
click at [318, 161] on div "Select advertiser..." at bounding box center [424, 155] width 315 height 16
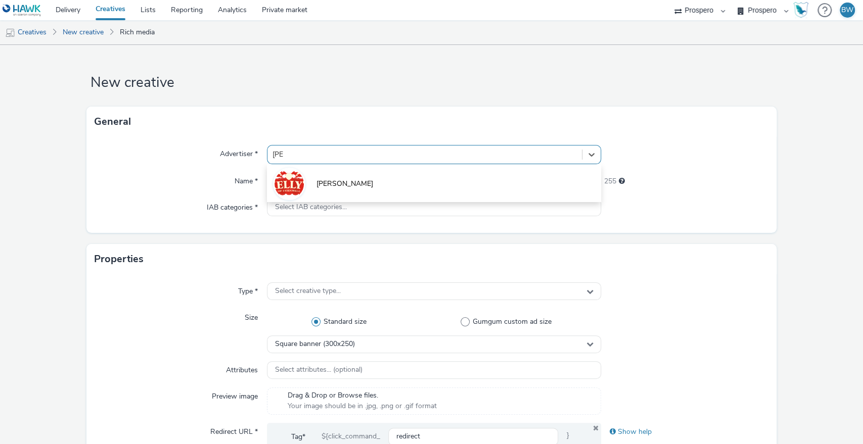
type input "[PERSON_NAME]"
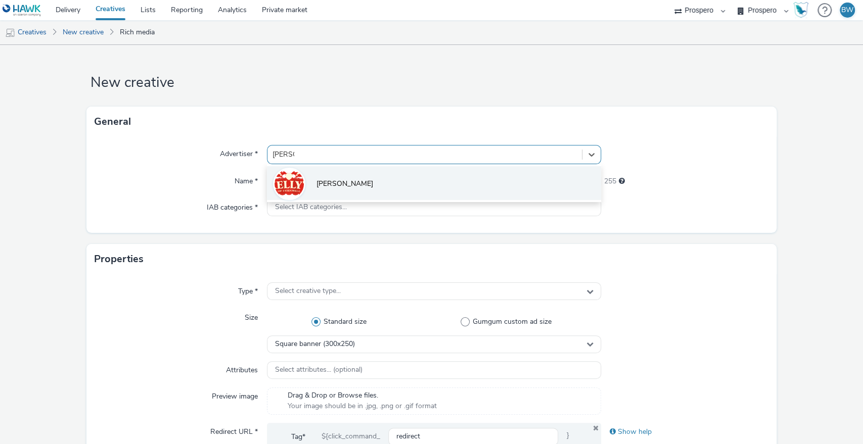
click at [303, 176] on li "[PERSON_NAME]" at bounding box center [434, 183] width 335 height 34
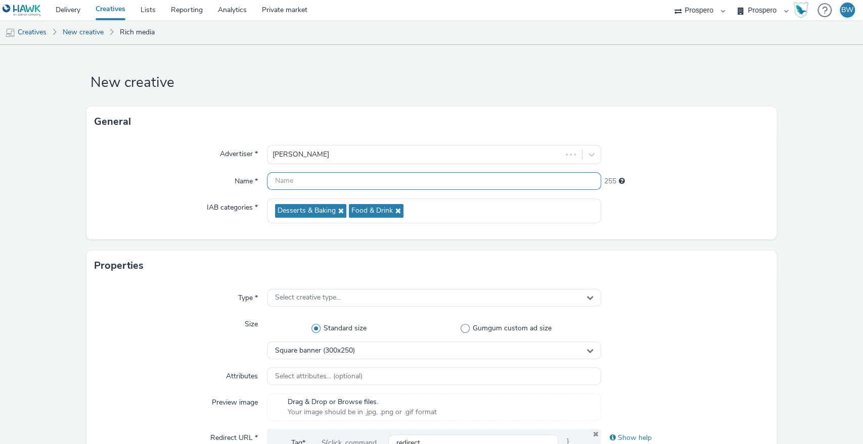
click at [303, 176] on input "text" at bounding box center [434, 181] width 335 height 18
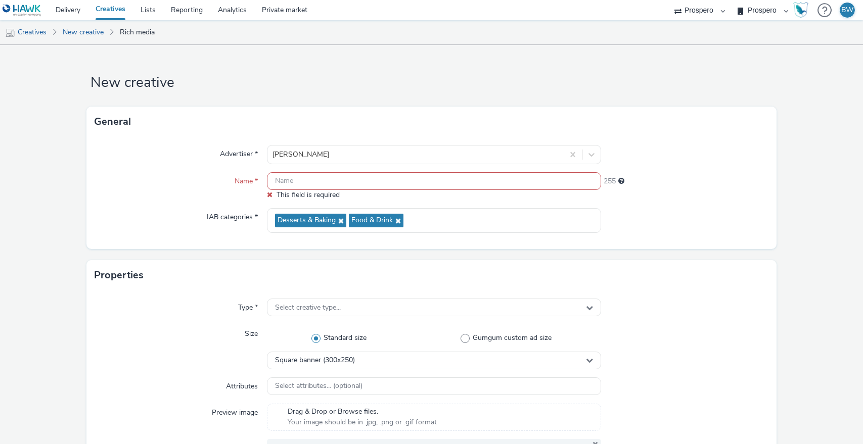
select select "b1b940d3-d05b-48b5-821e-f328c33b988b"
click at [288, 190] on span "This field is required" at bounding box center [307, 195] width 63 height 10
click at [296, 181] on input "text" at bounding box center [434, 181] width 335 height 18
paste input "Kelly's Interstitial - Raspberry"
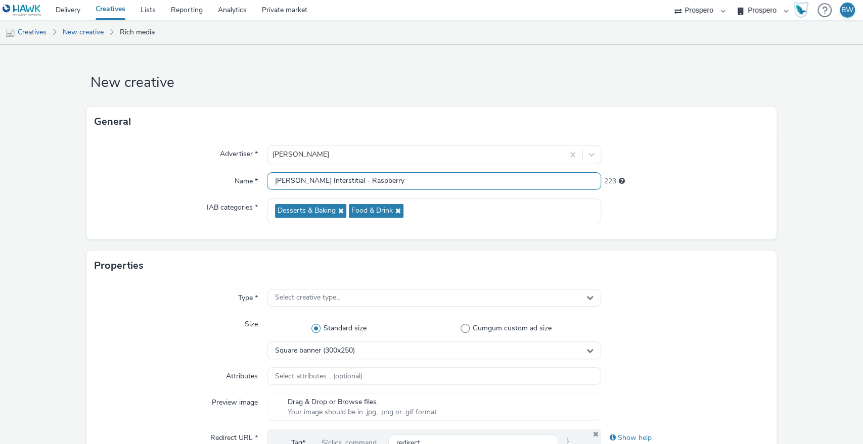
type input "Kelly's Interstitial - Raspberry"
click at [226, 179] on div "Name *" at bounding box center [181, 181] width 172 height 18
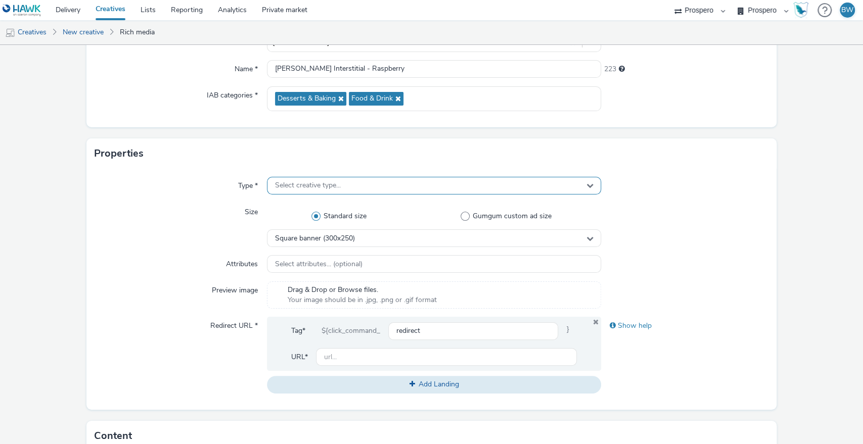
click at [282, 187] on span "Select creative type..." at bounding box center [308, 185] width 66 height 9
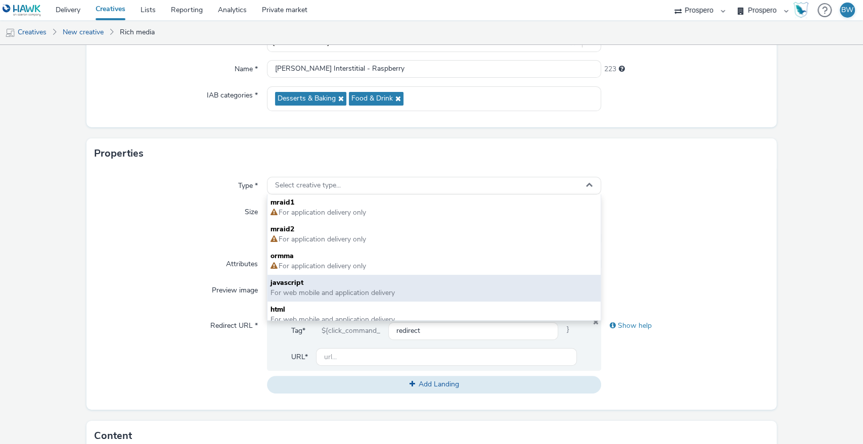
click at [291, 286] on span "javascript" at bounding box center [433, 283] width 327 height 10
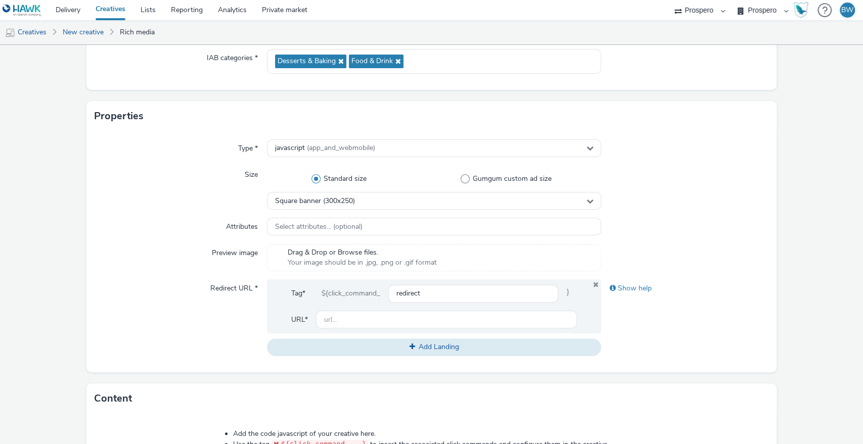
scroll to position [168, 0]
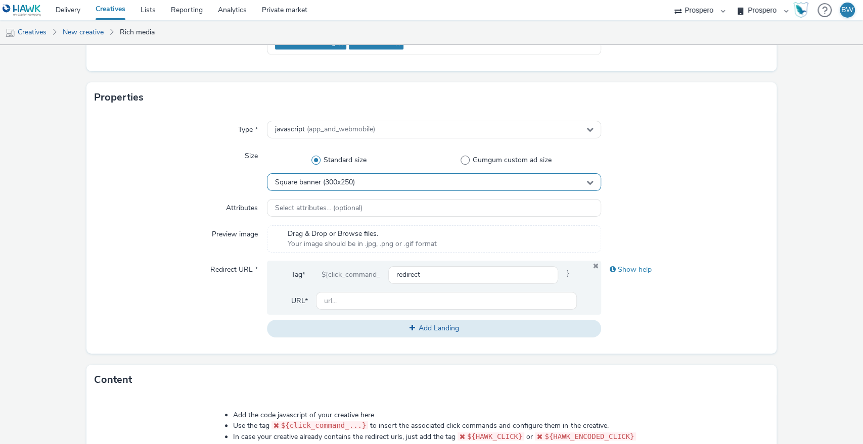
click at [348, 177] on div "Square banner (300x250)" at bounding box center [434, 182] width 335 height 18
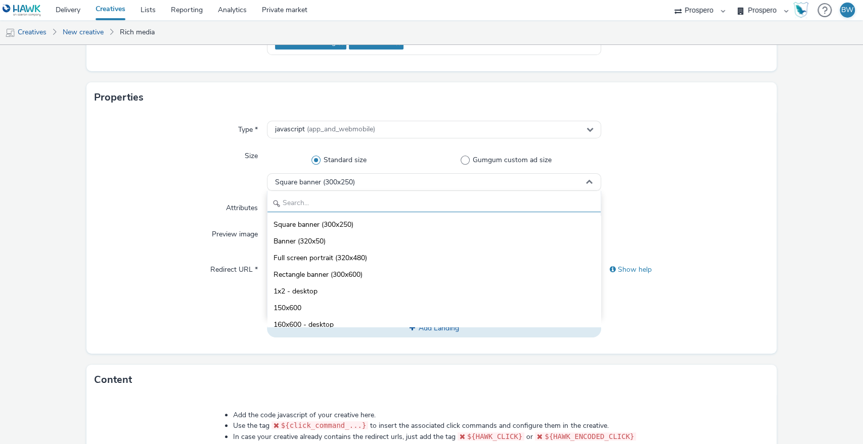
click at [337, 207] on input "text" at bounding box center [434, 204] width 334 height 18
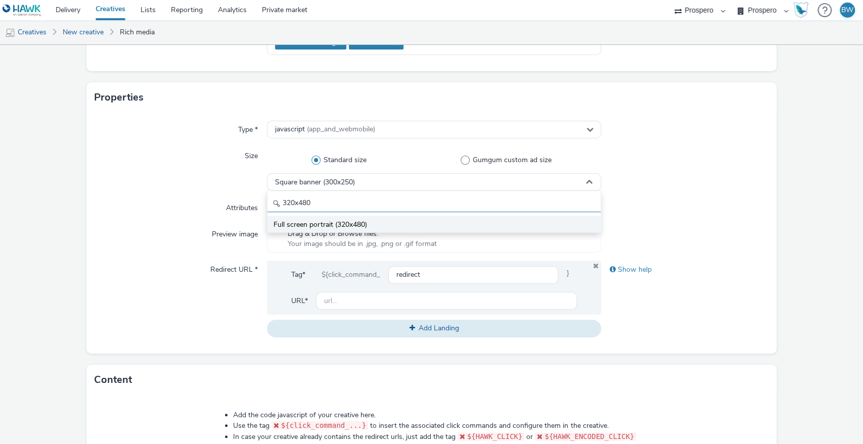
type input "320x480"
click at [346, 224] on span "Full screen portrait (320x480)" at bounding box center [319, 225] width 93 height 10
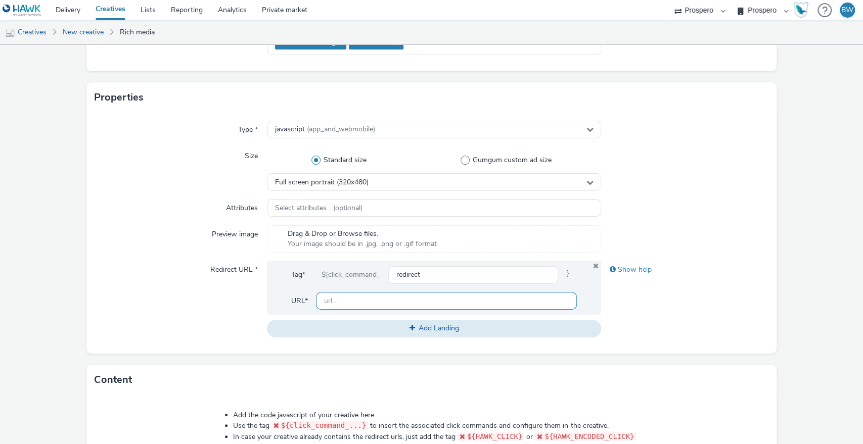
click at [406, 300] on input "text" at bounding box center [446, 301] width 261 height 18
paste input "[URL][DOMAIN_NAME]"
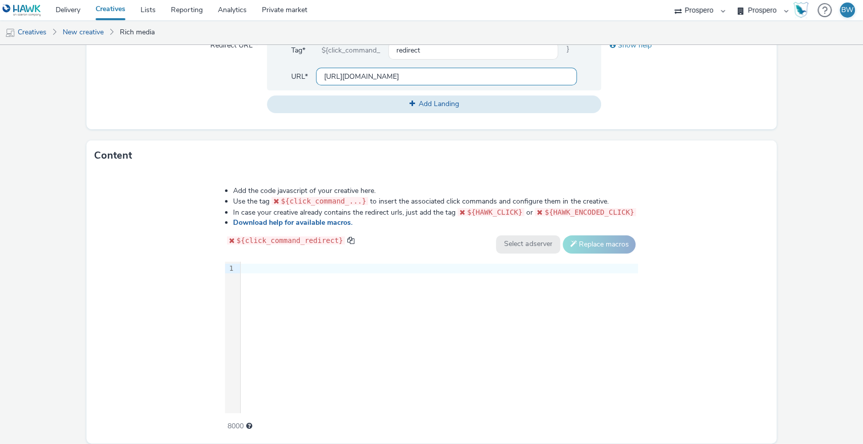
scroll to position [429, 0]
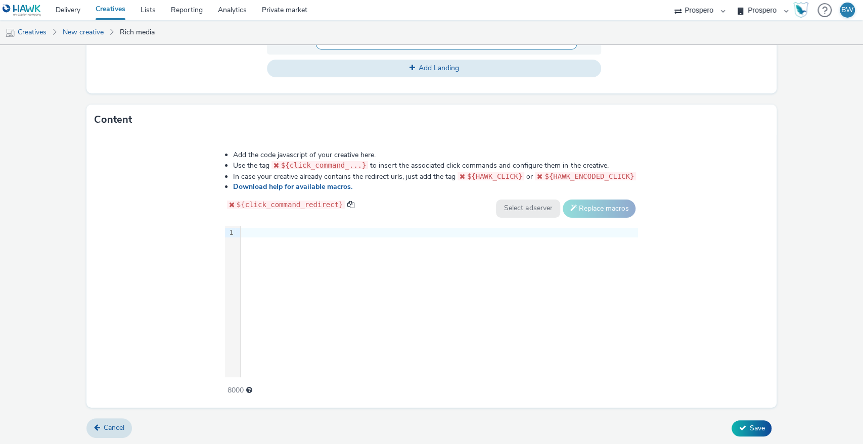
type input "[URL][DOMAIN_NAME]"
click at [299, 269] on div "9 1 ›" at bounding box center [431, 302] width 413 height 152
click at [343, 246] on div "9 1 ›" at bounding box center [431, 302] width 413 height 152
click at [343, 235] on div at bounding box center [439, 233] width 397 height 10
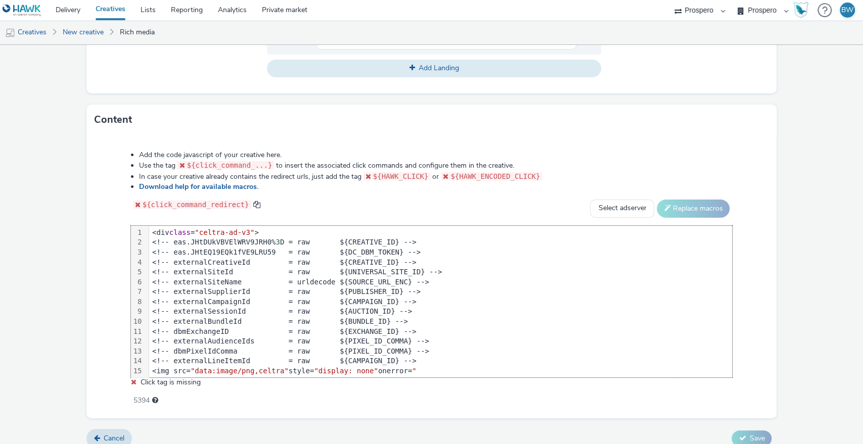
scroll to position [187, 0]
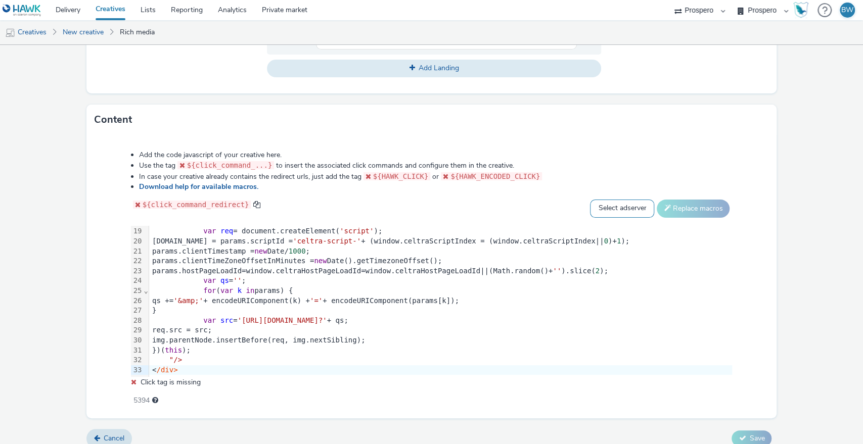
drag, startPoint x: 594, startPoint y: 202, endPoint x: 595, endPoint y: 212, distance: 10.6
click at [594, 202] on select "Select adserver Sizmek DCM Adform Sting" at bounding box center [622, 209] width 64 height 18
select select "dcm"
click at [590, 200] on select "Select adserver Sizmek DCM Adform Sting" at bounding box center [622, 209] width 64 height 18
click at [698, 204] on button "Replace macros" at bounding box center [693, 209] width 73 height 18
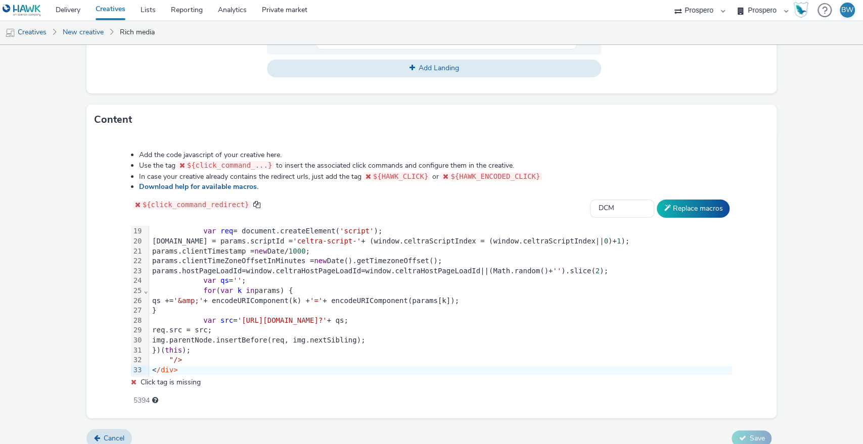
scroll to position [75, 0]
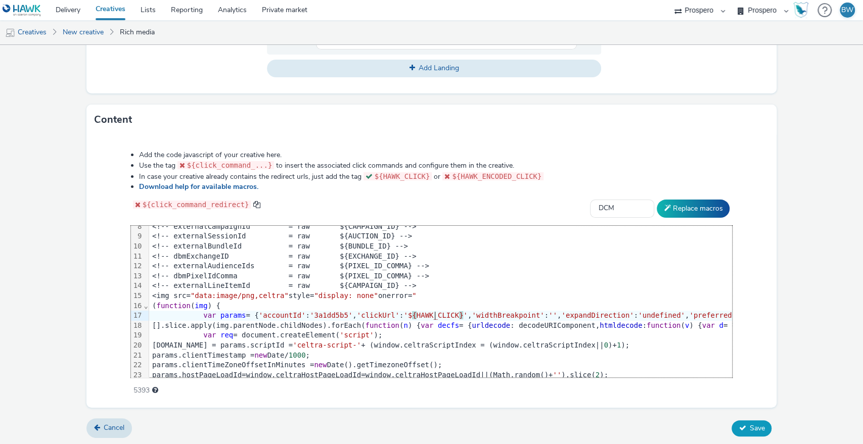
click at [749, 424] on span "Save" at bounding box center [756, 429] width 15 height 10
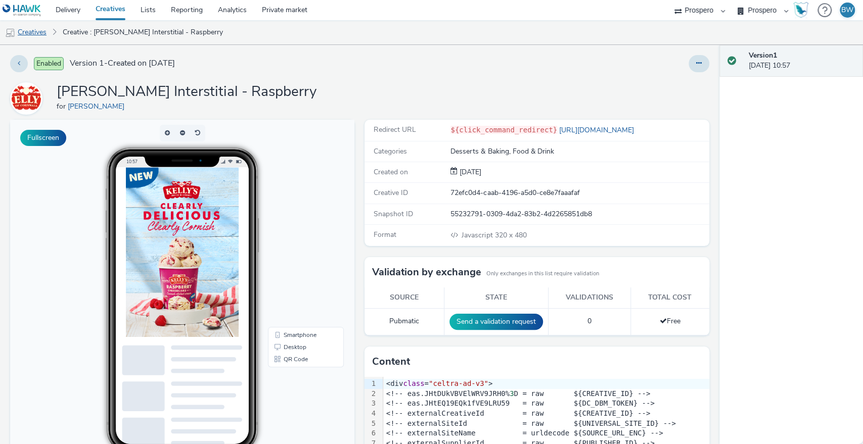
click at [39, 31] on link "Creatives" at bounding box center [26, 32] width 52 height 24
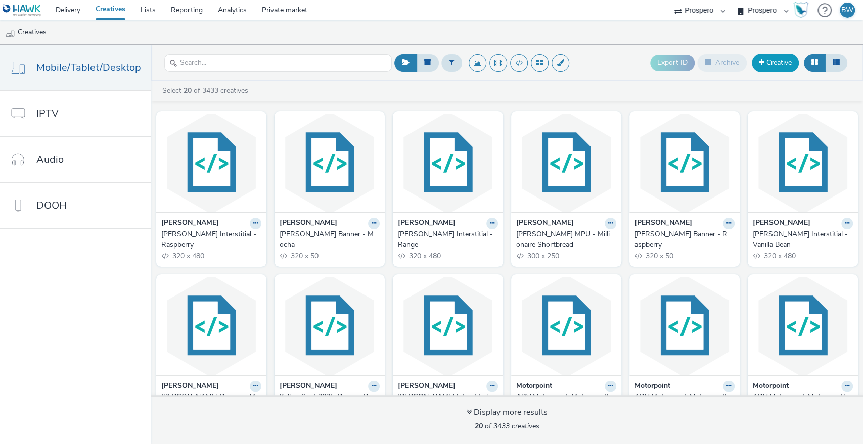
click at [780, 68] on link "Creative" at bounding box center [775, 63] width 47 height 18
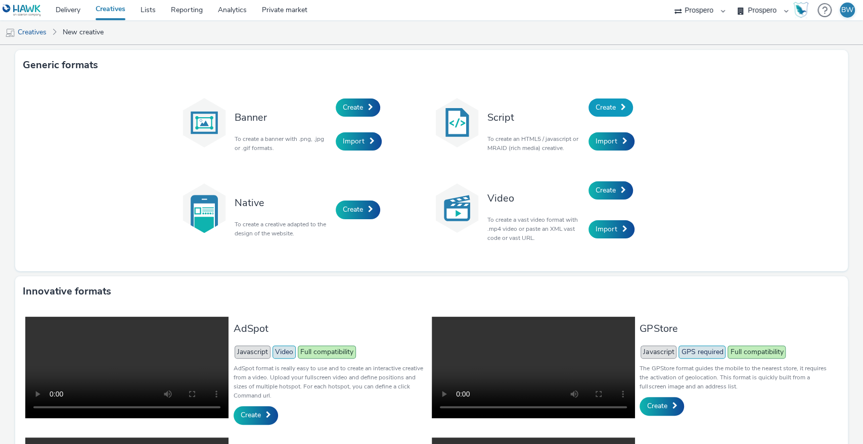
click at [608, 103] on span "Create" at bounding box center [605, 108] width 20 height 10
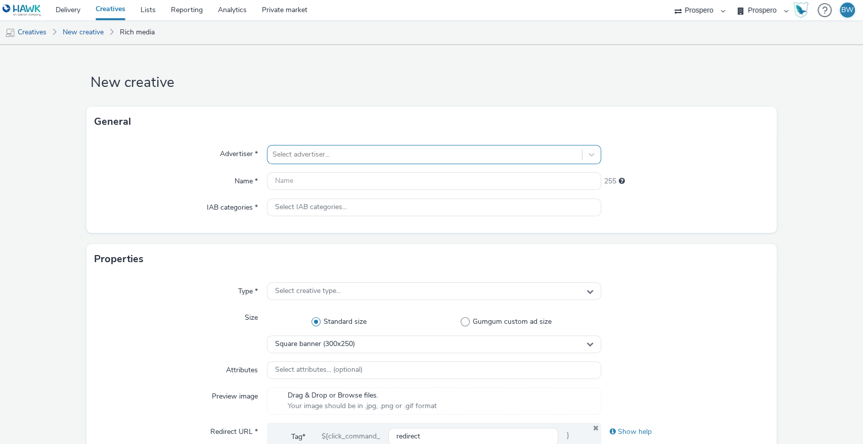
click at [308, 149] on div at bounding box center [424, 155] width 305 height 12
type input "[PERSON_NAME]"
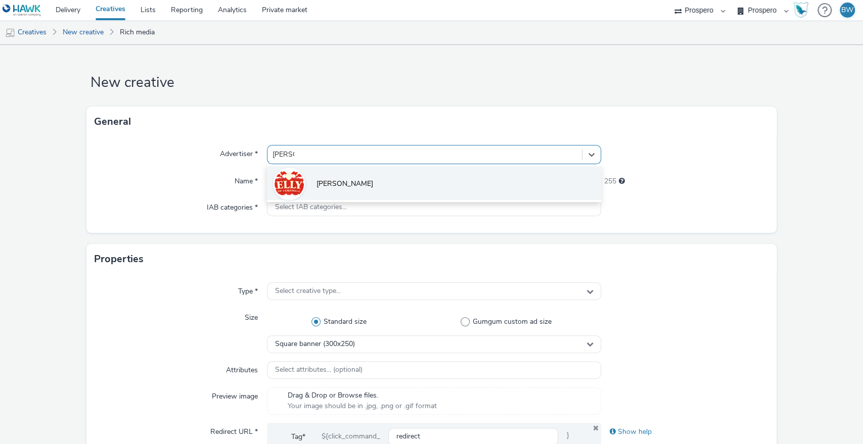
click at [307, 184] on li "[PERSON_NAME]" at bounding box center [434, 183] width 335 height 34
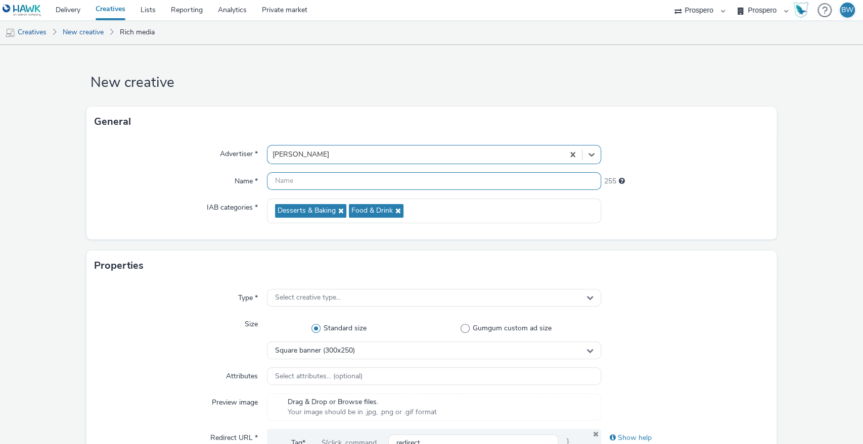
click at [285, 182] on input "text" at bounding box center [434, 181] width 335 height 18
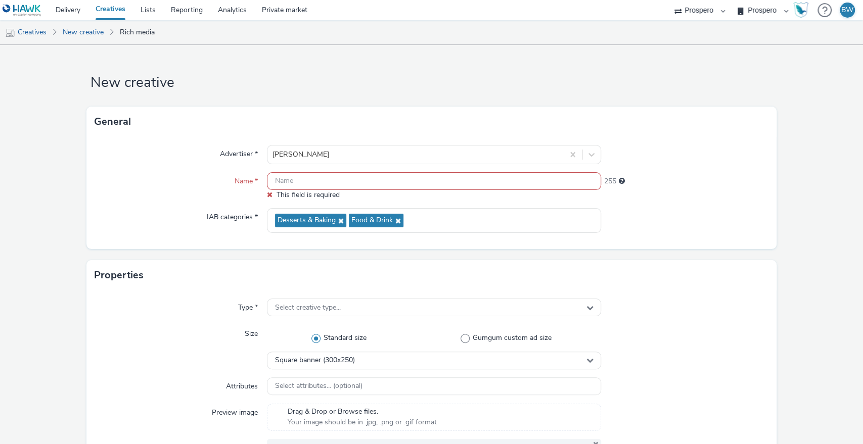
click at [322, 180] on input "text" at bounding box center [434, 181] width 335 height 18
paste input "Kelly's Interstitial - Millionaire Shortbread"
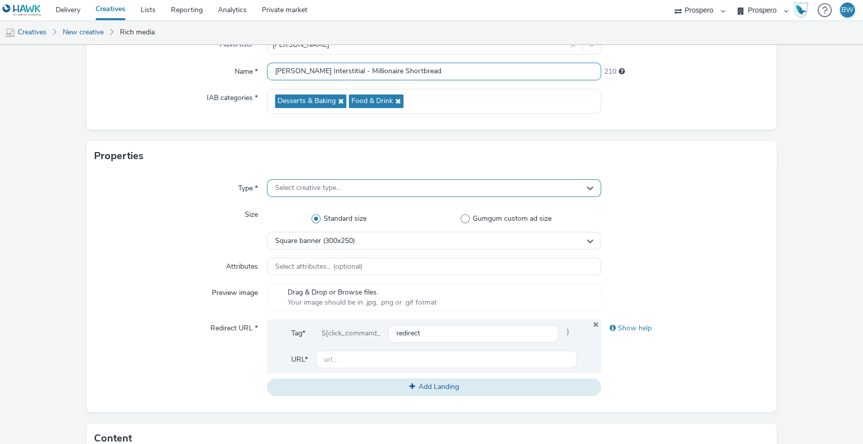
scroll to position [112, 0]
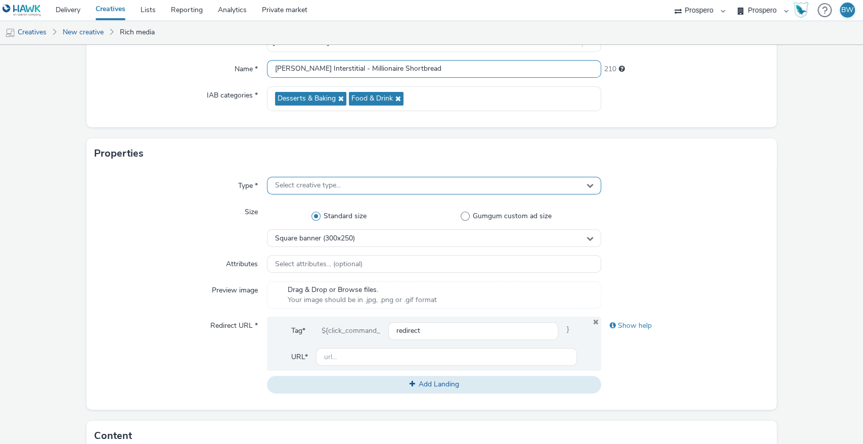
type input "Kelly's Interstitial - Millionaire Shortbread"
click at [313, 181] on span "Select creative type..." at bounding box center [308, 185] width 66 height 9
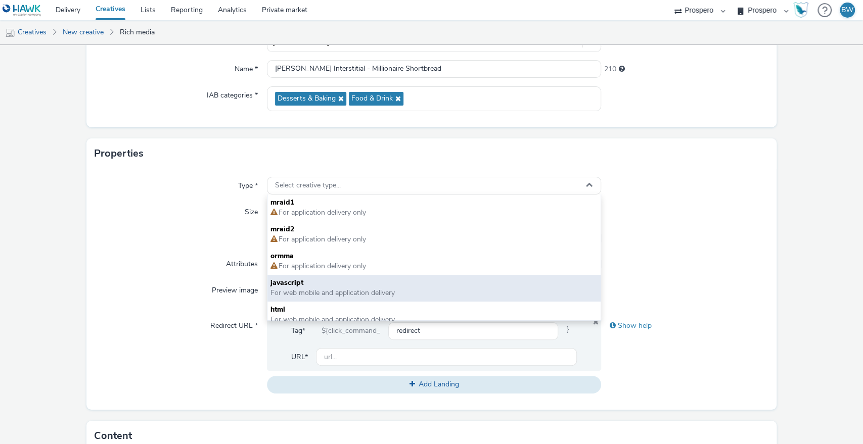
click at [315, 284] on span "javascript" at bounding box center [433, 283] width 327 height 10
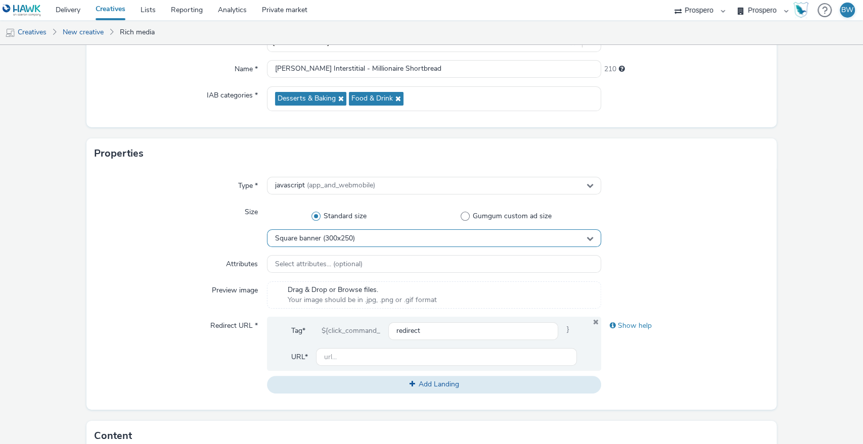
click at [330, 237] on span "Square banner (300x250)" at bounding box center [315, 239] width 80 height 9
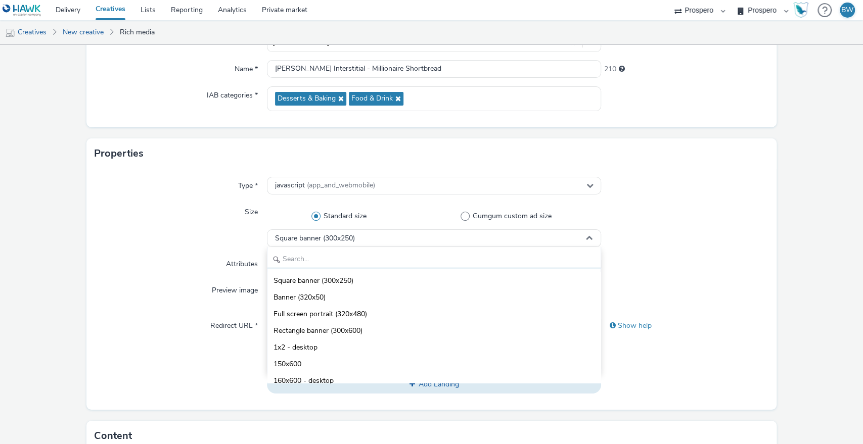
click at [349, 253] on input "text" at bounding box center [434, 260] width 334 height 18
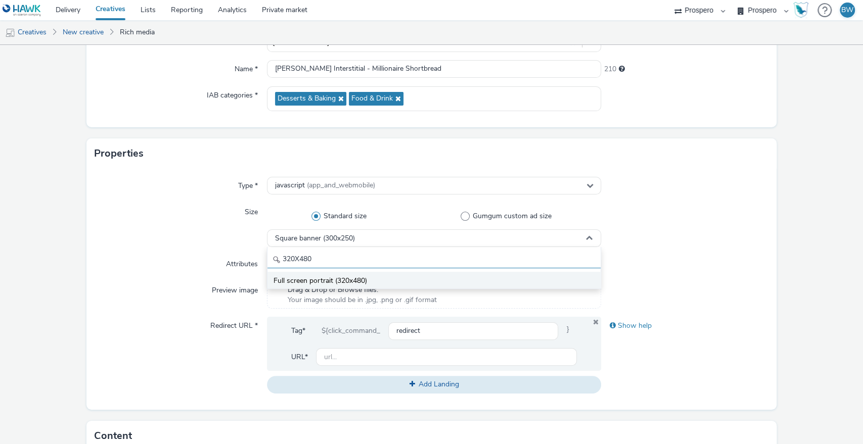
type input "320X480"
click at [376, 280] on li "Full screen portrait (320x480)" at bounding box center [434, 280] width 334 height 17
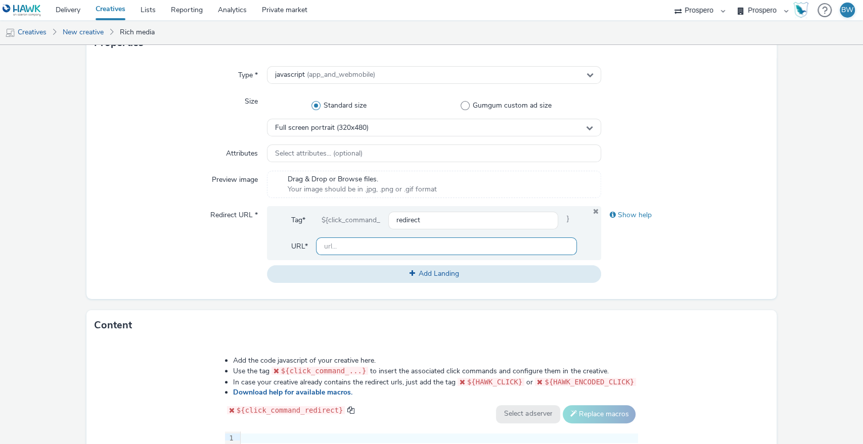
scroll to position [224, 0]
click at [348, 254] on div "Tag* ${click_command_ redirect } URL*" at bounding box center [434, 232] width 335 height 54
click at [348, 249] on input "text" at bounding box center [446, 245] width 261 height 18
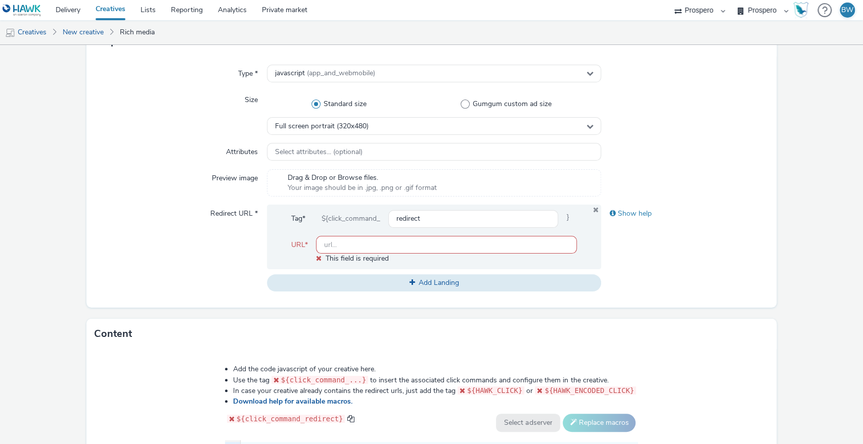
paste input "[URL][DOMAIN_NAME]"
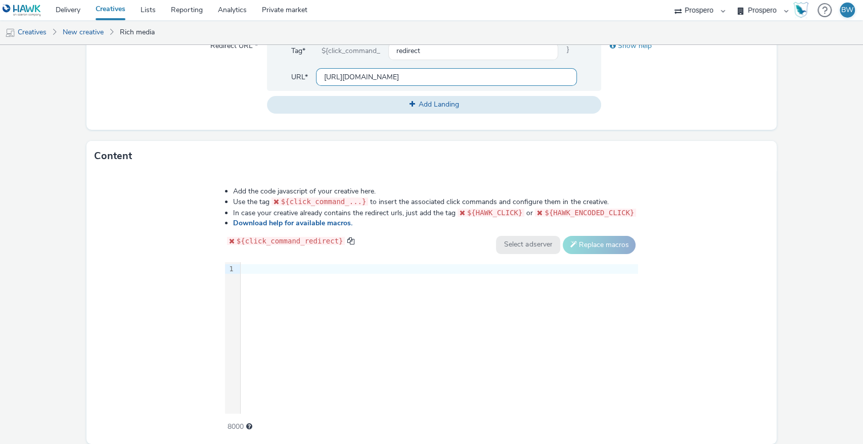
scroll to position [429, 0]
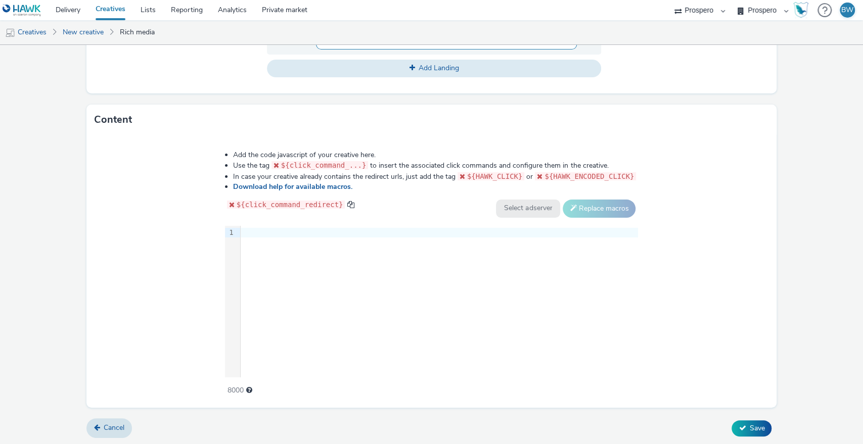
type input "[URL][DOMAIN_NAME]"
click at [284, 251] on div "9 1 ›" at bounding box center [431, 302] width 413 height 152
click at [225, 439] on form "New creative General Advertiser * Kelly's Name * Kelly's Interstitial - Million…" at bounding box center [431, 30] width 863 height 829
click at [351, 234] on div at bounding box center [439, 233] width 397 height 10
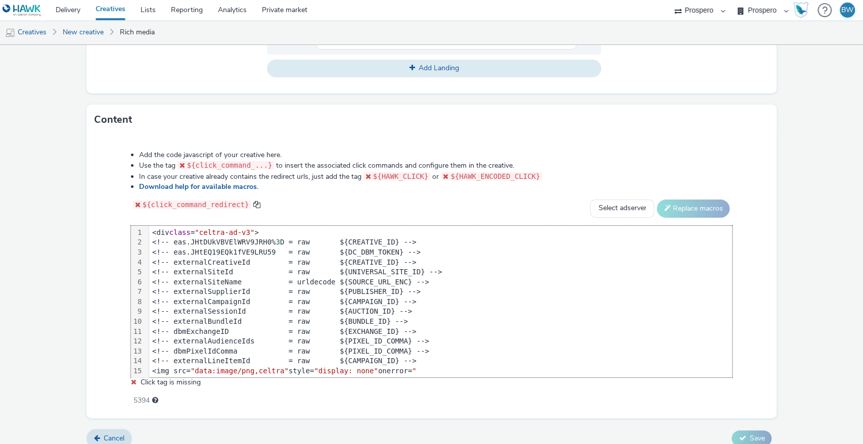
scroll to position [187, 0]
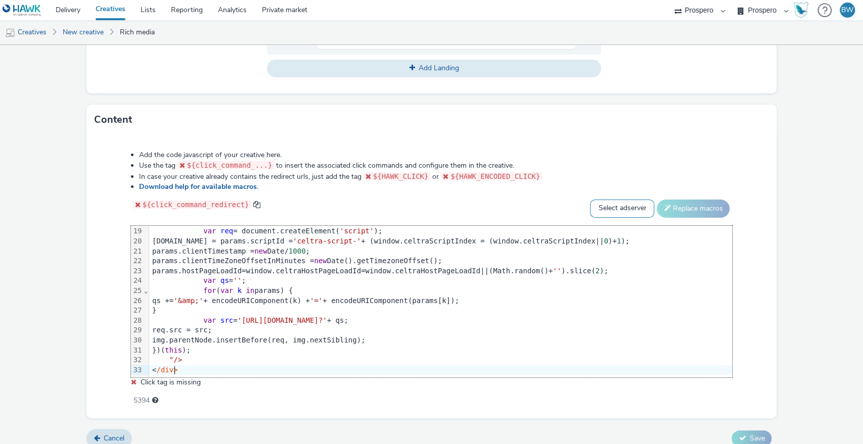
click at [600, 205] on select "Select adserver Sizmek DCM Adform Sting" at bounding box center [622, 209] width 64 height 18
select select "dcm"
click at [590, 200] on select "Select adserver Sizmek DCM Adform Sting" at bounding box center [622, 209] width 64 height 18
click at [665, 207] on button "Replace macros" at bounding box center [693, 209] width 73 height 18
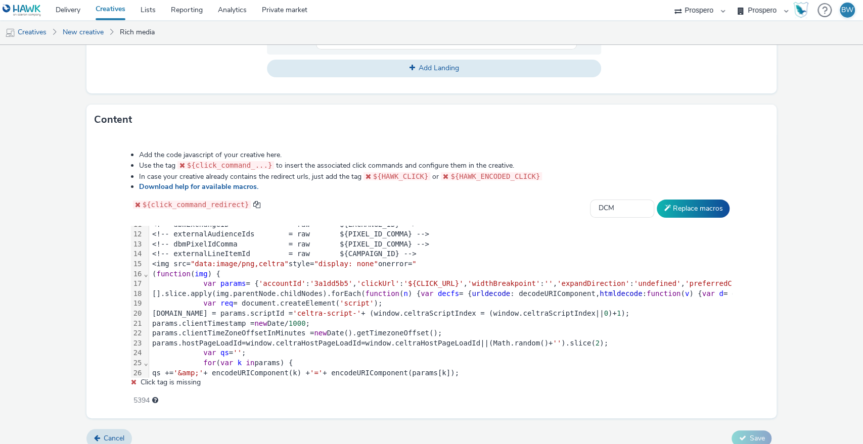
scroll to position [131, 0]
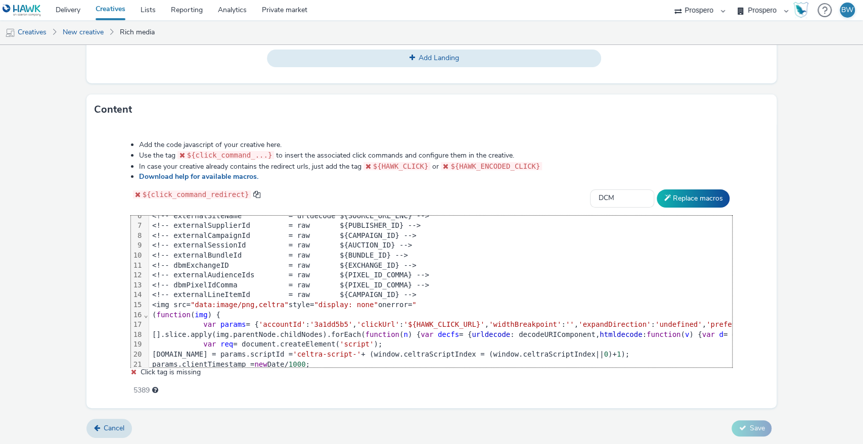
scroll to position [75, 0]
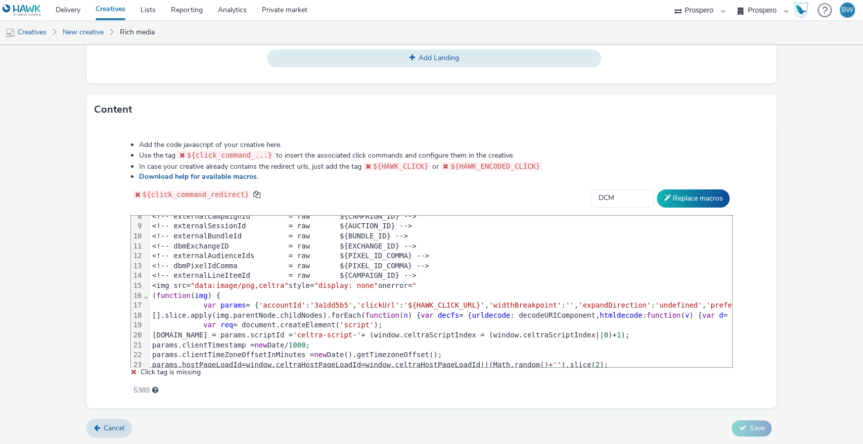
click at [446, 302] on span "'${HAWK_CLICK_URL}'" at bounding box center [443, 305] width 81 height 8
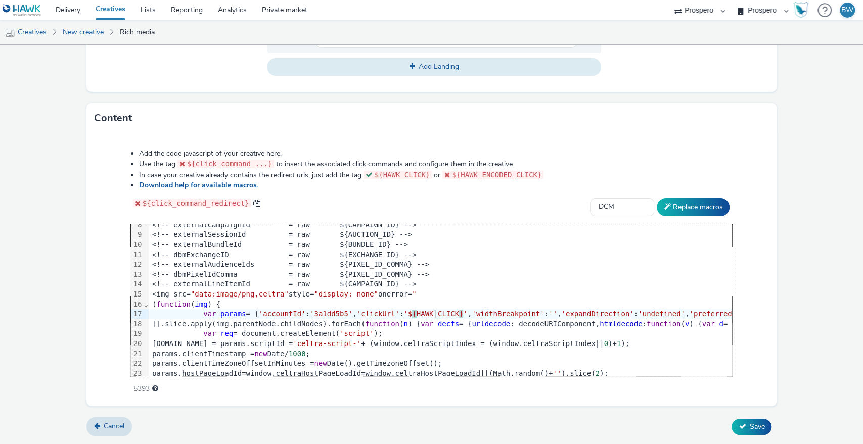
scroll to position [429, 0]
click at [749, 429] on span "Save" at bounding box center [756, 429] width 15 height 10
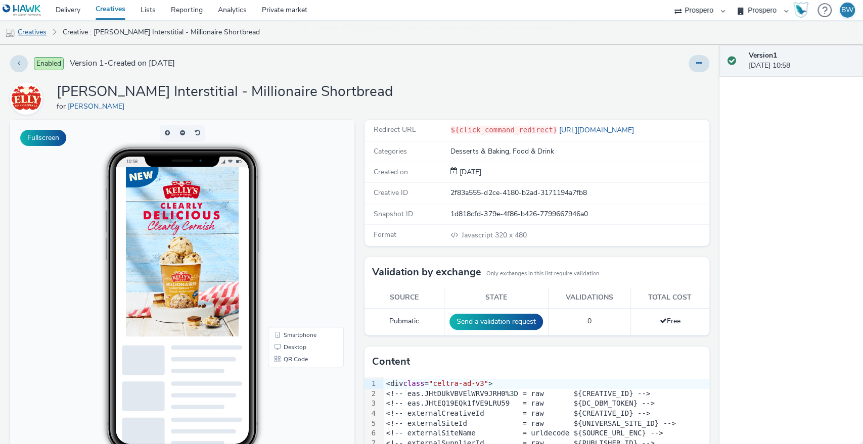
click at [30, 29] on link "Creatives" at bounding box center [26, 32] width 52 height 24
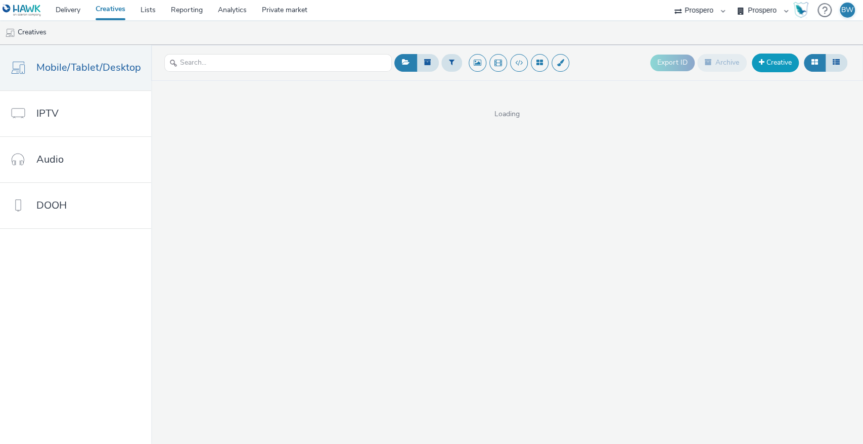
click at [776, 64] on link "Creative" at bounding box center [775, 63] width 47 height 18
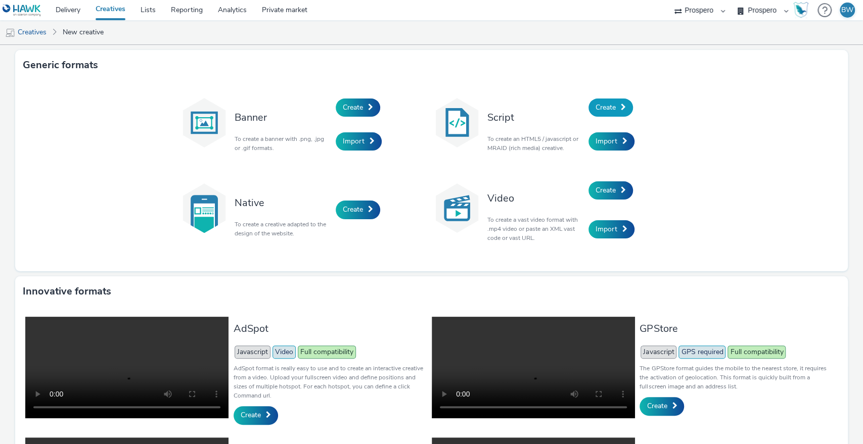
click at [596, 110] on span "Create" at bounding box center [605, 108] width 20 height 10
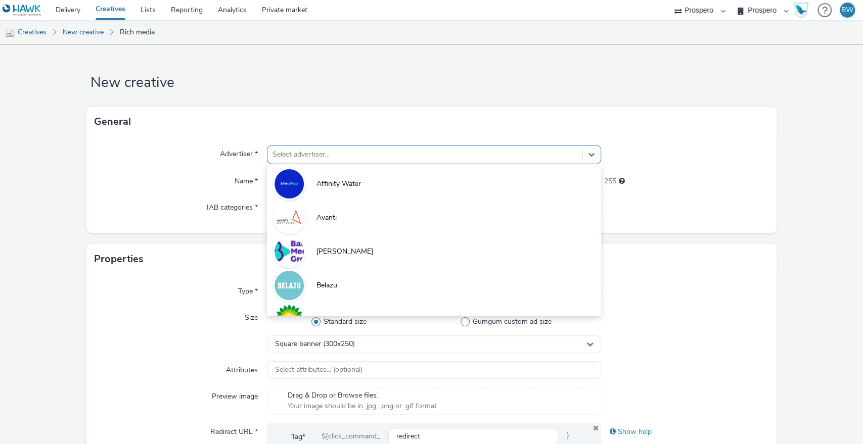
click at [313, 152] on div at bounding box center [424, 155] width 305 height 12
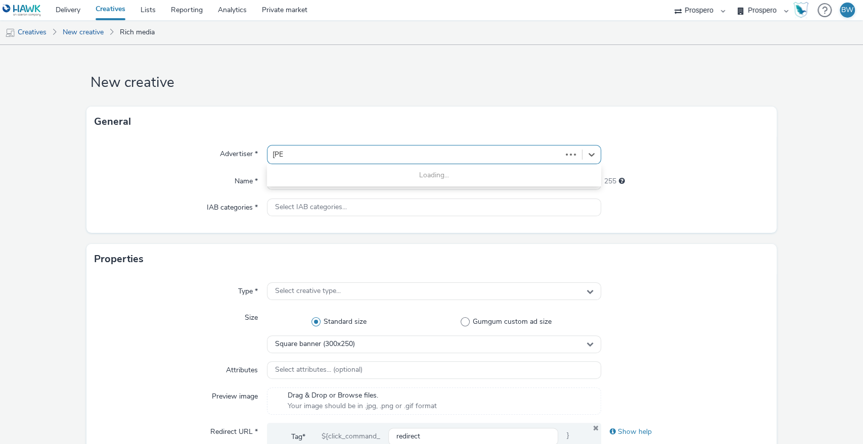
type input "[PERSON_NAME]"
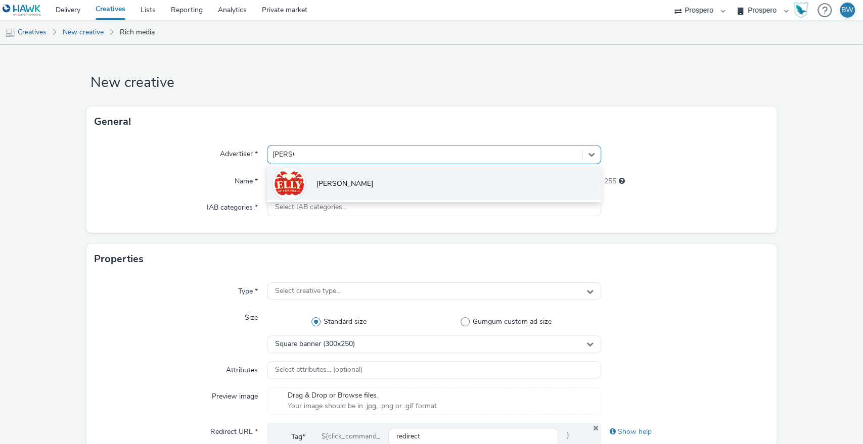
click at [406, 188] on li "[PERSON_NAME]" at bounding box center [434, 183] width 335 height 34
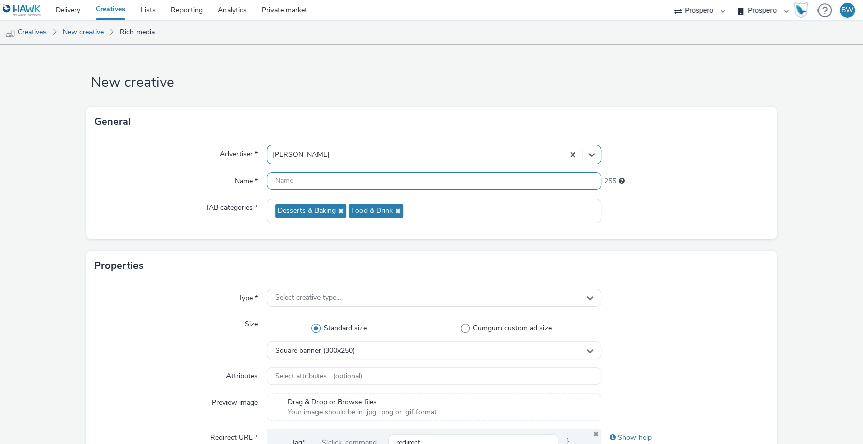
click at [315, 179] on input "text" at bounding box center [434, 181] width 335 height 18
paste input "Kelly's Interstitial - Raspberry"
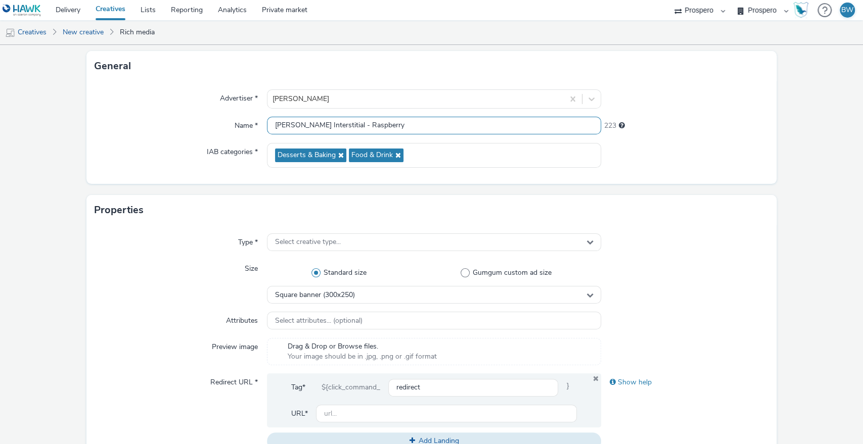
scroll to position [56, 0]
type input "Kelly's Interstitial - Raspberry"
click at [323, 242] on span "Select creative type..." at bounding box center [308, 242] width 66 height 9
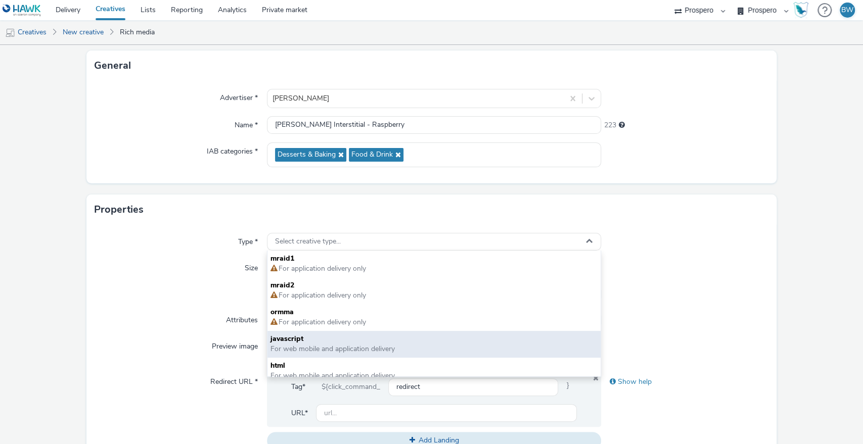
click at [318, 347] on span "For web mobile and application delivery" at bounding box center [332, 349] width 124 height 10
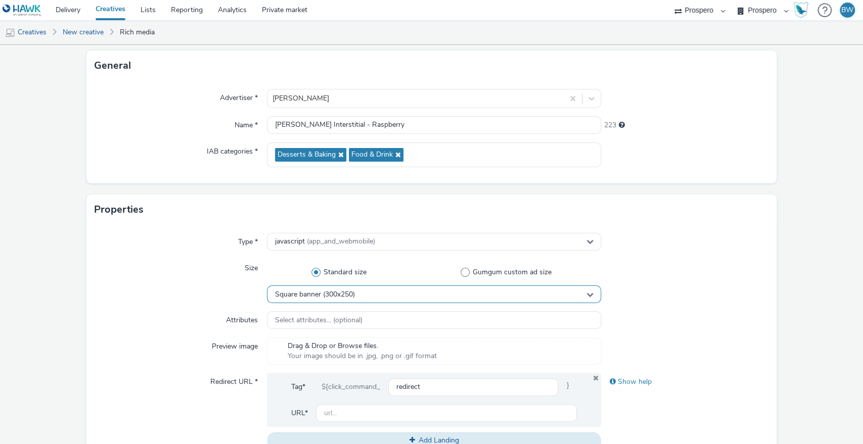
click at [338, 298] on div "Square banner (300x250)" at bounding box center [434, 295] width 335 height 18
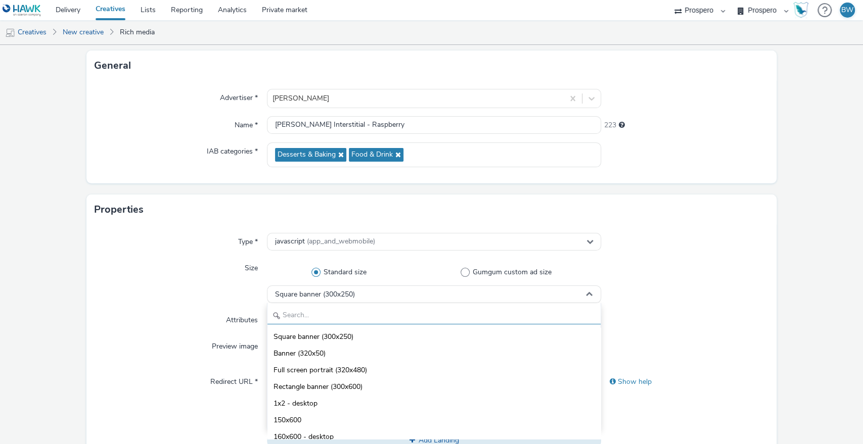
drag, startPoint x: 354, startPoint y: 313, endPoint x: 356, endPoint y: 300, distance: 13.2
click at [355, 311] on input "text" at bounding box center [434, 316] width 334 height 18
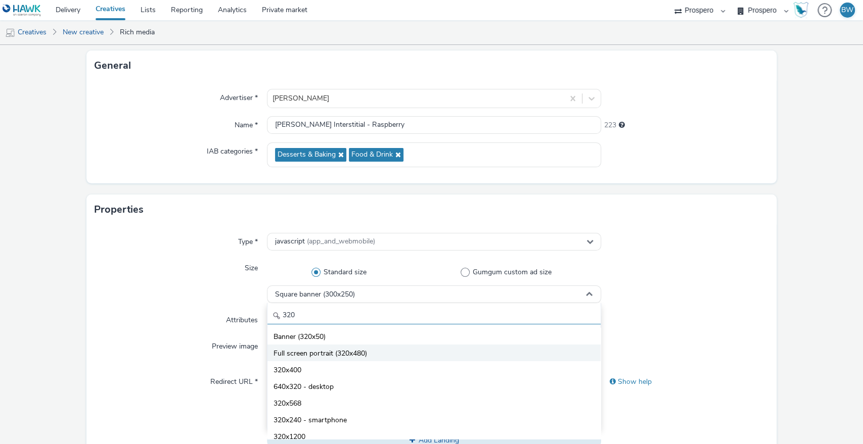
type input "320"
click at [352, 355] on span "Full screen portrait (320x480)" at bounding box center [319, 354] width 93 height 10
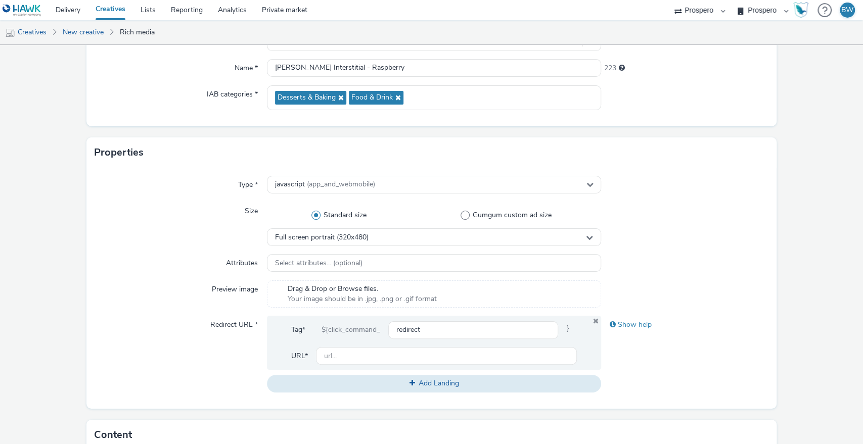
scroll to position [224, 0]
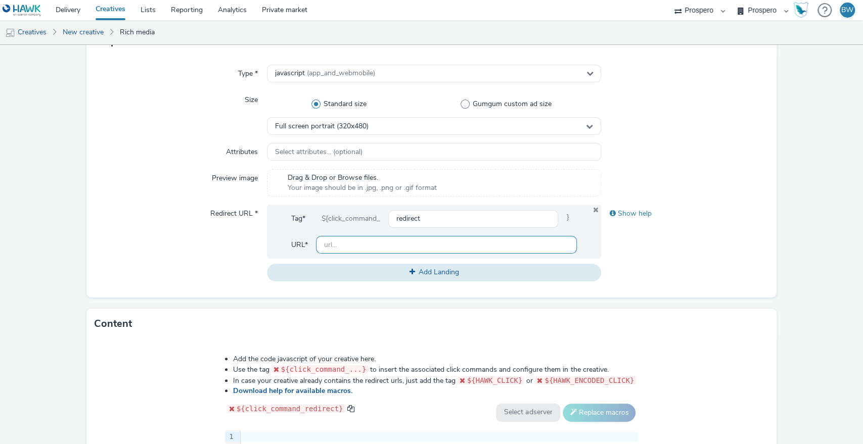
click at [404, 247] on input "text" at bounding box center [446, 245] width 261 height 18
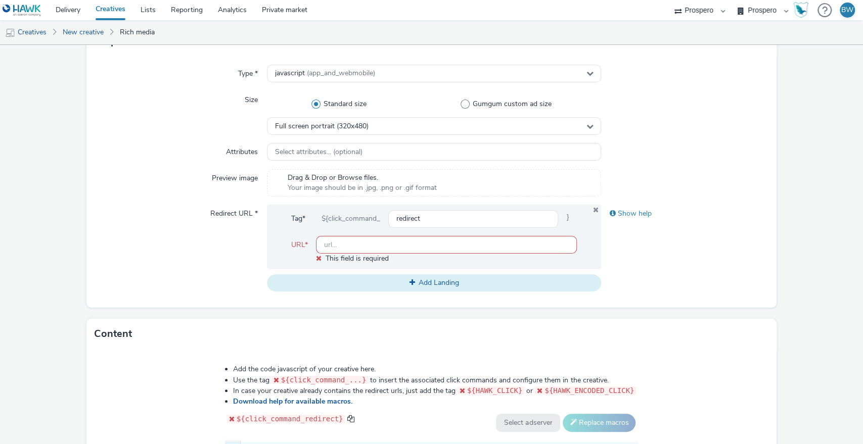
paste input "[URL][DOMAIN_NAME]"
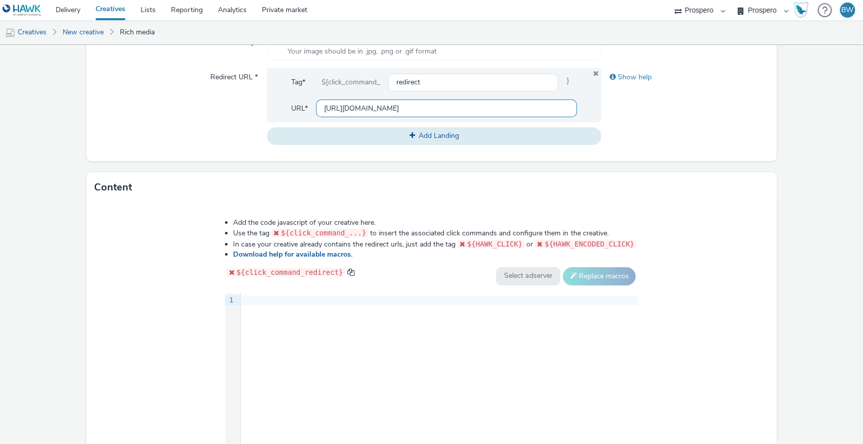
scroll to position [429, 0]
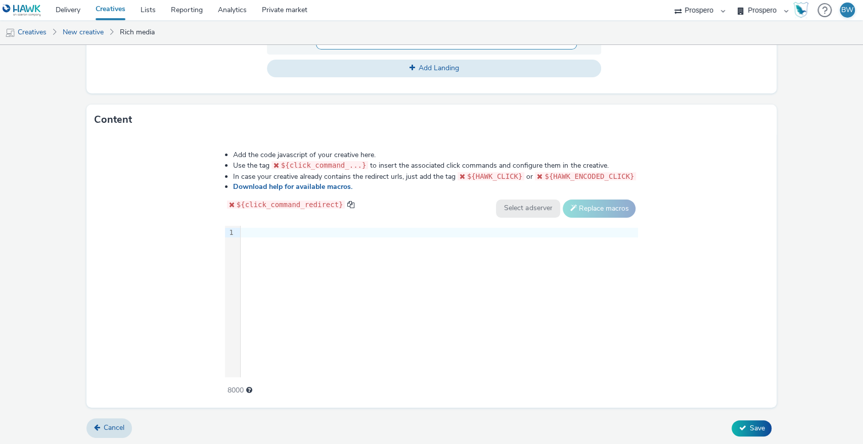
type input "[URL][DOMAIN_NAME]"
click at [278, 270] on div "9 1 ›" at bounding box center [431, 302] width 413 height 152
click at [366, 257] on div "9 1 ›" at bounding box center [431, 302] width 413 height 152
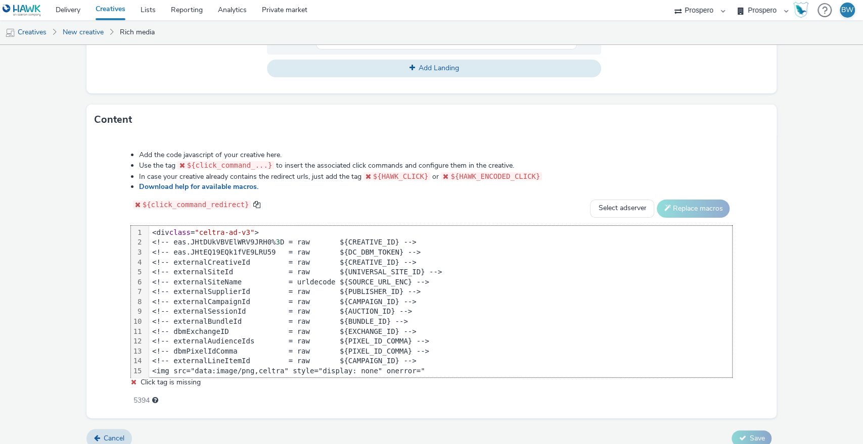
scroll to position [187, 0]
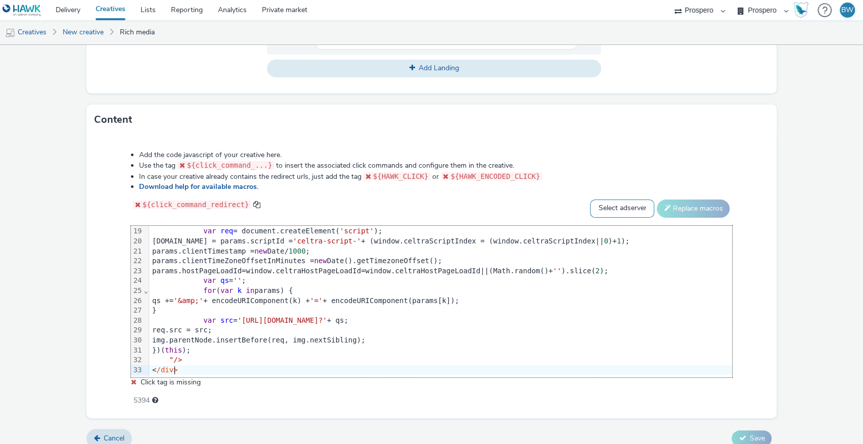
drag, startPoint x: 592, startPoint y: 211, endPoint x: 596, endPoint y: 214, distance: 5.5
click at [592, 211] on select "Select adserver Sizmek DCM Adform Sting" at bounding box center [622, 209] width 64 height 18
select select "dcm"
click at [590, 200] on select "Select adserver Sizmek DCM Adform Sting" at bounding box center [622, 209] width 64 height 18
click at [657, 211] on button "Replace macros" at bounding box center [693, 209] width 73 height 18
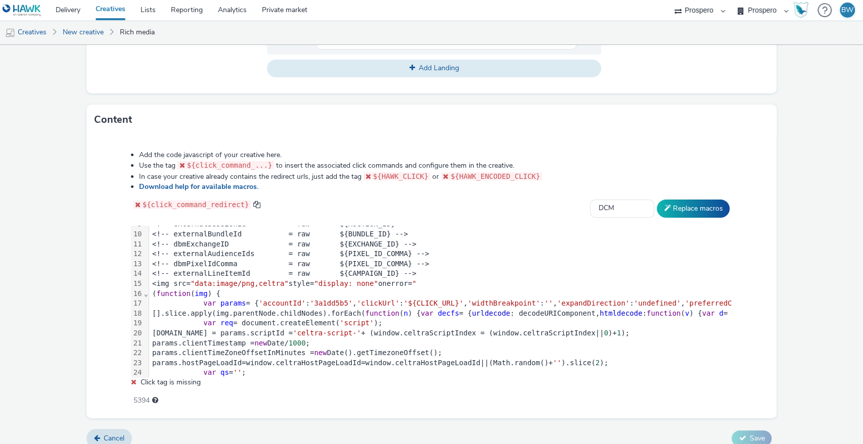
scroll to position [112, 0]
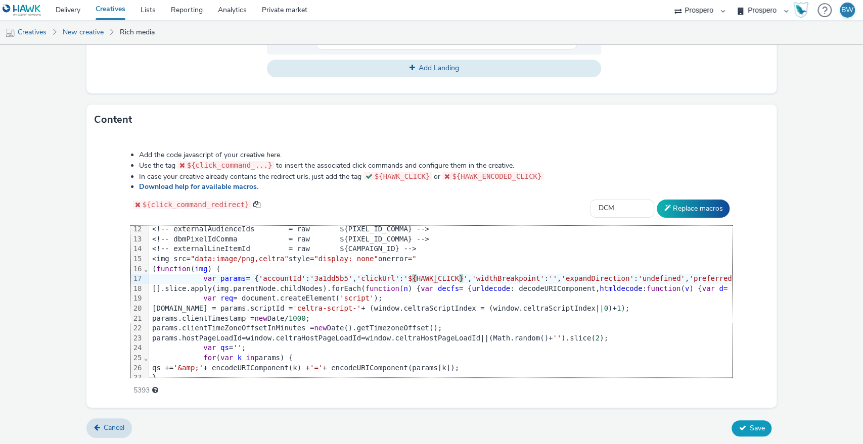
drag, startPoint x: 757, startPoint y: 413, endPoint x: 755, endPoint y: 419, distance: 6.1
click at [757, 414] on form "New creative General Advertiser * Kelly's Name * Kelly's Interstitial - Raspber…" at bounding box center [431, 30] width 863 height 829
click at [751, 424] on span "Save" at bounding box center [756, 429] width 15 height 10
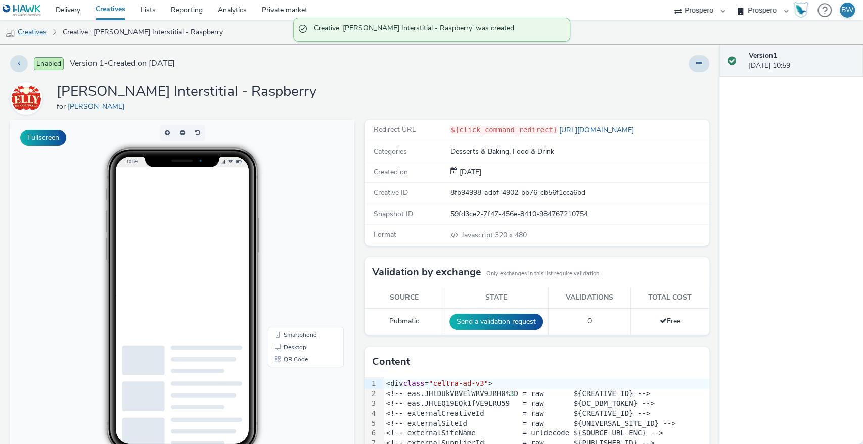
click at [20, 35] on link "Creatives" at bounding box center [26, 32] width 52 height 24
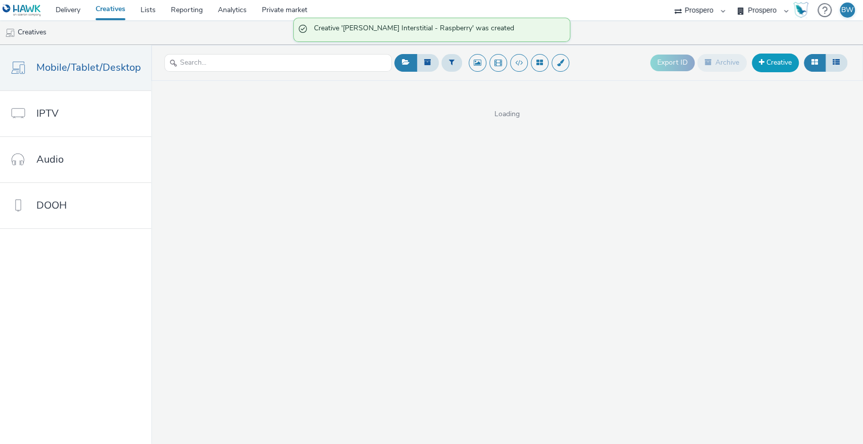
click at [777, 60] on link "Creative" at bounding box center [775, 63] width 47 height 18
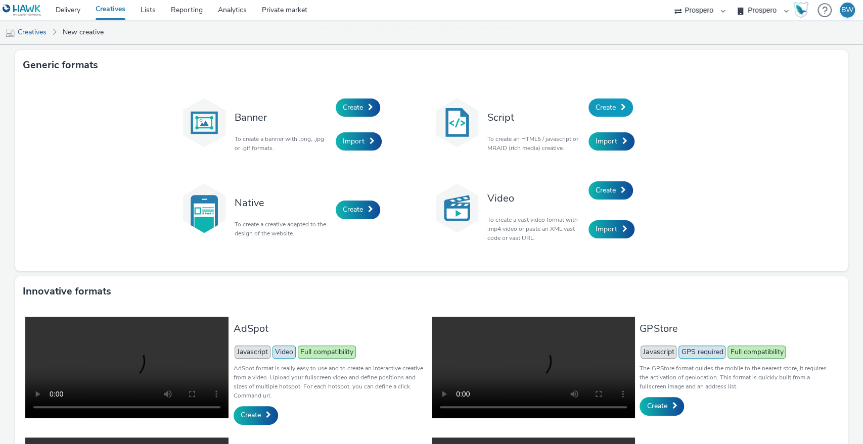
click at [597, 107] on span "Create" at bounding box center [605, 108] width 20 height 10
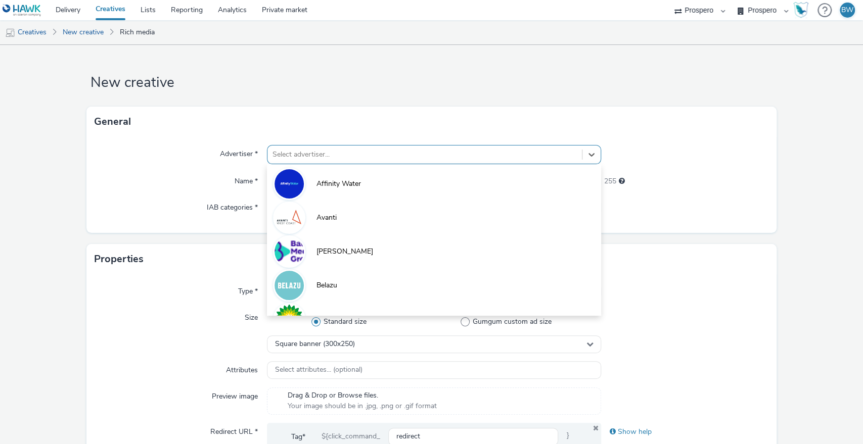
click at [375, 147] on div "Select advertiser..." at bounding box center [424, 155] width 315 height 16
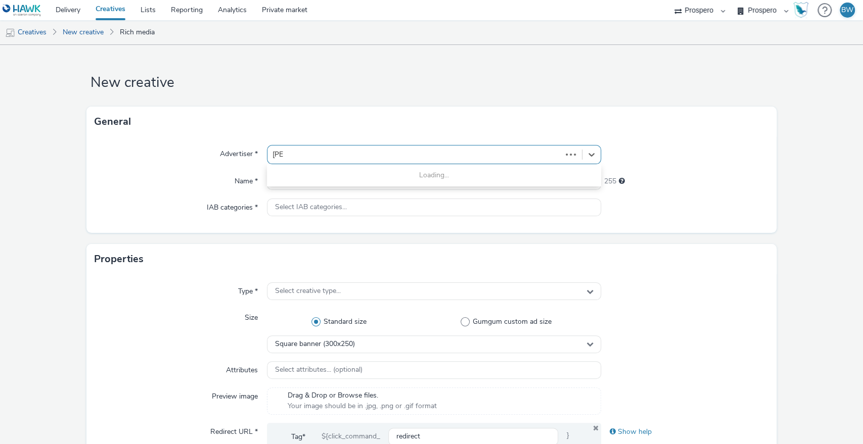
type input "[PERSON_NAME]"
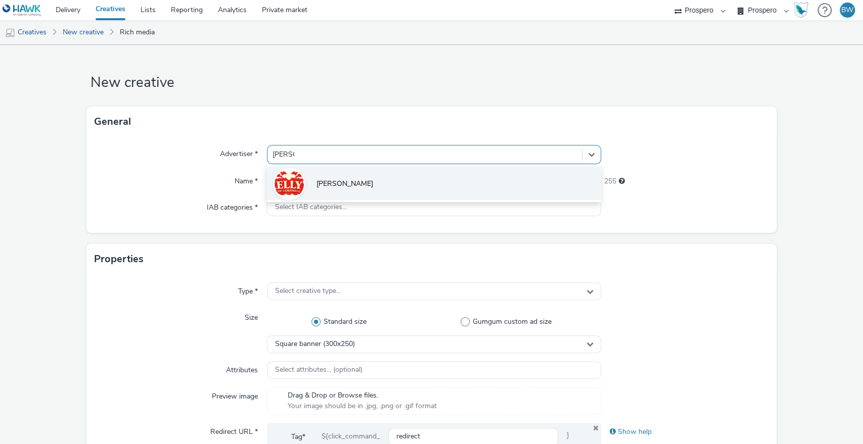
click at [356, 174] on li "[PERSON_NAME]" at bounding box center [434, 183] width 335 height 34
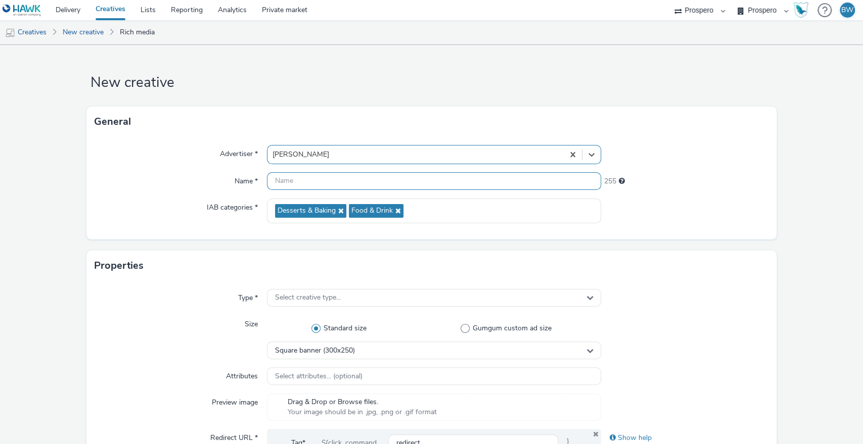
click at [327, 177] on input "text" at bounding box center [434, 181] width 335 height 18
paste input "[PERSON_NAME] MPU - Mocha"
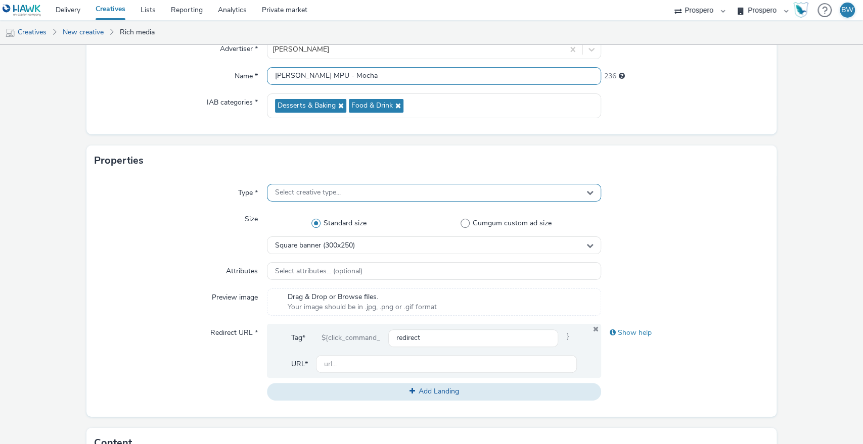
scroll to position [112, 0]
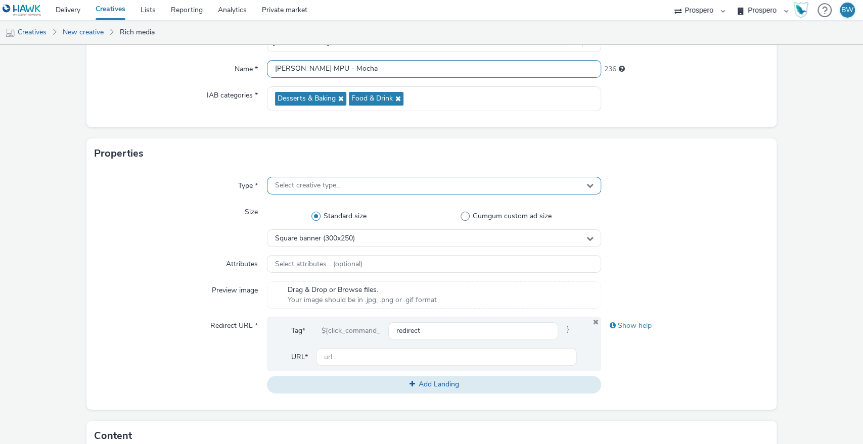
type input "[PERSON_NAME] MPU - Mocha"
click at [296, 185] on span "Select creative type..." at bounding box center [308, 185] width 66 height 9
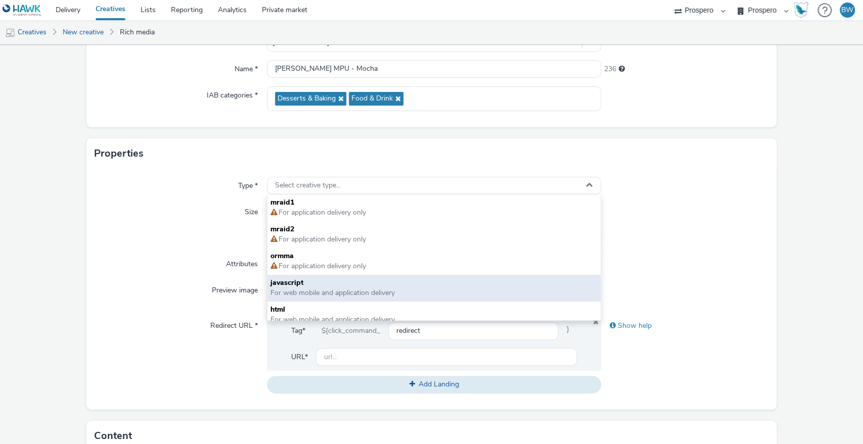
click at [298, 286] on span "javascript" at bounding box center [433, 283] width 327 height 10
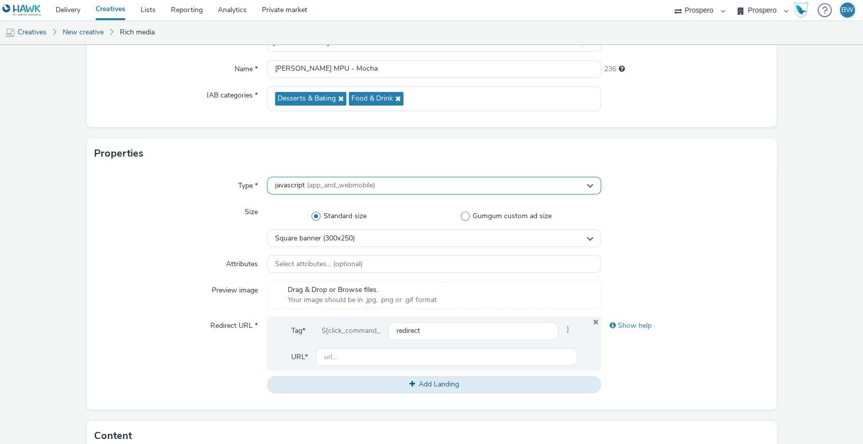
click at [352, 188] on span "(app_and_webmobile)" at bounding box center [341, 185] width 68 height 10
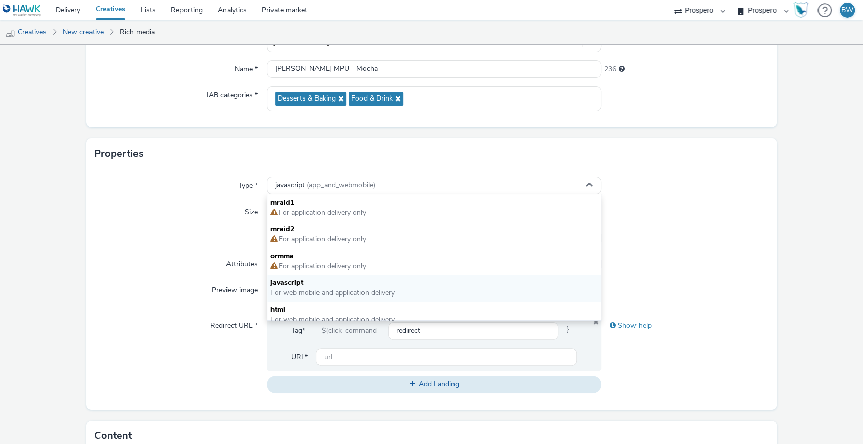
click at [220, 191] on div "Type *" at bounding box center [181, 186] width 172 height 18
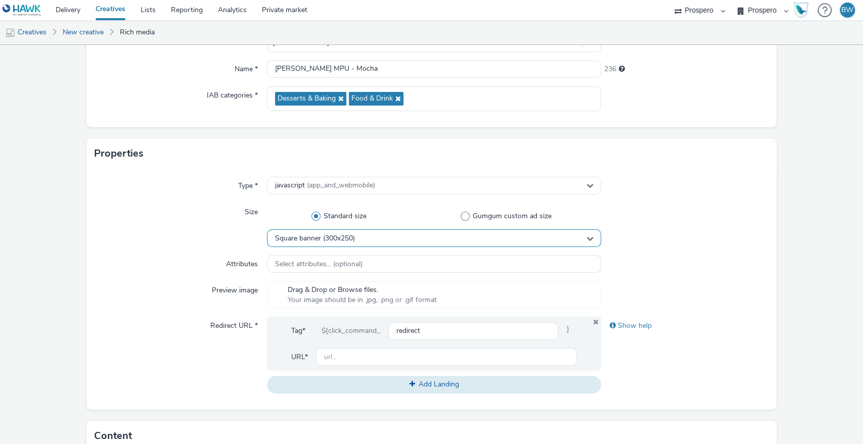
click at [305, 236] on span "Square banner (300x250)" at bounding box center [315, 239] width 80 height 9
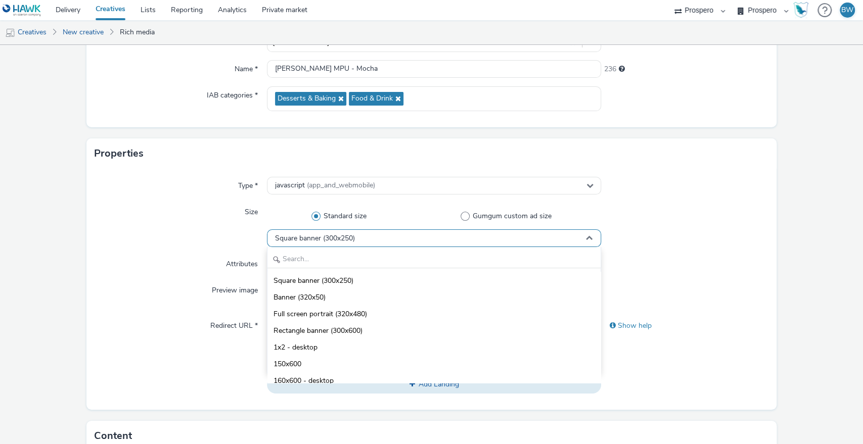
click at [304, 243] on div "Square banner (300x250)" at bounding box center [434, 238] width 335 height 18
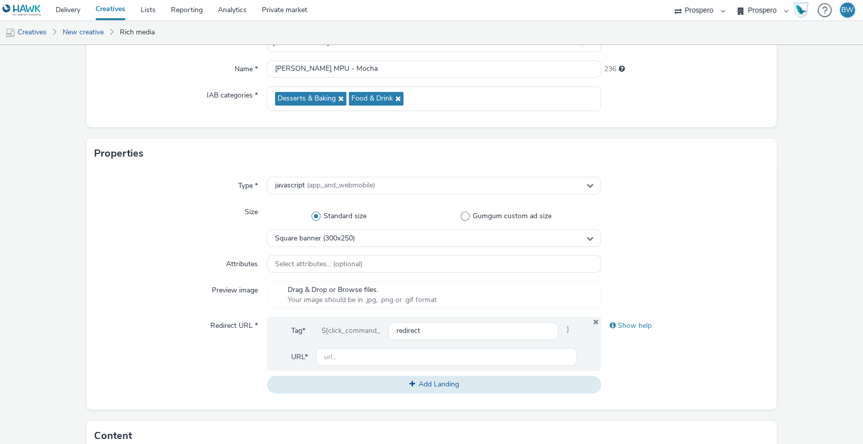
scroll to position [224, 0]
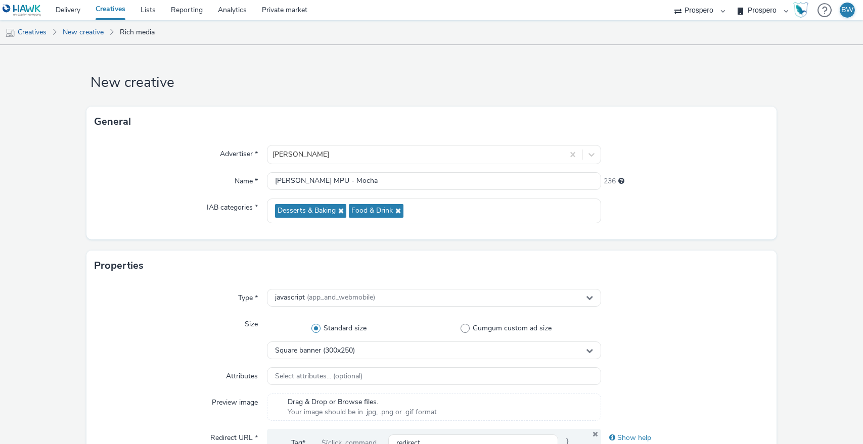
select select "b1b940d3-d05b-48b5-821e-f328c33b988b"
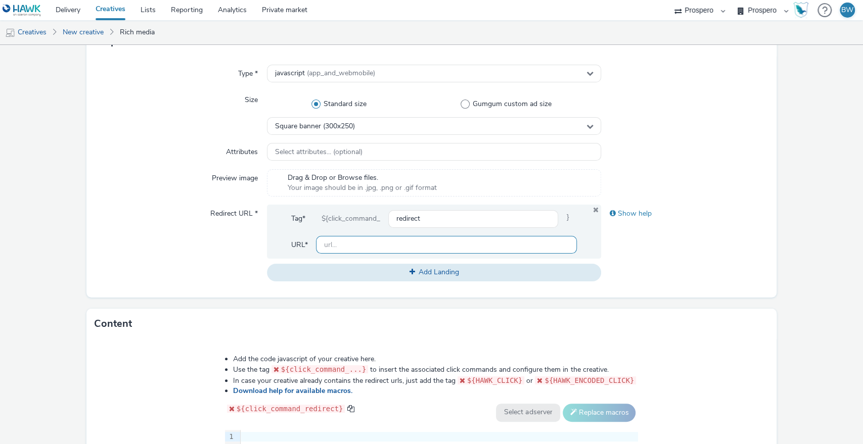
click at [354, 250] on input "text" at bounding box center [446, 245] width 261 height 18
paste input "[URL][DOMAIN_NAME]"
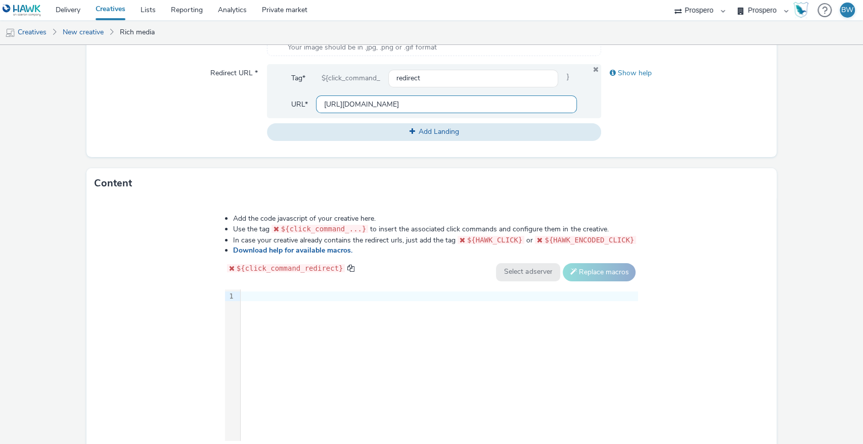
scroll to position [393, 0]
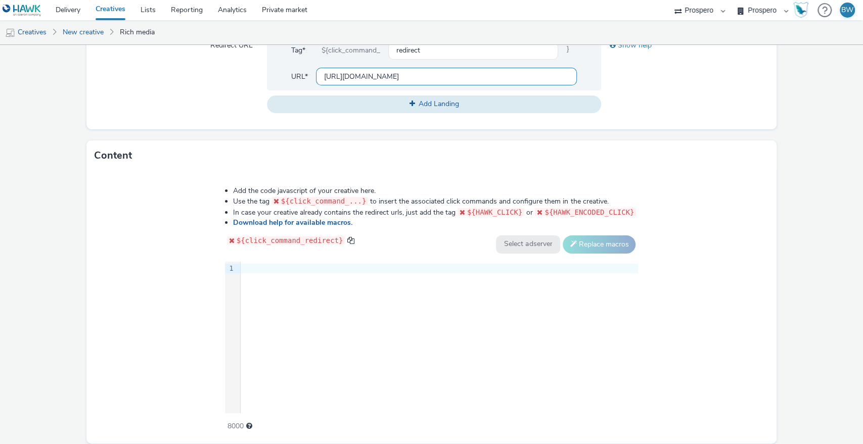
type input "[URL][DOMAIN_NAME]"
click at [296, 294] on div "9 1 ›" at bounding box center [431, 338] width 413 height 152
click at [274, 315] on div "9 1 ›" at bounding box center [431, 338] width 413 height 152
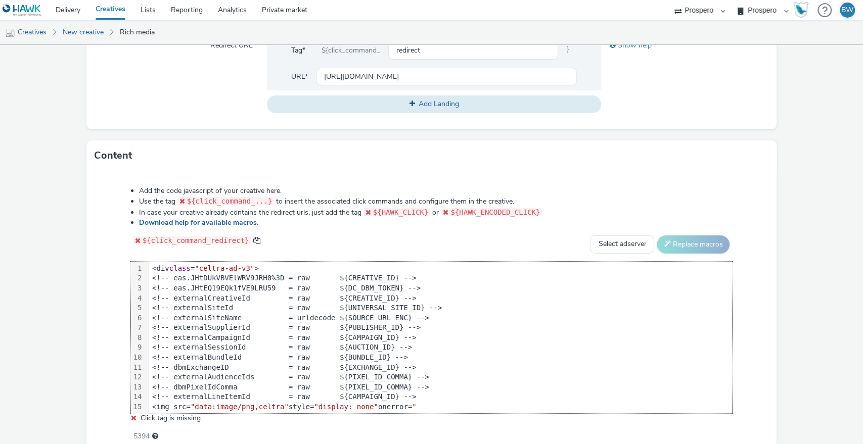
scroll to position [187, 0]
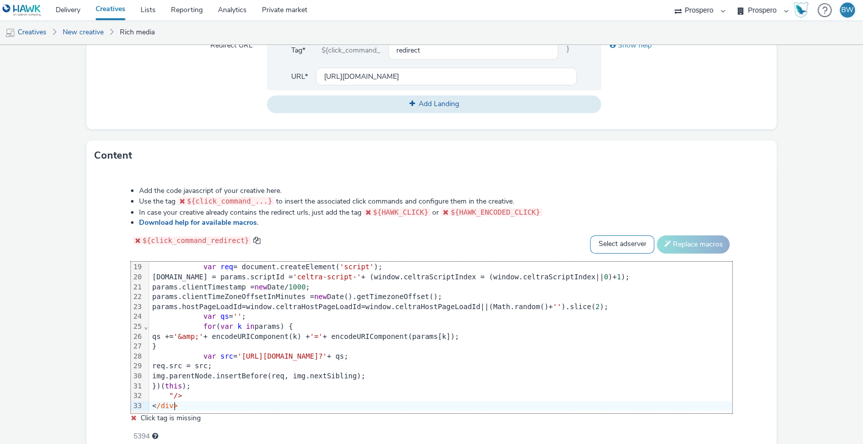
click at [604, 239] on select "Select adserver Sizmek DCM Adform Sting" at bounding box center [622, 245] width 64 height 18
select select "dcm"
click at [590, 236] on select "Select adserver Sizmek DCM Adform Sting" at bounding box center [622, 245] width 64 height 18
click at [664, 241] on span at bounding box center [667, 244] width 7 height 7
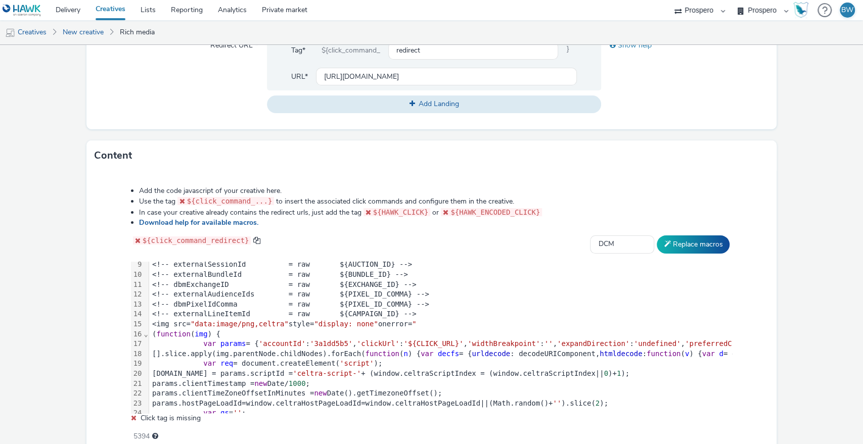
scroll to position [131, 0]
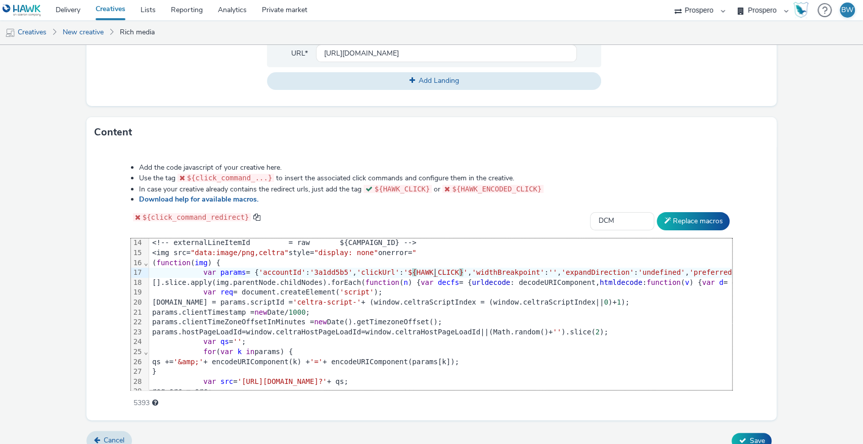
scroll to position [429, 0]
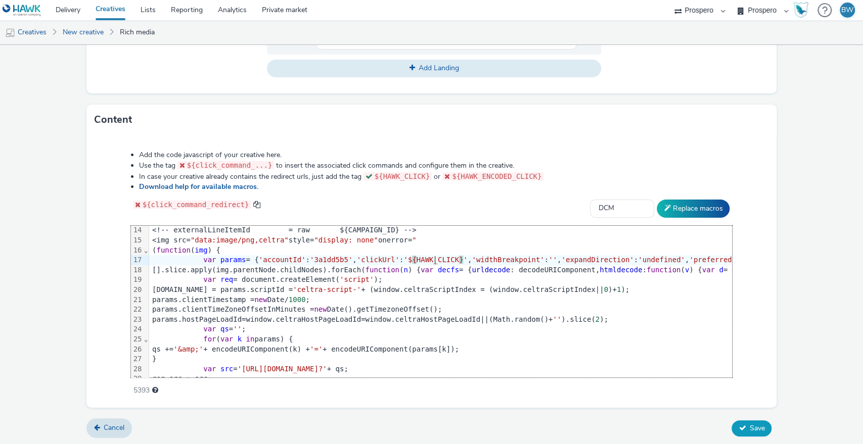
click at [755, 428] on span "Save" at bounding box center [756, 429] width 15 height 10
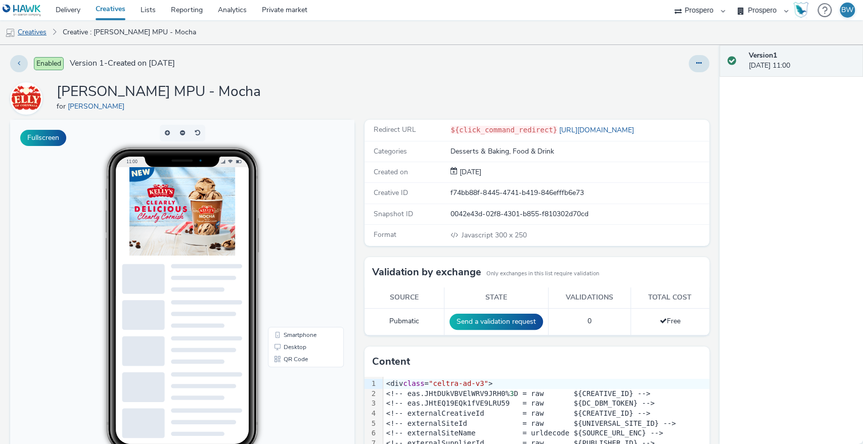
click at [27, 39] on link "Creatives" at bounding box center [26, 32] width 52 height 24
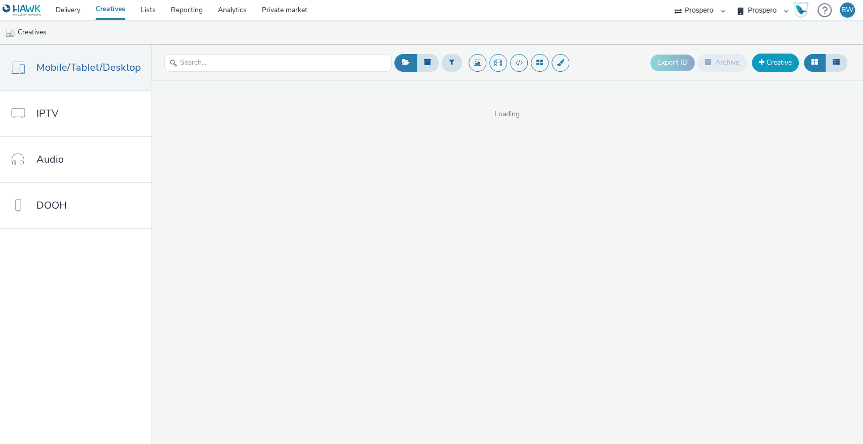
click at [753, 63] on link "Creative" at bounding box center [775, 63] width 47 height 18
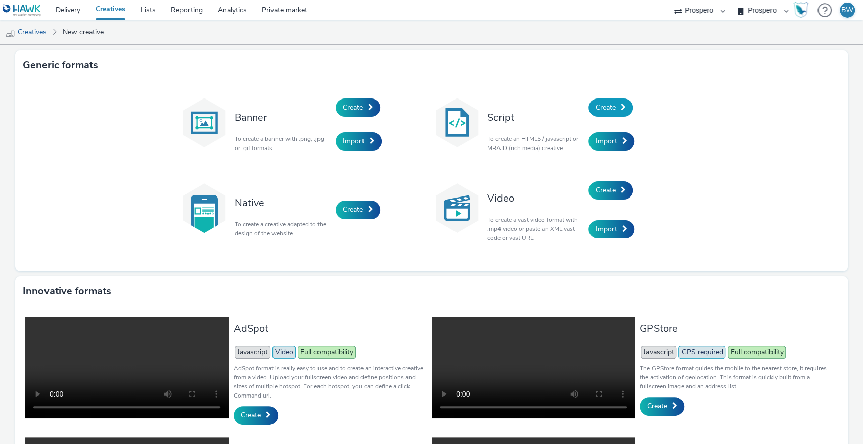
click at [621, 108] on span at bounding box center [623, 107] width 5 height 7
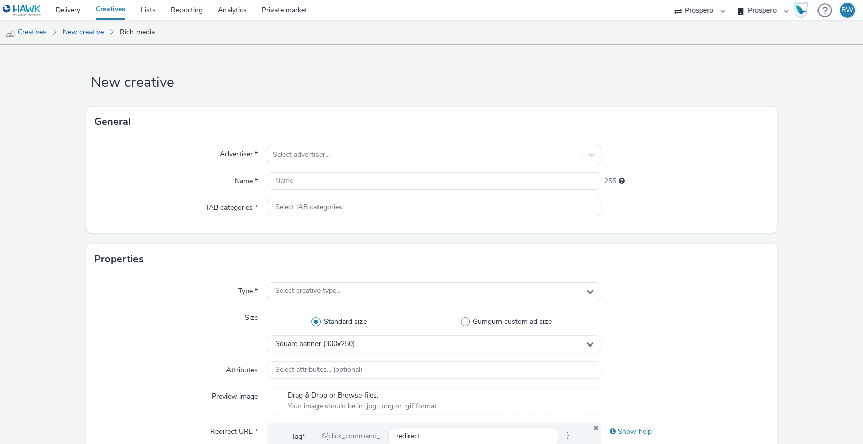
click at [448, 145] on div "Select advertiser..." at bounding box center [434, 154] width 335 height 19
click at [447, 149] on div at bounding box center [424, 155] width 305 height 12
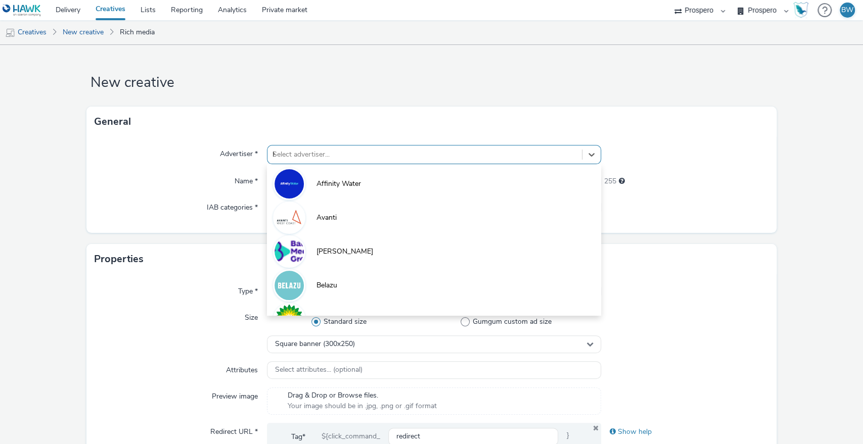
type input "KE"
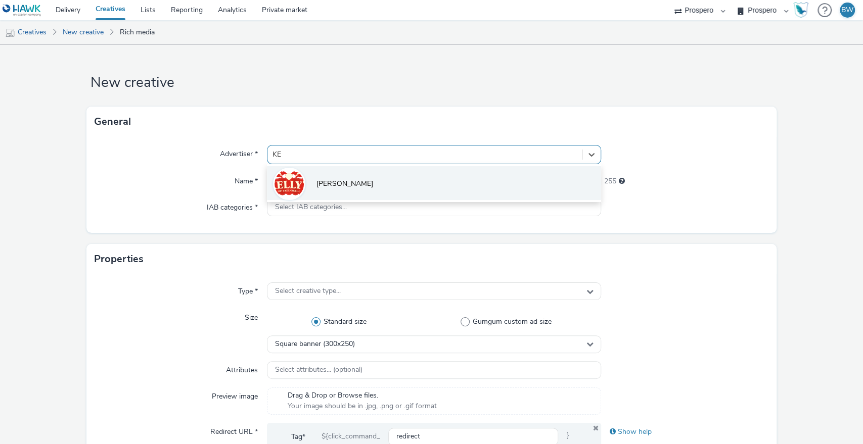
click at [338, 175] on li "[PERSON_NAME]" at bounding box center [434, 183] width 335 height 34
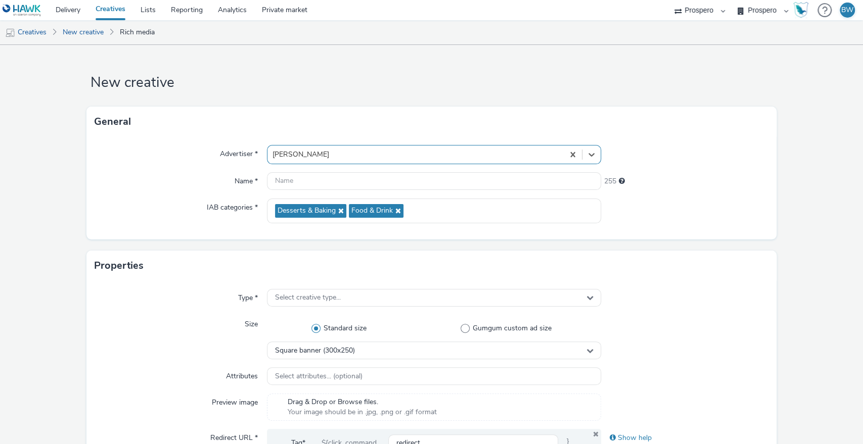
scroll to position [224, 0]
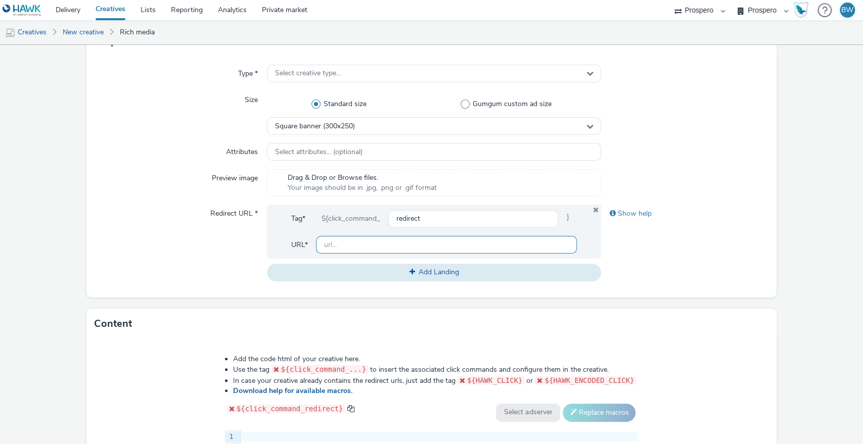
click at [328, 242] on input "text" at bounding box center [446, 245] width 261 height 18
paste input "[URL][DOMAIN_NAME]"
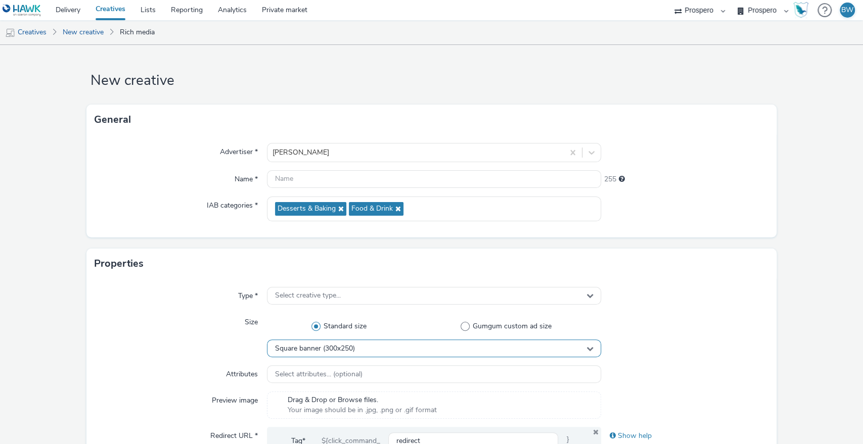
scroll to position [0, 0]
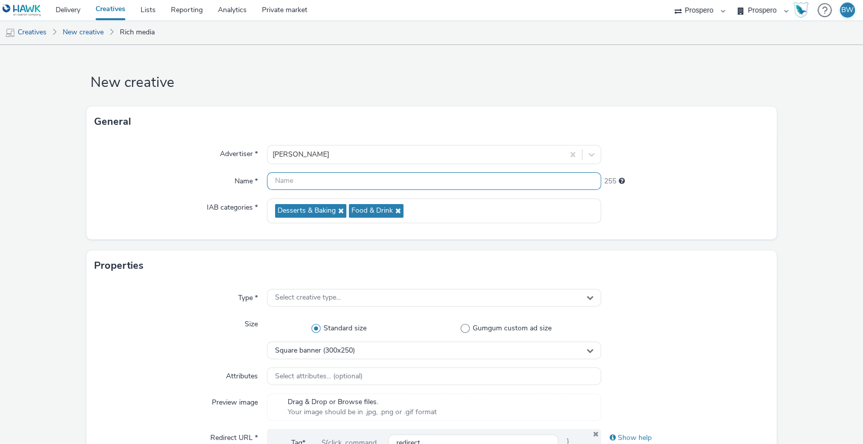
type input "[URL][DOMAIN_NAME]"
click at [303, 179] on input "text" at bounding box center [434, 181] width 335 height 18
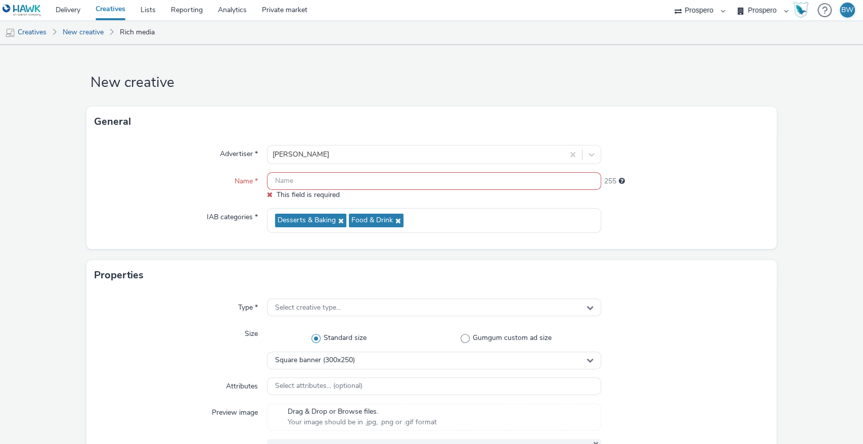
paste input "[PERSON_NAME] Banner - Vanilla Bean"
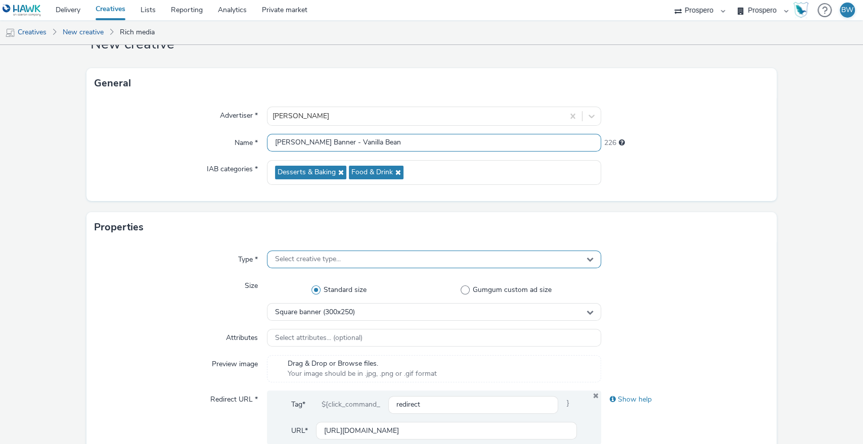
scroll to position [56, 0]
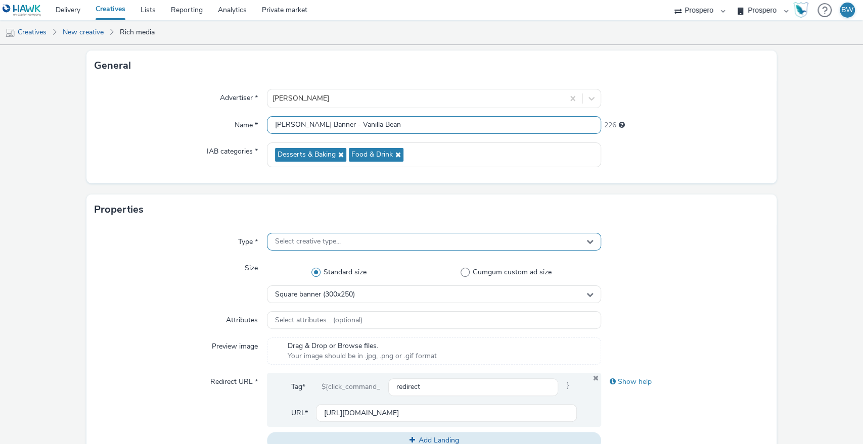
type input "[PERSON_NAME] Banner - Vanilla Bean"
click at [304, 239] on span "Select creative type..." at bounding box center [308, 242] width 66 height 9
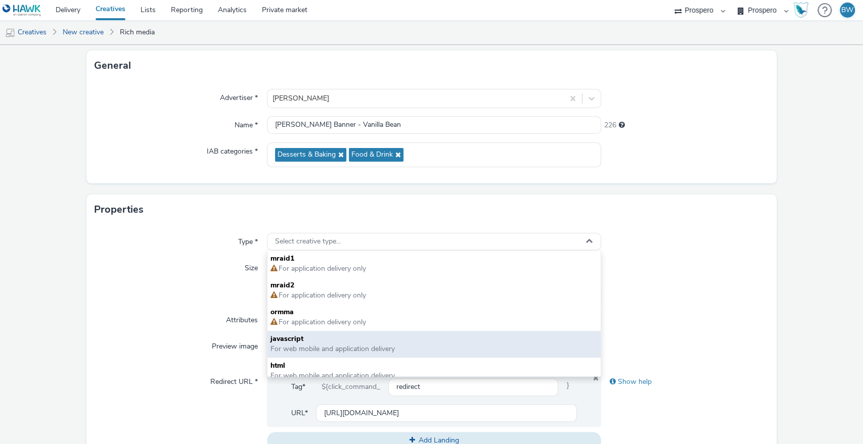
click at [291, 335] on span "javascript" at bounding box center [433, 339] width 327 height 10
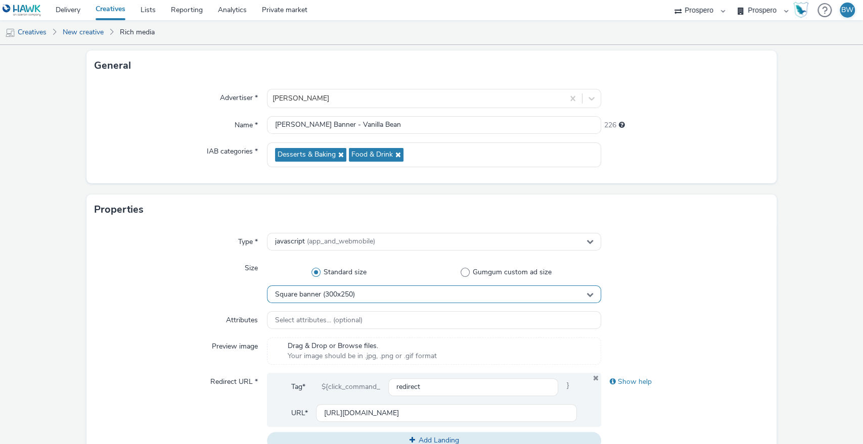
click at [291, 294] on span "Square banner (300x250)" at bounding box center [315, 295] width 80 height 9
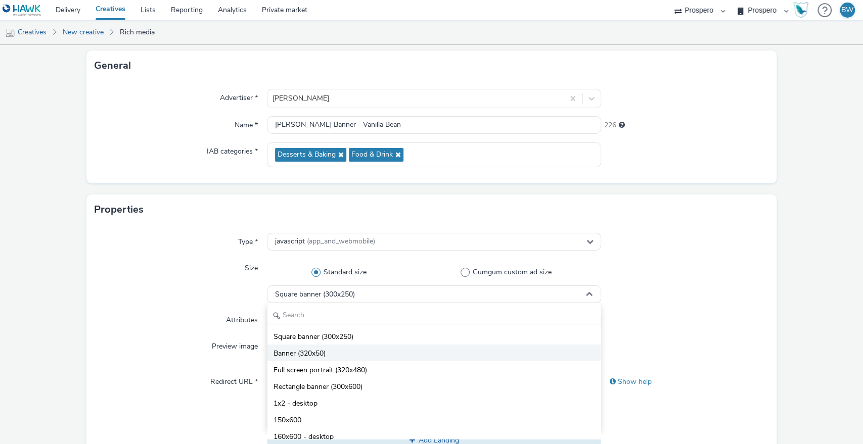
click at [314, 348] on li "Banner (320x50)" at bounding box center [434, 353] width 334 height 17
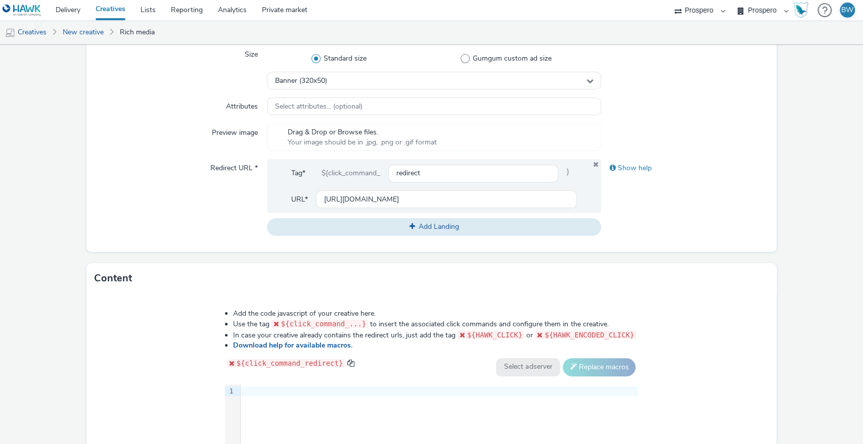
scroll to position [337, 0]
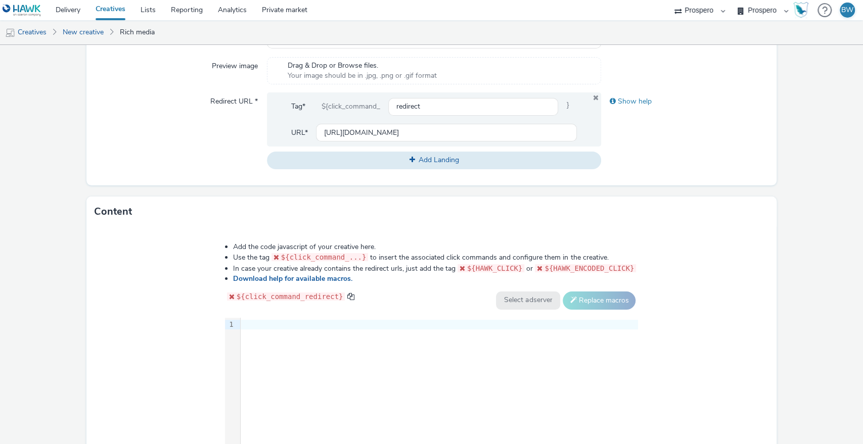
click at [323, 352] on div "9 1 ›" at bounding box center [431, 394] width 413 height 152
click at [288, 370] on div "9 1 ›" at bounding box center [431, 394] width 413 height 152
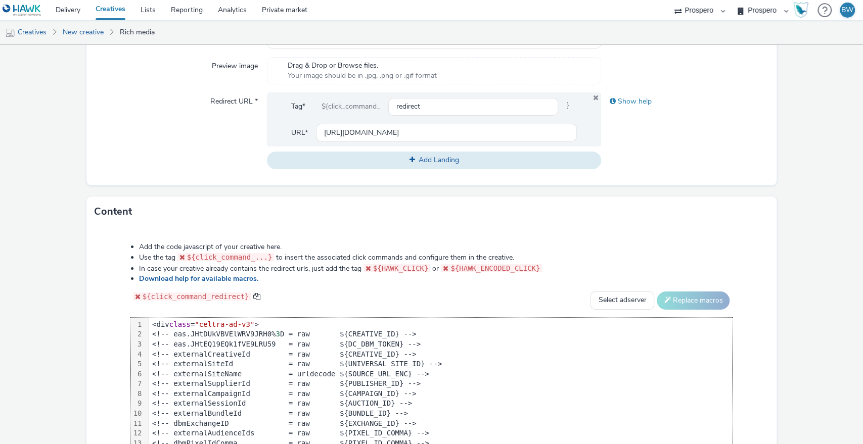
scroll to position [352, 0]
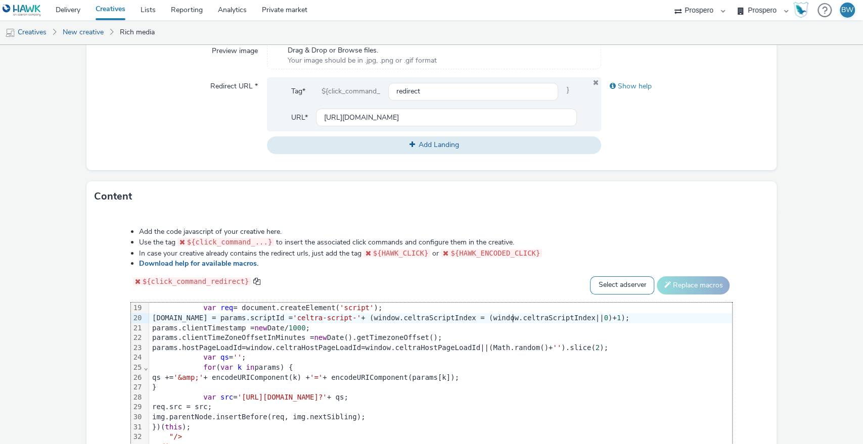
click at [600, 281] on select "Select adserver Sizmek DCM Adform Sting" at bounding box center [622, 285] width 64 height 18
select select "dcm"
click at [590, 276] on select "Select adserver Sizmek DCM Adform Sting" at bounding box center [622, 285] width 64 height 18
click at [694, 279] on button "Replace macros" at bounding box center [693, 285] width 73 height 18
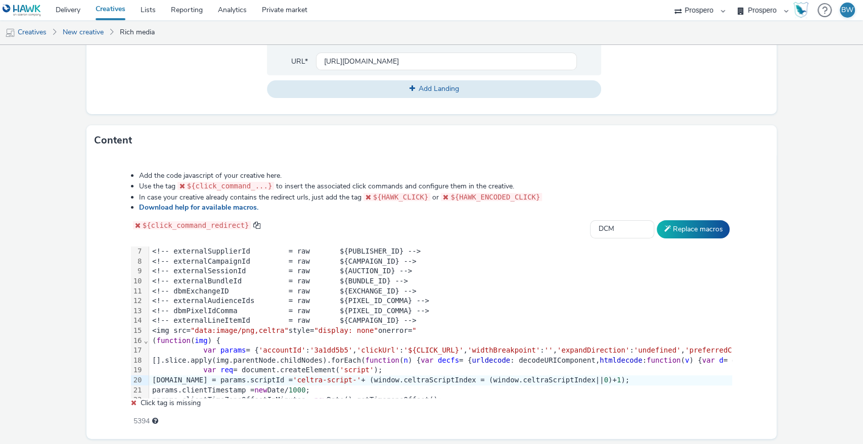
scroll to position [131, 0]
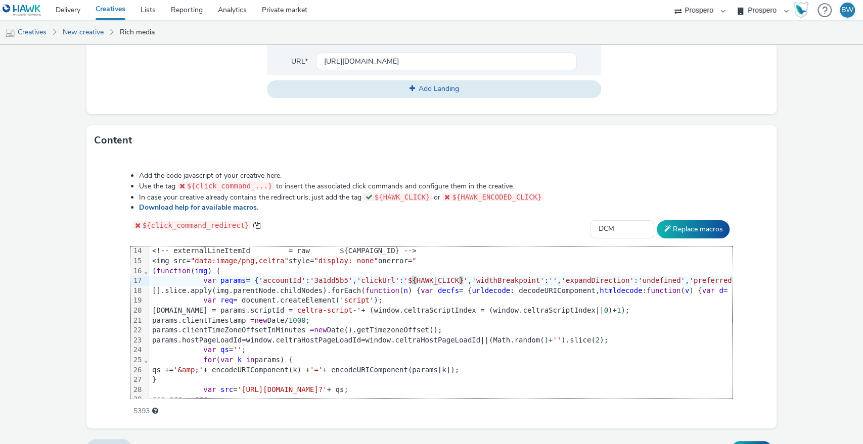
scroll to position [429, 0]
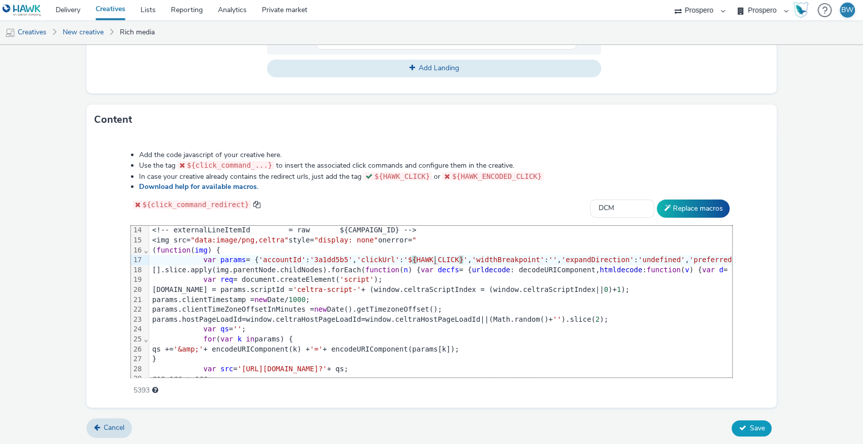
click at [749, 427] on span "Save" at bounding box center [756, 429] width 15 height 10
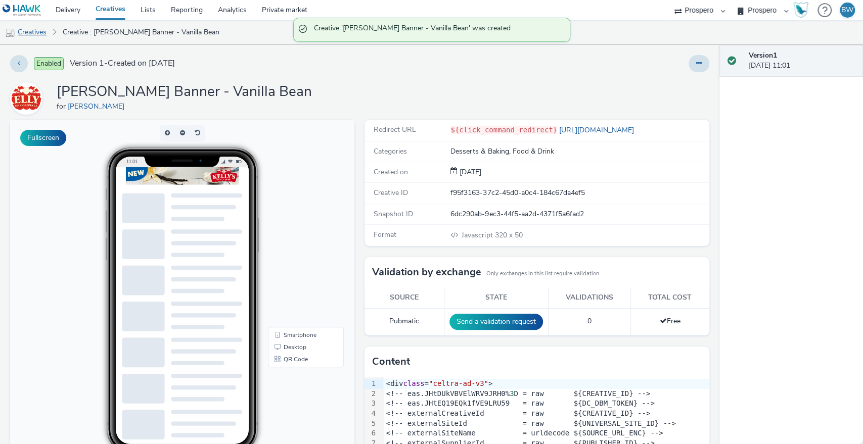
click at [36, 28] on link "Creatives" at bounding box center [26, 32] width 52 height 24
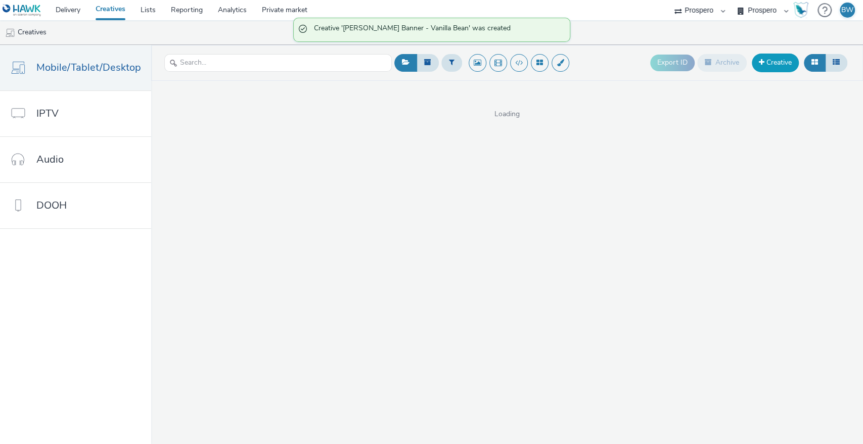
click at [778, 63] on link "Creative" at bounding box center [775, 63] width 47 height 18
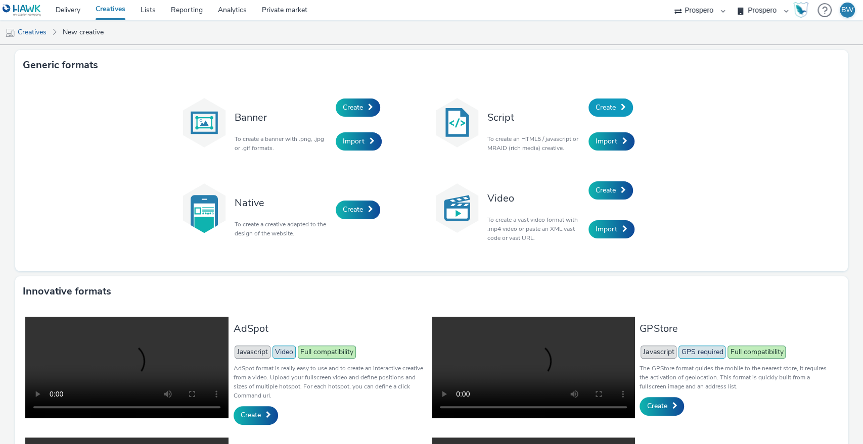
click at [598, 108] on span "Create" at bounding box center [605, 108] width 20 height 10
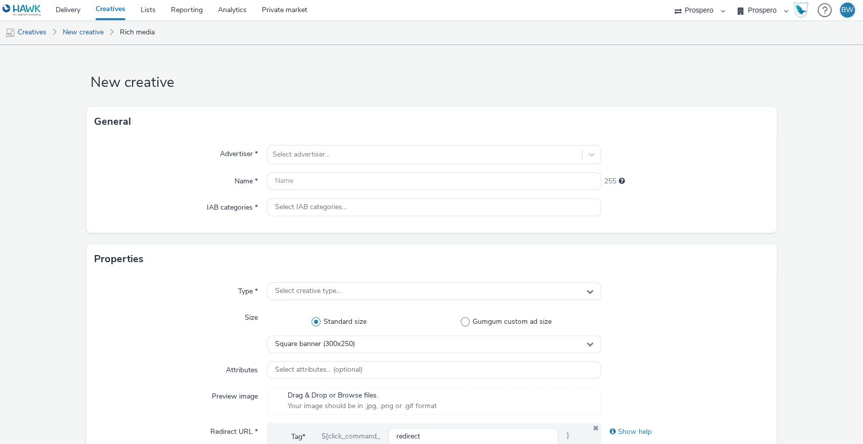
click at [379, 144] on div "Advertiser * Select advertiser... Name * 255 IAB categories * Select IAB catego…" at bounding box center [431, 185] width 690 height 96
click at [383, 149] on div "Select advertiser..." at bounding box center [424, 155] width 315 height 16
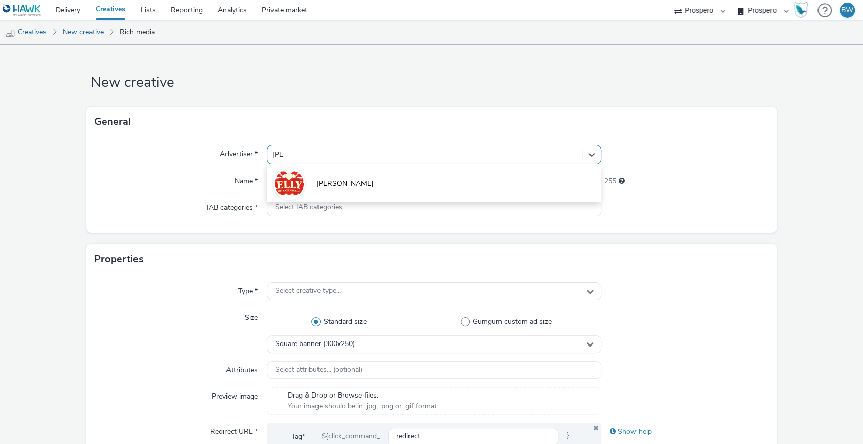
type input "[PERSON_NAME]"
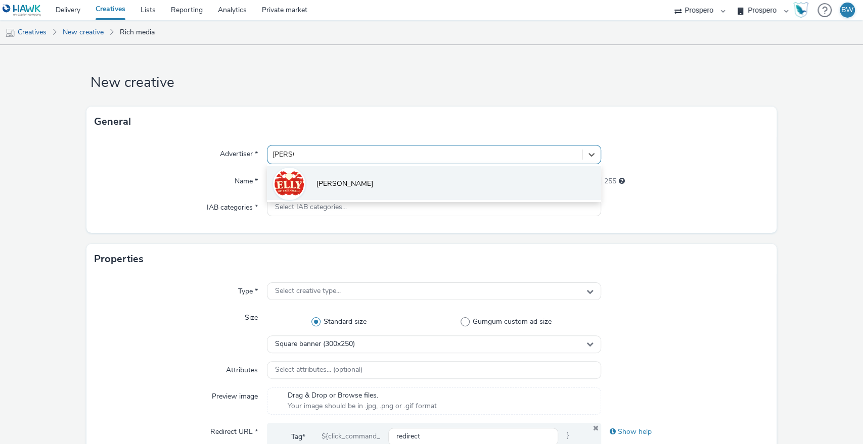
click at [371, 167] on li "[PERSON_NAME]" at bounding box center [434, 183] width 335 height 34
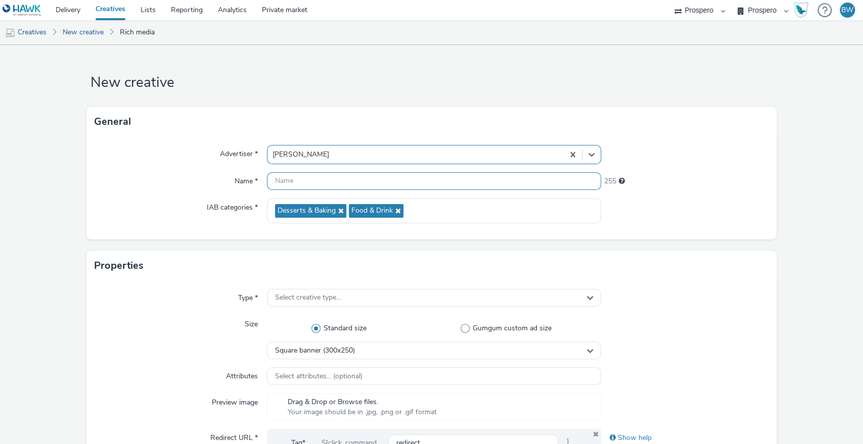
click at [329, 175] on input "text" at bounding box center [434, 181] width 335 height 18
paste input "[PERSON_NAME] Banner - Vanilla Bean"
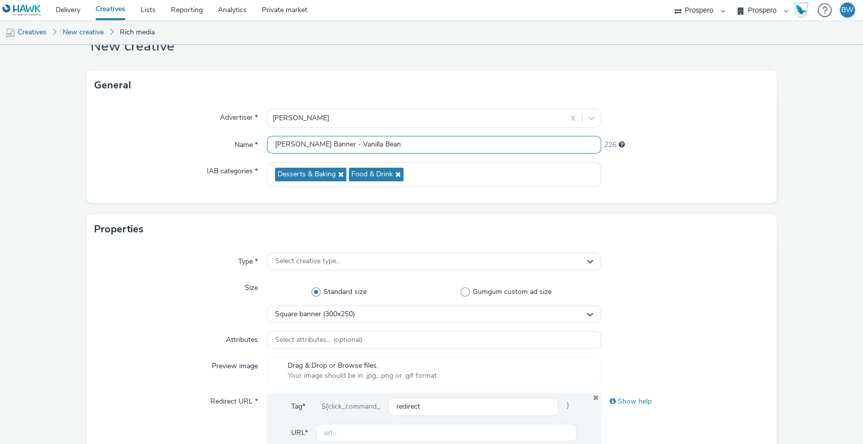
scroll to position [112, 0]
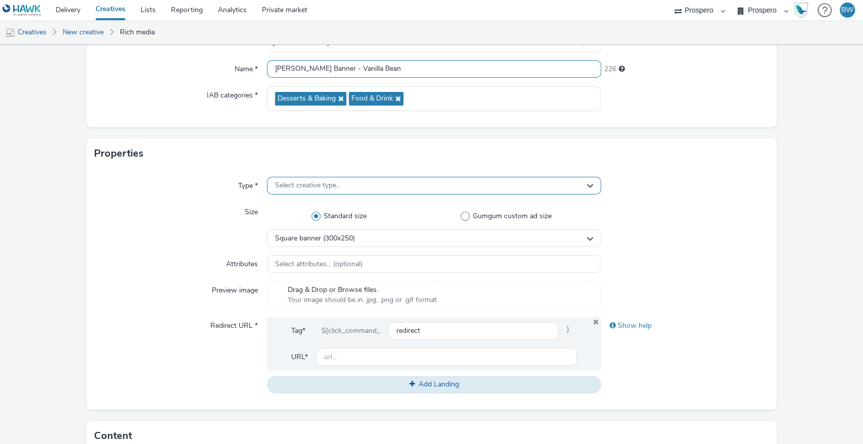
type input "[PERSON_NAME] Banner - Vanilla Bean"
click at [294, 179] on div "Select creative type..." at bounding box center [434, 186] width 335 height 18
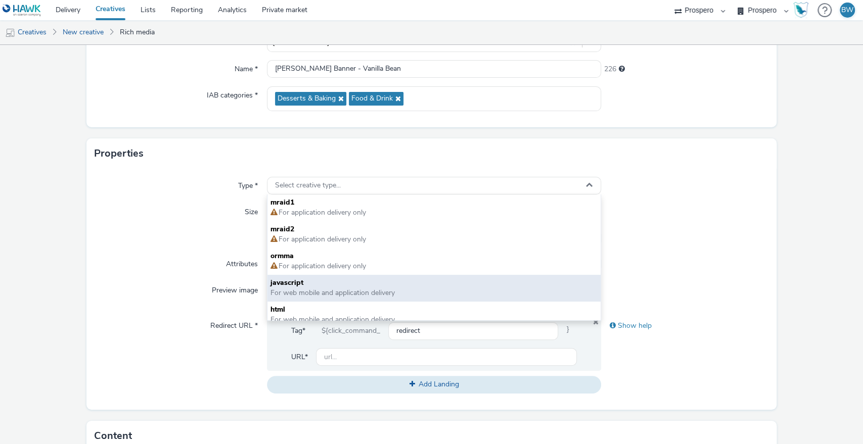
click at [289, 280] on span "javascript" at bounding box center [433, 283] width 327 height 10
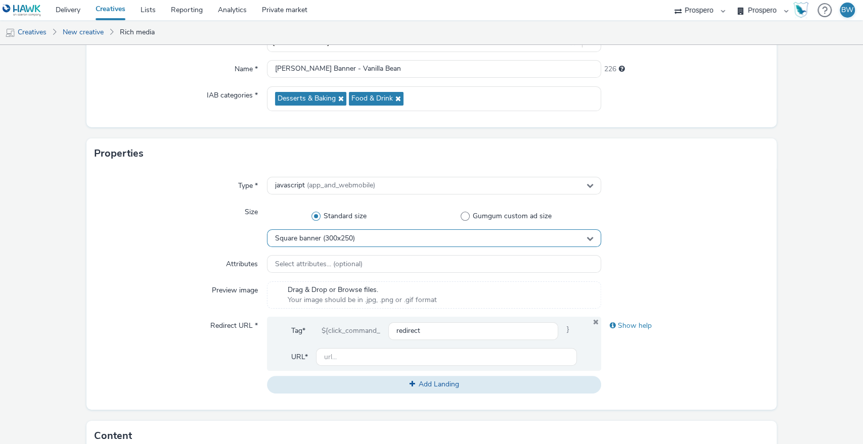
click at [341, 232] on div "Square banner (300x250)" at bounding box center [434, 238] width 335 height 18
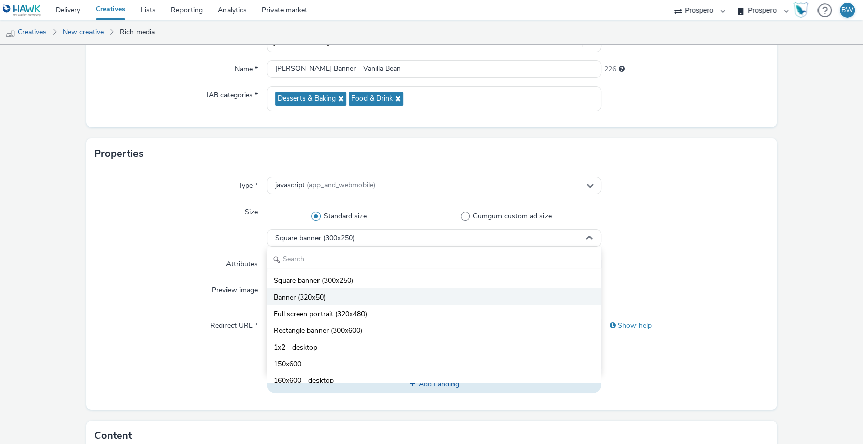
click at [338, 293] on li "Banner (320x50)" at bounding box center [434, 297] width 334 height 17
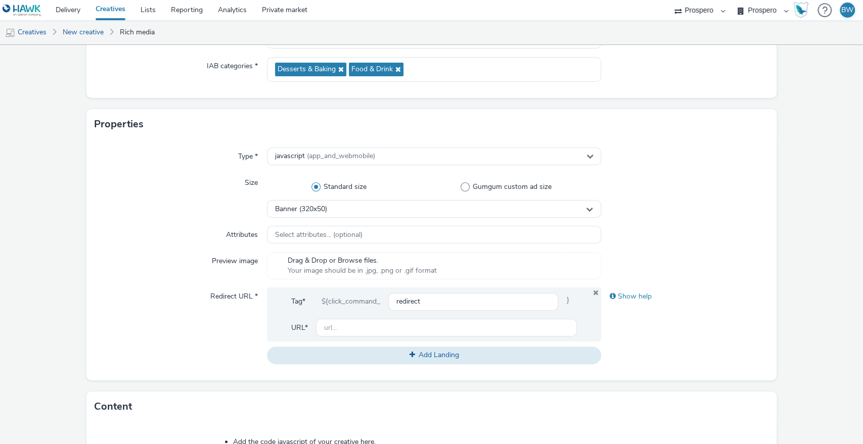
scroll to position [168, 0]
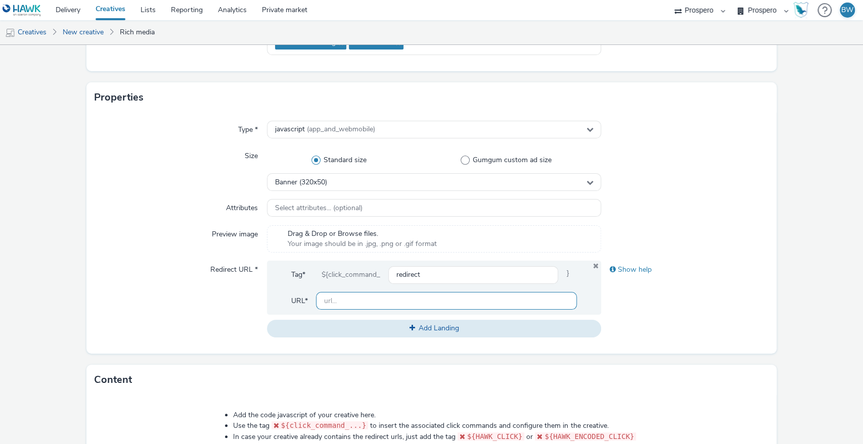
click at [392, 310] on div "Tag* ${click_command_ redirect } URL*" at bounding box center [434, 288] width 335 height 54
click at [391, 302] on input "text" at bounding box center [446, 301] width 261 height 18
paste input "[URL][DOMAIN_NAME]"
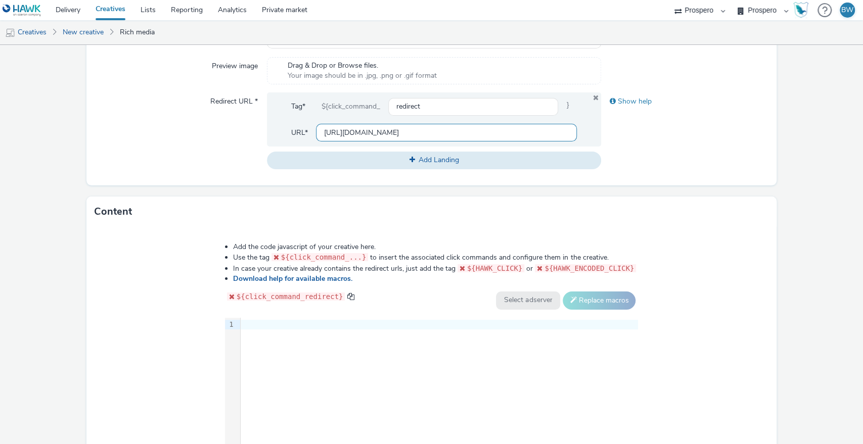
scroll to position [429, 0]
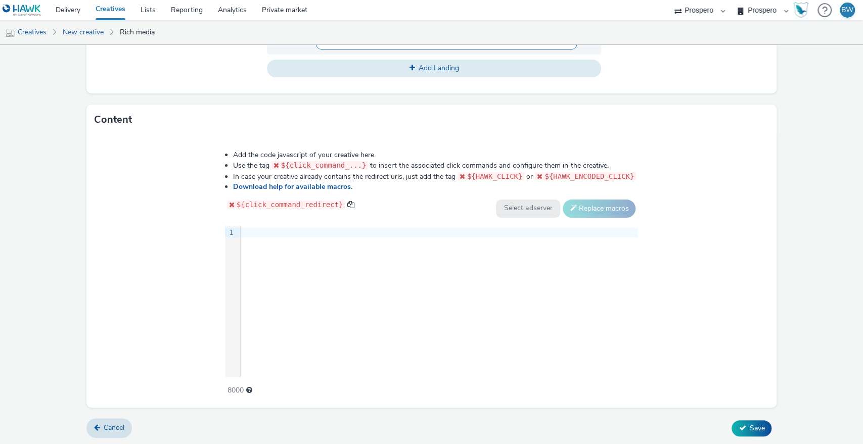
type input "[URL][DOMAIN_NAME]"
click at [287, 236] on div at bounding box center [439, 233] width 397 height 10
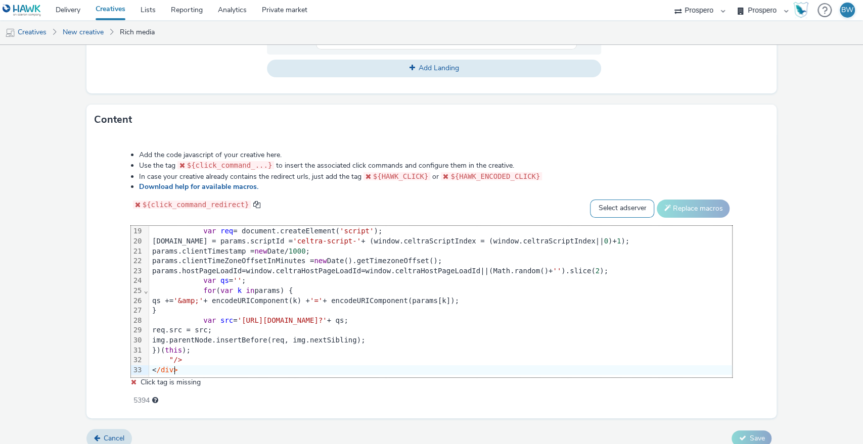
drag, startPoint x: 594, startPoint y: 209, endPoint x: 602, endPoint y: 214, distance: 10.2
click at [594, 208] on select "Select adserver Sizmek DCM Adform Sting" at bounding box center [622, 209] width 64 height 18
select select "dcm"
click at [590, 200] on select "Select adserver Sizmek DCM Adform Sting" at bounding box center [622, 209] width 64 height 18
click at [651, 214] on div "Select adserver Sizmek DCM Adform Sting Replace macros" at bounding box center [661, 209] width 142 height 18
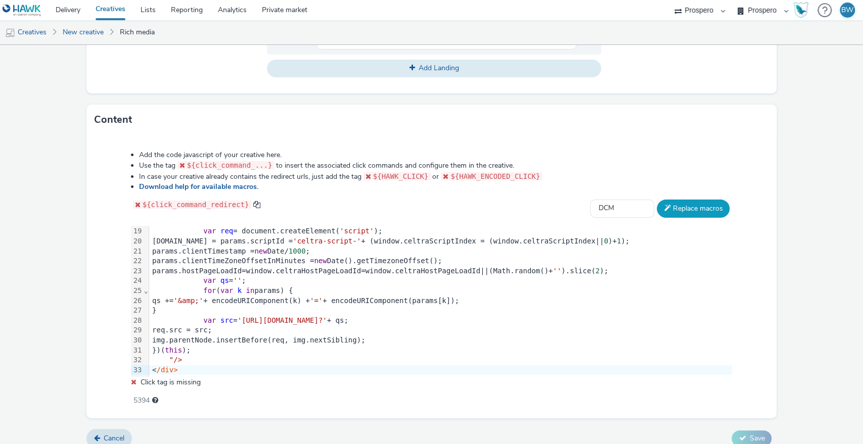
click at [672, 201] on button "Replace macros" at bounding box center [693, 209] width 73 height 18
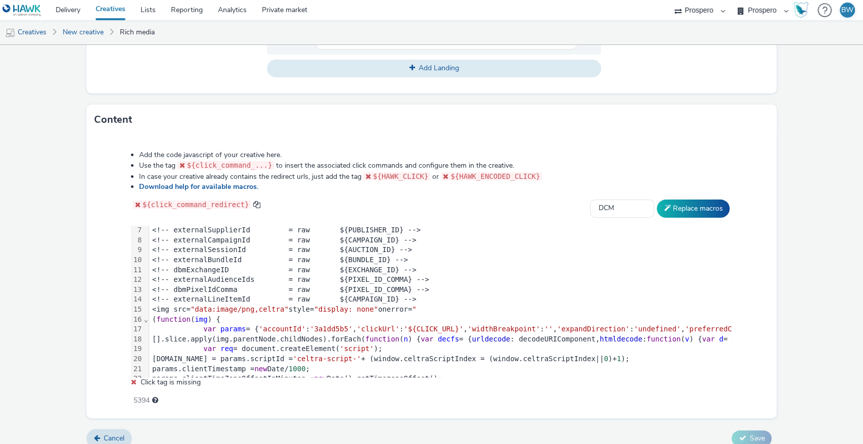
scroll to position [75, 0]
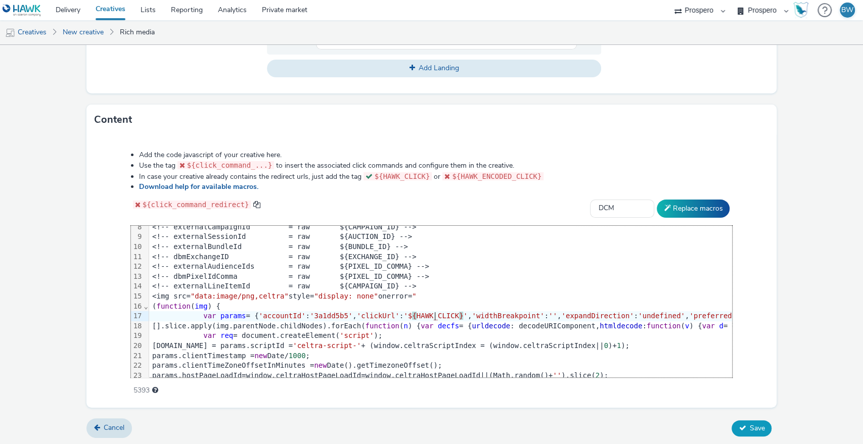
click at [749, 424] on span "Save" at bounding box center [756, 429] width 15 height 10
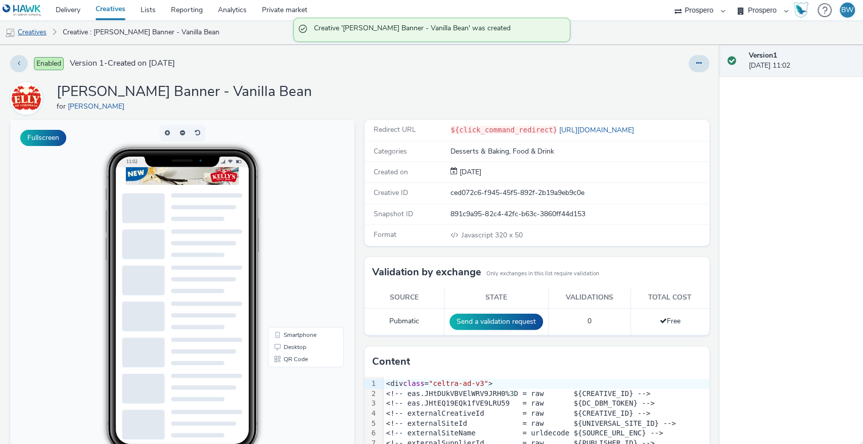
click at [35, 35] on link "Creatives" at bounding box center [26, 32] width 52 height 24
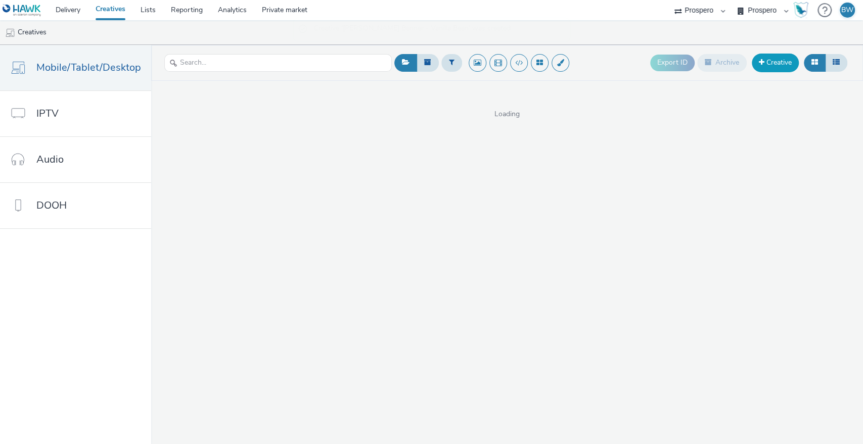
click at [766, 60] on link "Creative" at bounding box center [775, 63] width 47 height 18
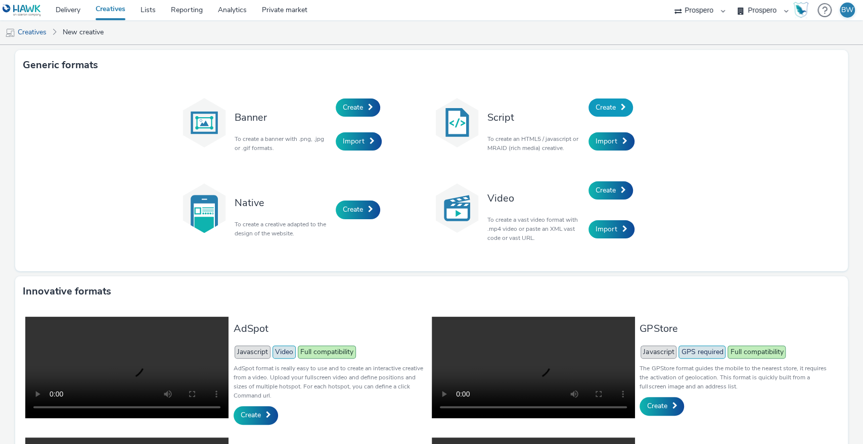
click at [623, 105] on link "Create" at bounding box center [610, 108] width 44 height 18
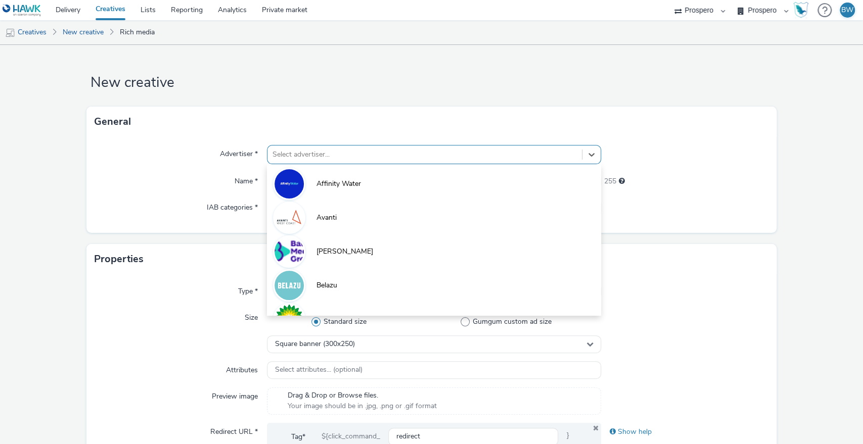
click at [291, 152] on div at bounding box center [424, 155] width 305 height 12
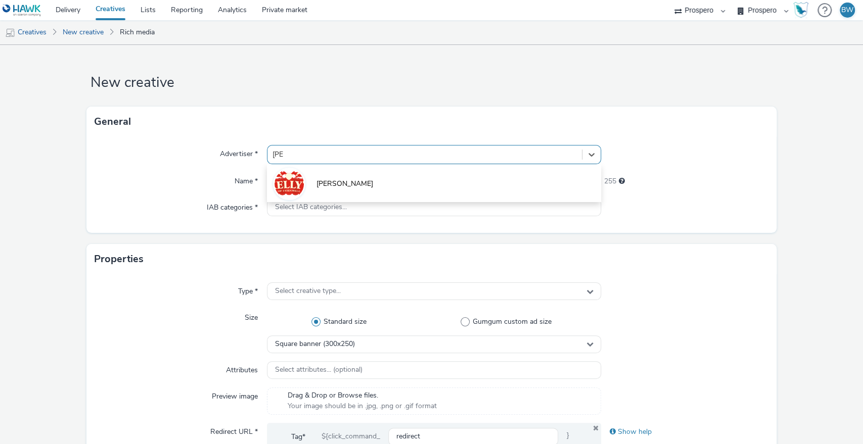
type input "[PERSON_NAME]"
click at [303, 181] on li "[PERSON_NAME]" at bounding box center [434, 183] width 335 height 34
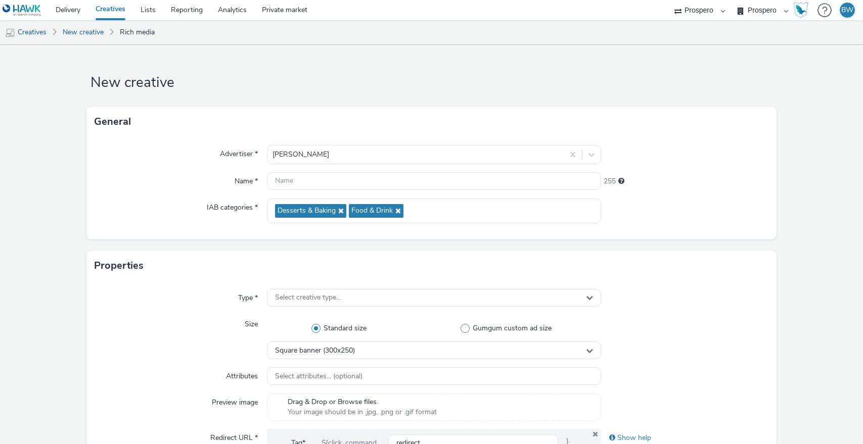
select select "b1b940d3-d05b-48b5-821e-f328c33b988b"
click at [287, 175] on input "text" at bounding box center [434, 181] width 335 height 18
paste input "Kelly's Interstitial - Range"
type input "Kelly's Interstitial - Range"
click at [420, 295] on div "Select creative type..." at bounding box center [434, 298] width 335 height 18
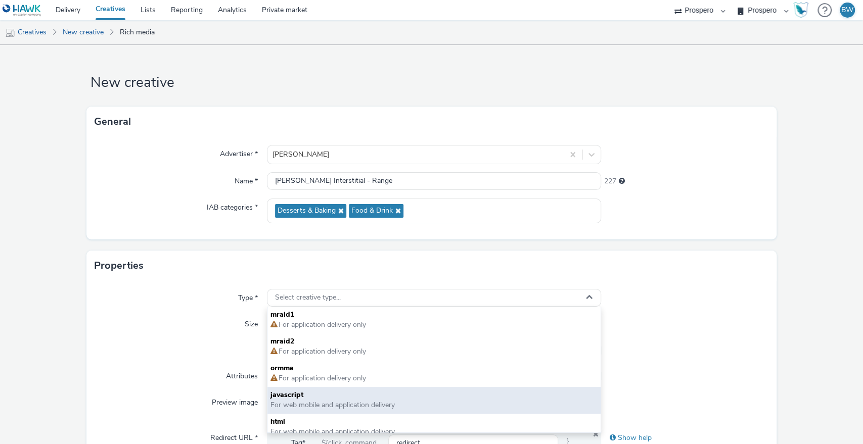
click at [309, 392] on span "javascript" at bounding box center [433, 395] width 327 height 10
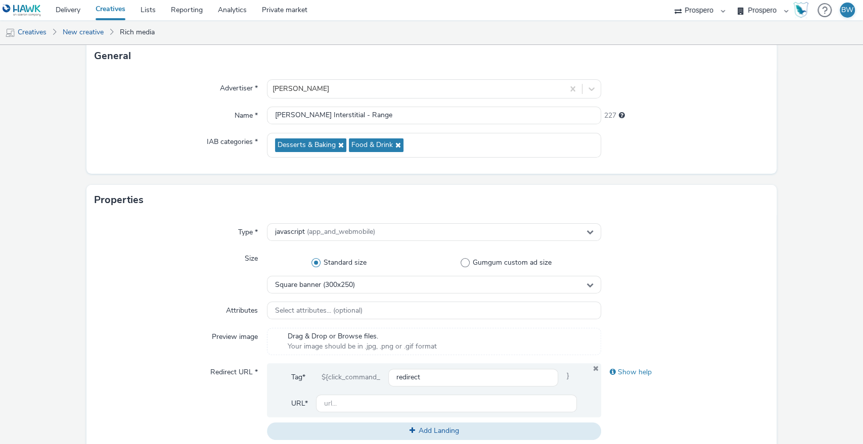
scroll to position [112, 0]
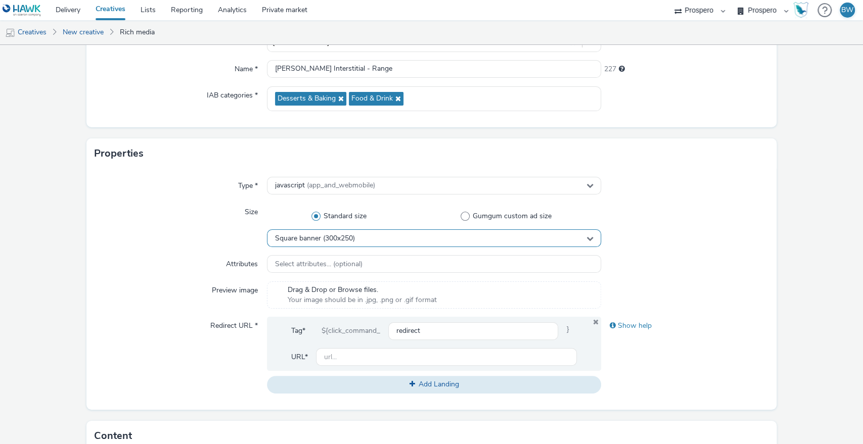
click at [315, 231] on div "Square banner (300x250)" at bounding box center [434, 238] width 335 height 18
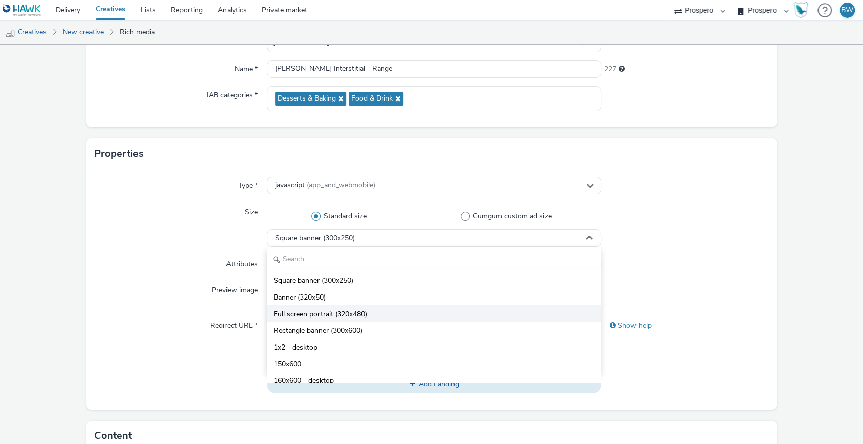
click at [345, 314] on span "Full screen portrait (320x480)" at bounding box center [319, 314] width 93 height 10
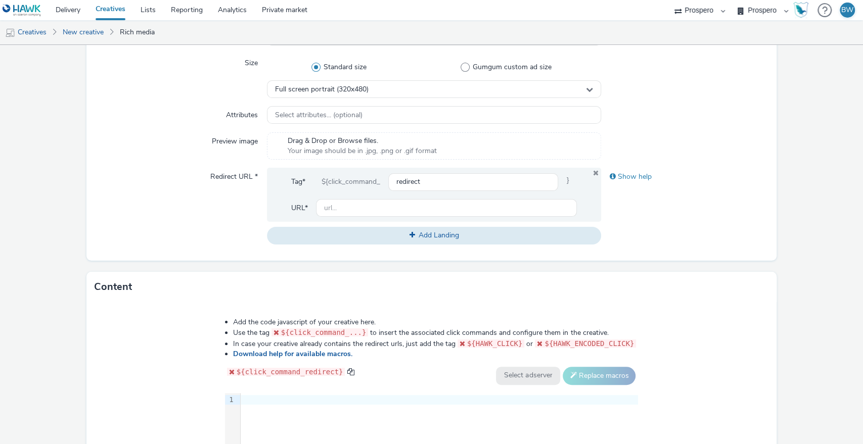
scroll to position [280, 0]
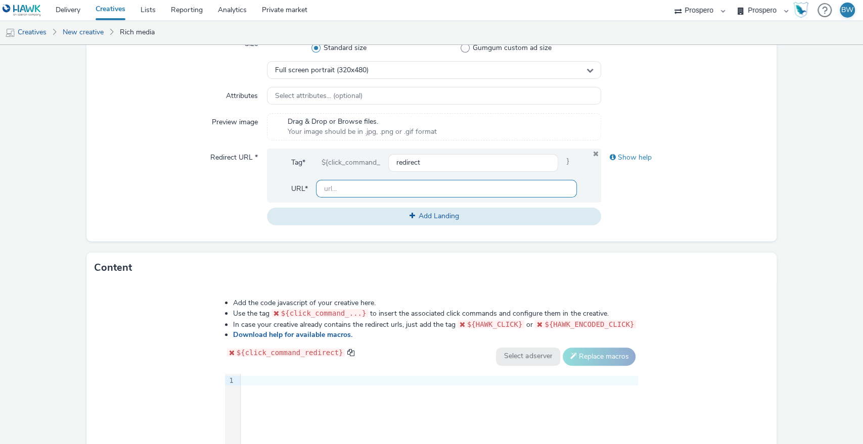
click at [402, 186] on input "text" at bounding box center [446, 189] width 261 height 18
paste input "[URL][DOMAIN_NAME]"
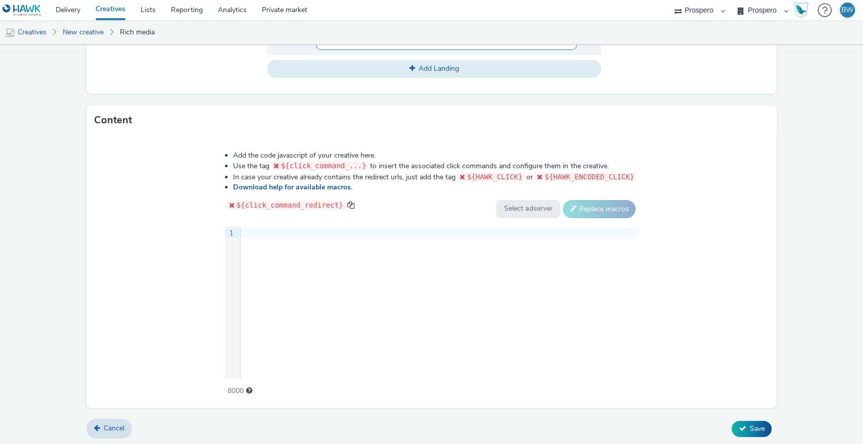
scroll to position [429, 0]
type input "[URL][DOMAIN_NAME]"
click at [279, 278] on div "9 1 ›" at bounding box center [431, 302] width 413 height 152
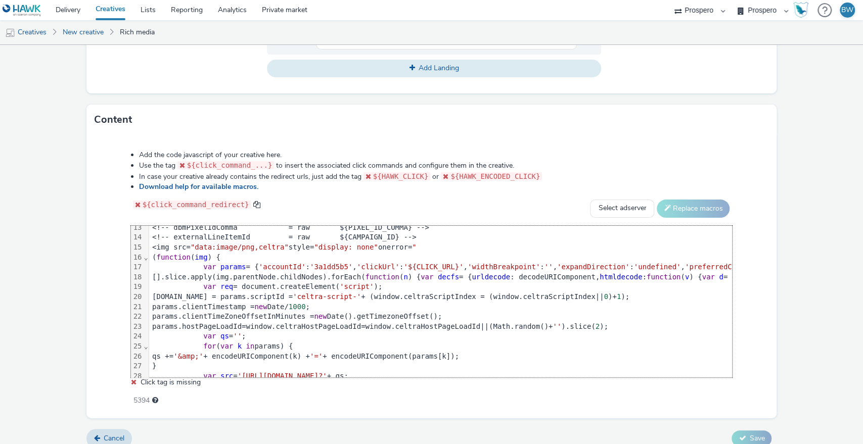
scroll to position [131, 0]
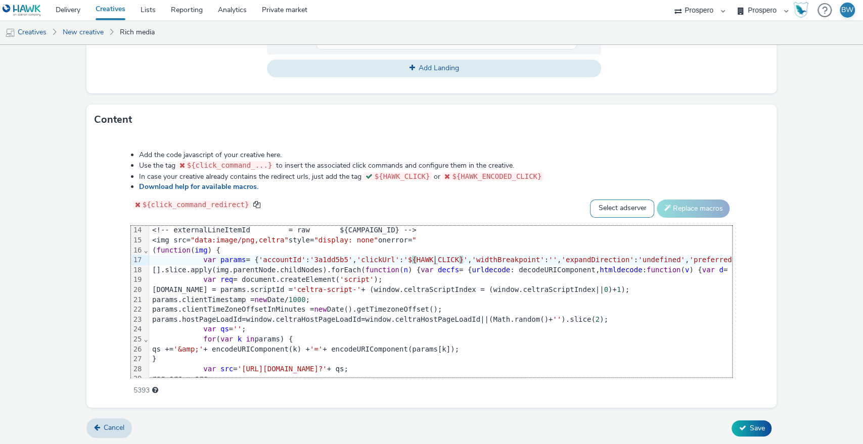
click at [593, 209] on select "Select adserver Sizmek DCM Adform Sting" at bounding box center [622, 209] width 64 height 18
select select "dcm"
click at [590, 200] on select "Select adserver Sizmek DCM Adform Sting" at bounding box center [622, 209] width 64 height 18
click at [677, 219] on div "Add the code javascript of your creative here. Use the tag ${click_command_...}…" at bounding box center [432, 267] width 674 height 249
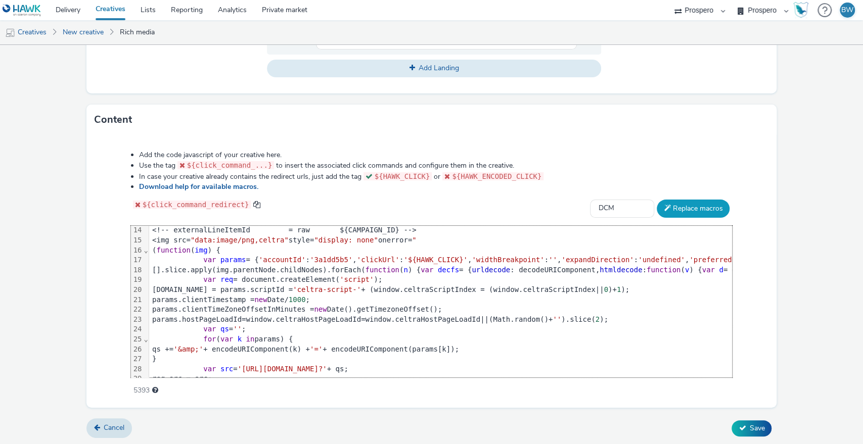
click at [670, 209] on button "Replace macros" at bounding box center [693, 209] width 73 height 18
click at [749, 424] on span "Save" at bounding box center [756, 429] width 15 height 10
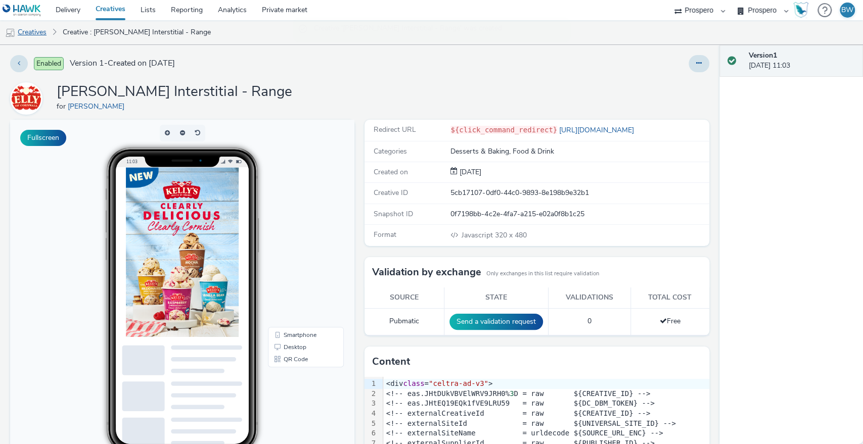
click at [24, 36] on link "Creatives" at bounding box center [26, 32] width 52 height 24
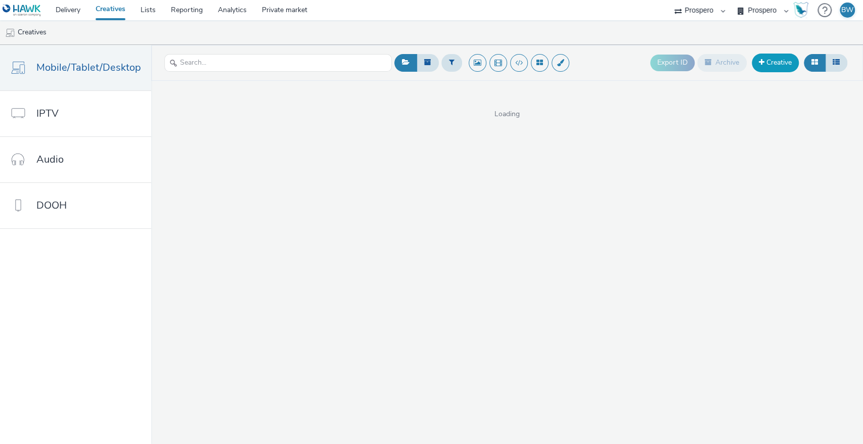
click at [782, 63] on link "Creative" at bounding box center [775, 63] width 47 height 18
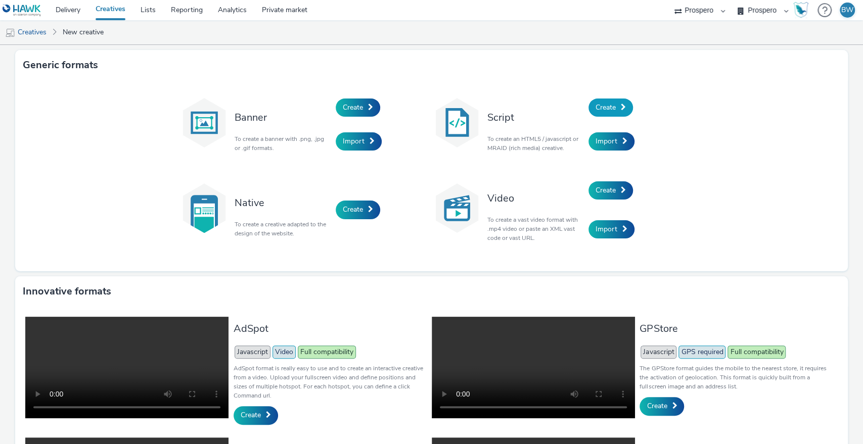
click at [603, 105] on span "Create" at bounding box center [605, 108] width 20 height 10
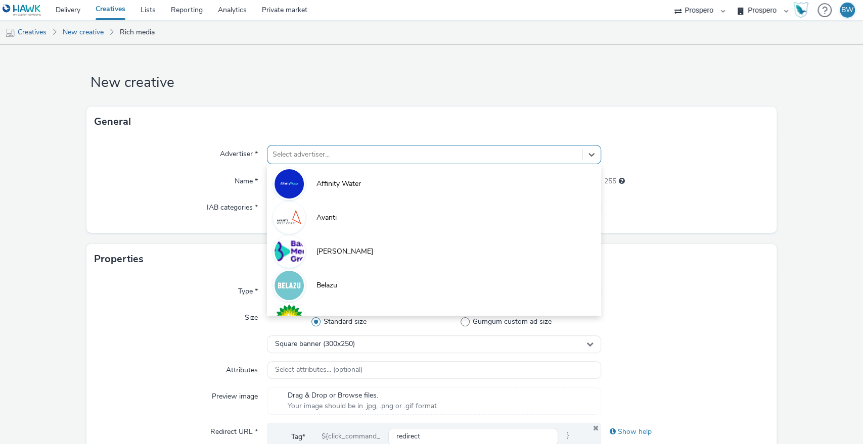
click at [318, 162] on div "Select advertiser..." at bounding box center [424, 155] width 315 height 16
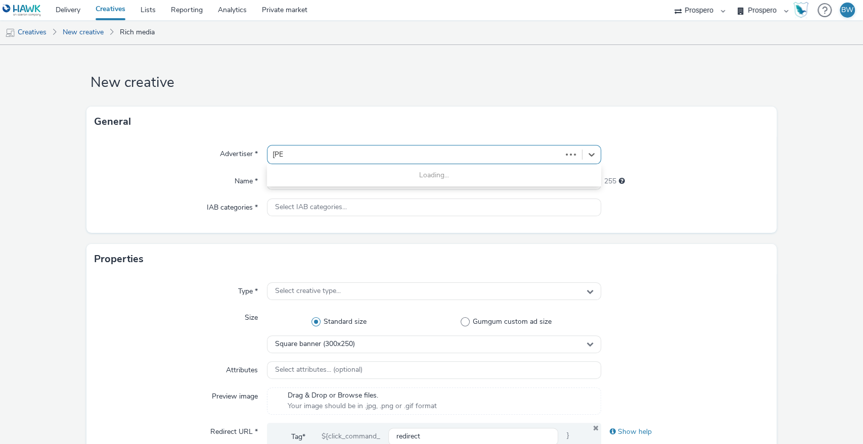
type input "[PERSON_NAME]"
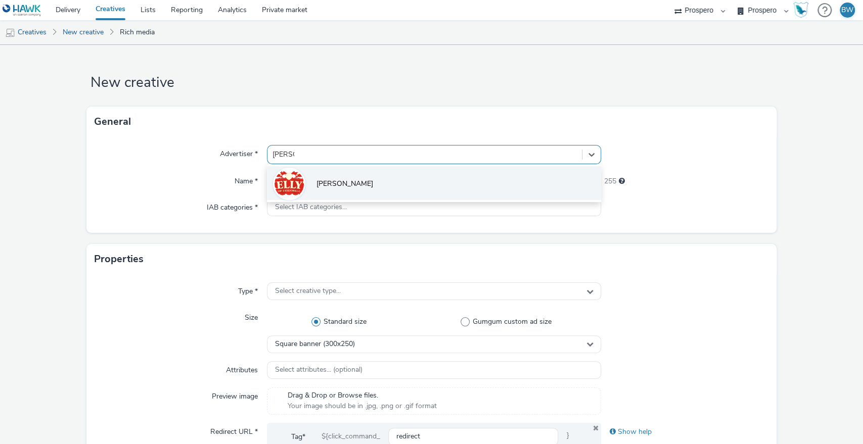
click at [420, 173] on li "[PERSON_NAME]" at bounding box center [434, 183] width 335 height 34
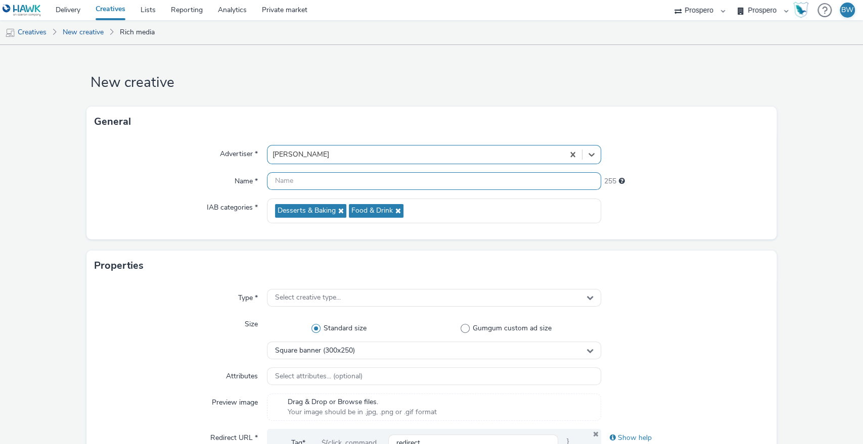
click at [363, 187] on input "text" at bounding box center [434, 181] width 335 height 18
paste input "Kelly's Interstitial - Vanilla Bean"
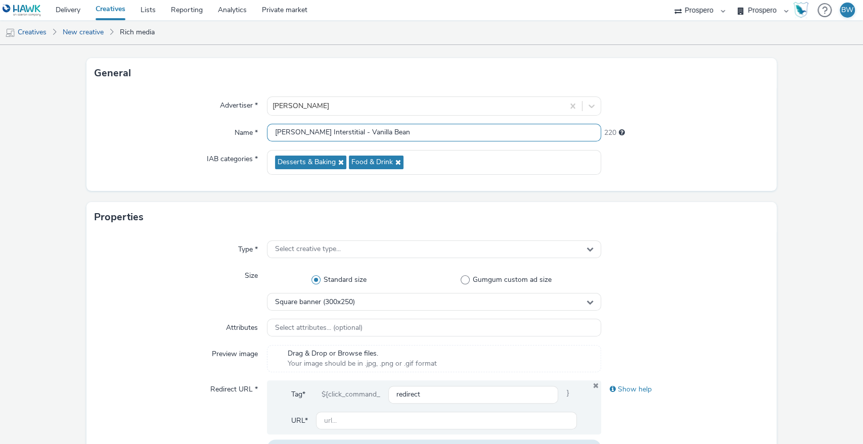
scroll to position [112, 0]
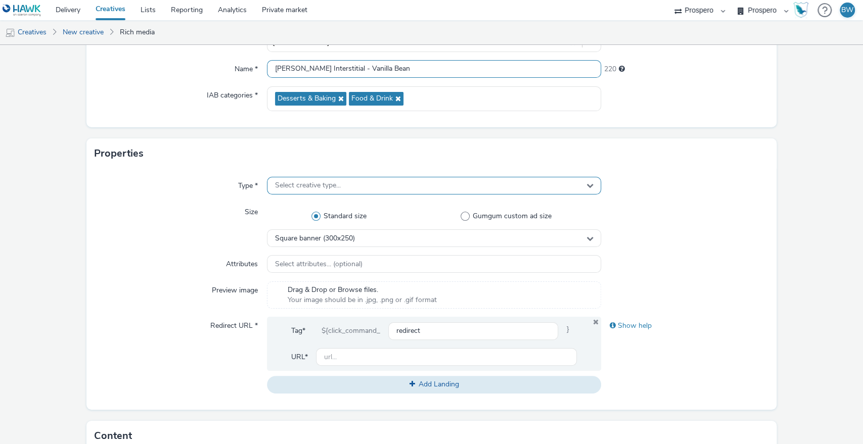
type input "Kelly's Interstitial - Vanilla Bean"
click at [325, 182] on span "Select creative type..." at bounding box center [308, 185] width 66 height 9
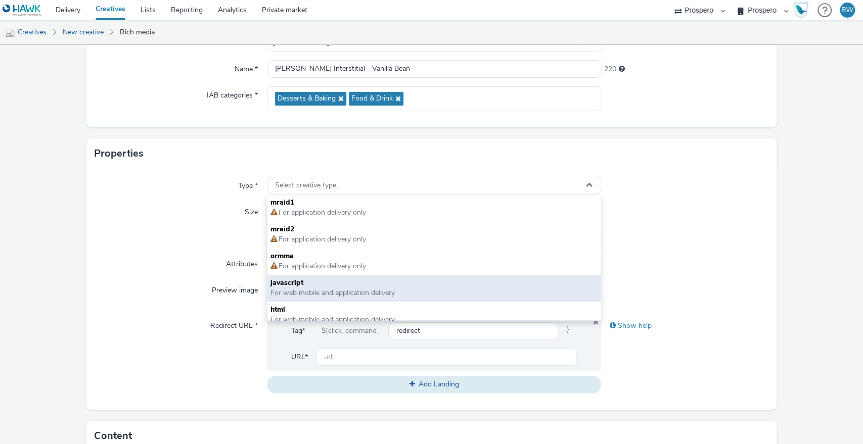
click at [313, 294] on span "For web mobile and application delivery" at bounding box center [332, 293] width 124 height 10
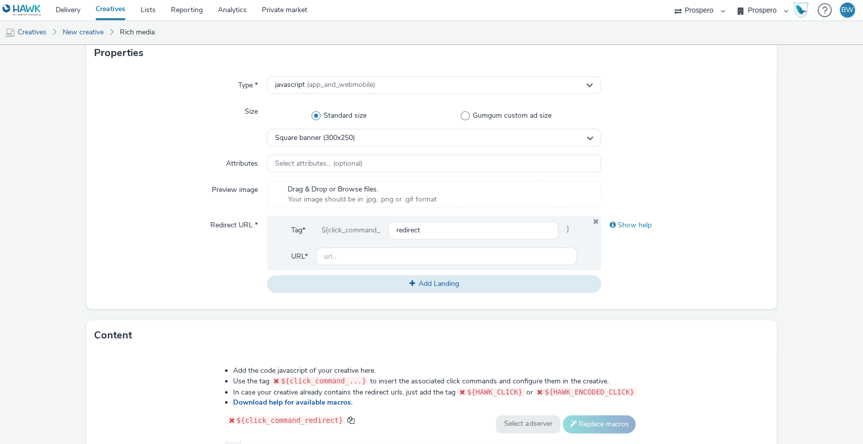
scroll to position [224, 0]
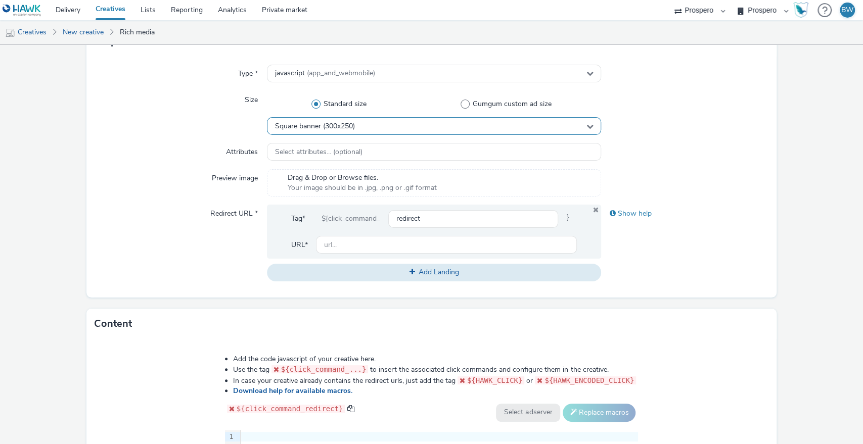
click at [335, 123] on span "Square banner (300x250)" at bounding box center [315, 126] width 80 height 9
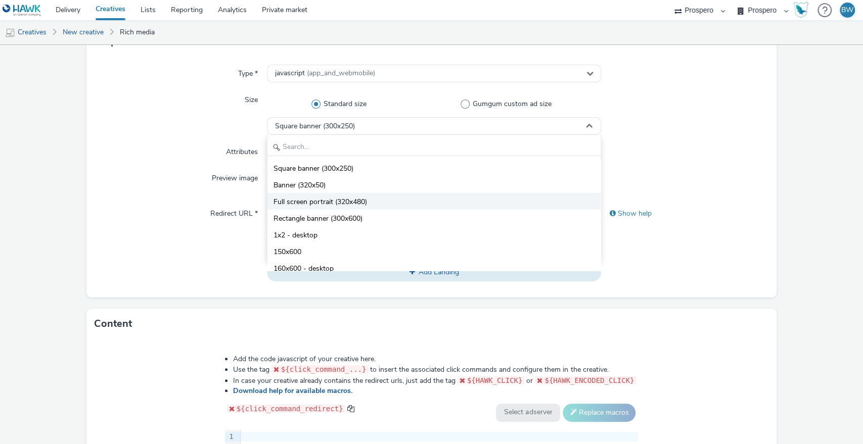
click at [364, 202] on span "Full screen portrait (320x480)" at bounding box center [319, 202] width 93 height 10
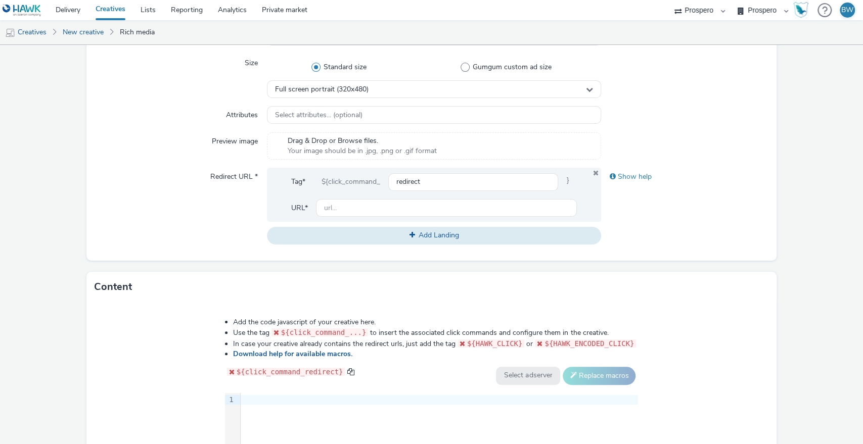
scroll to position [280, 0]
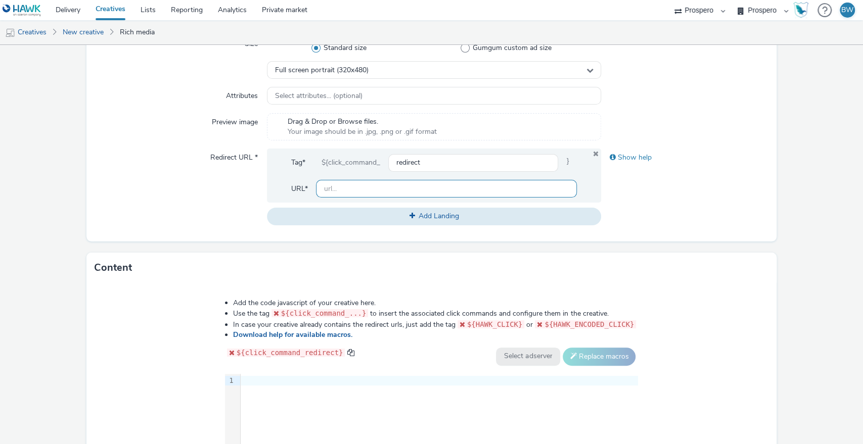
click at [351, 192] on input "text" at bounding box center [446, 189] width 261 height 18
paste input "[URL][DOMAIN_NAME]"
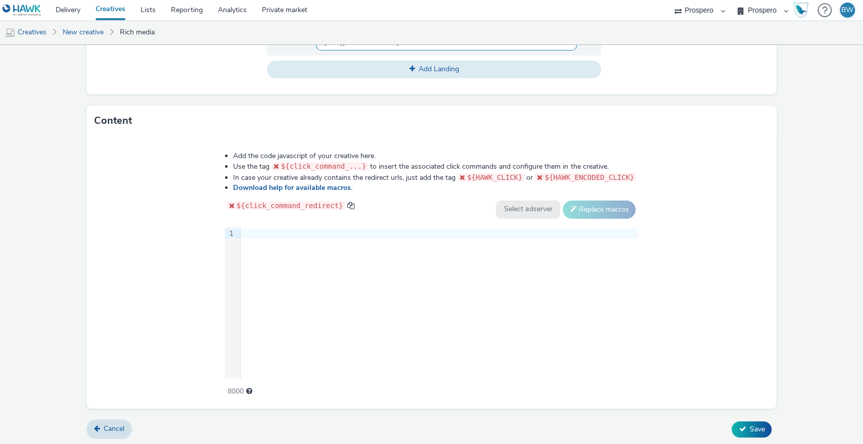
scroll to position [429, 0]
type input "[URL][DOMAIN_NAME]"
click at [332, 254] on div "9 1 ›" at bounding box center [431, 302] width 413 height 152
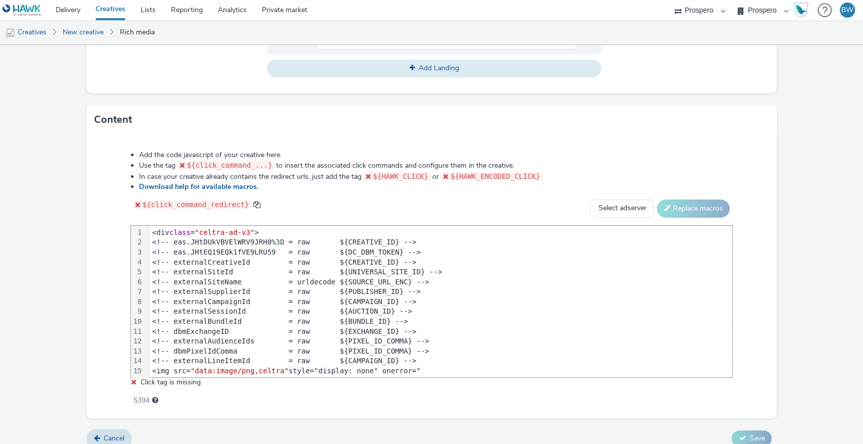
scroll to position [187, 0]
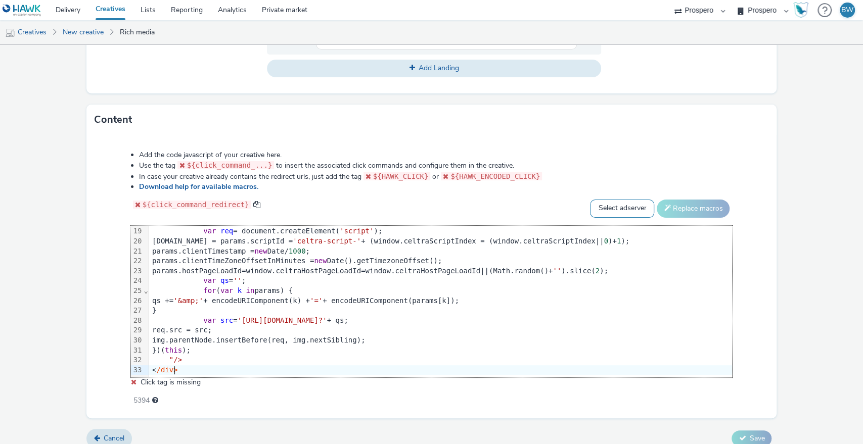
drag, startPoint x: 617, startPoint y: 205, endPoint x: 615, endPoint y: 213, distance: 8.3
click at [617, 205] on select "Select adserver Sizmek DCM Adform Sting" at bounding box center [622, 209] width 64 height 18
select select "dcm"
click at [590, 200] on select "Select adserver Sizmek DCM Adform Sting" at bounding box center [622, 209] width 64 height 18
click at [696, 200] on button "Replace macros" at bounding box center [693, 209] width 73 height 18
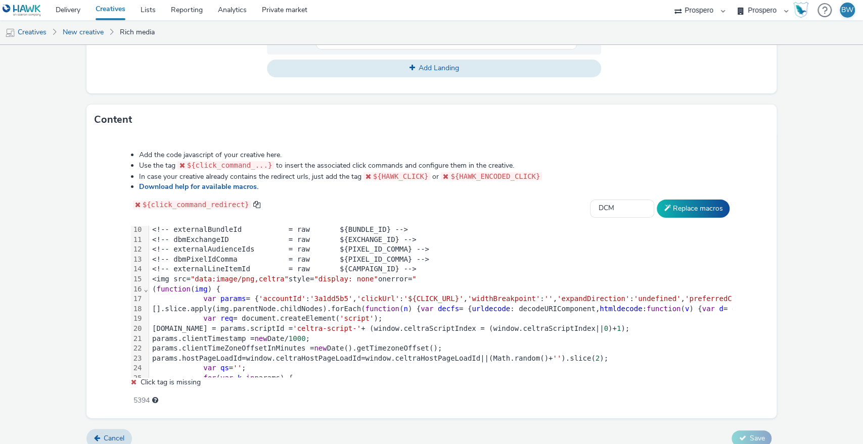
scroll to position [112, 0]
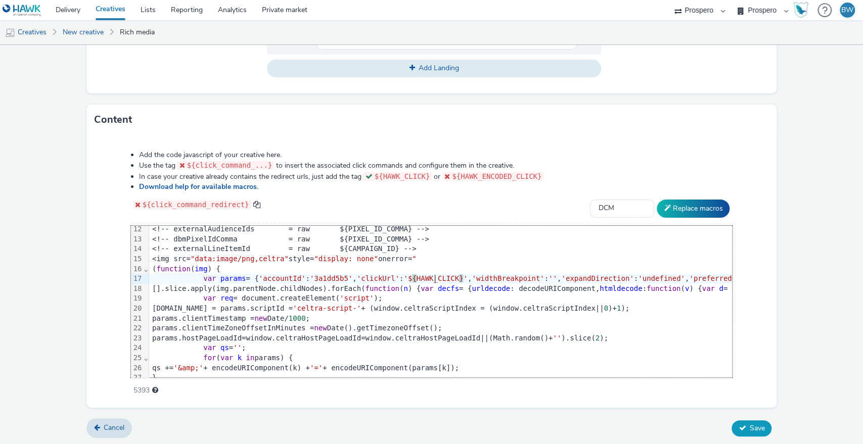
click at [754, 425] on span "Save" at bounding box center [756, 429] width 15 height 10
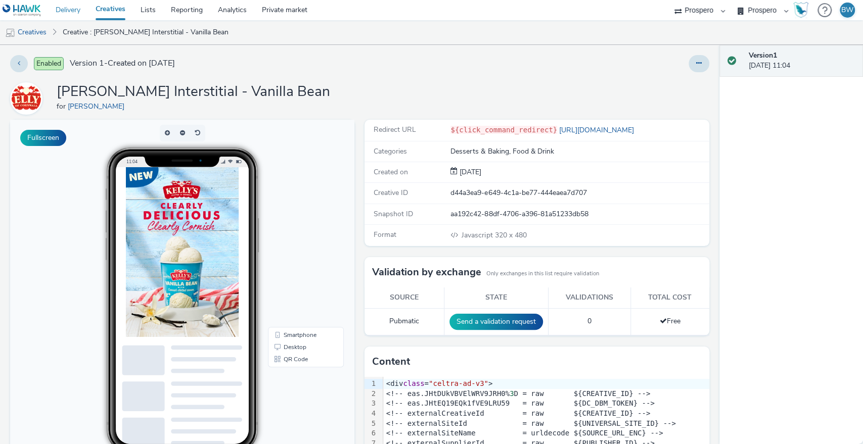
click at [73, 8] on link "Delivery" at bounding box center [68, 10] width 40 height 20
